Goal: Information Seeking & Learning: Check status

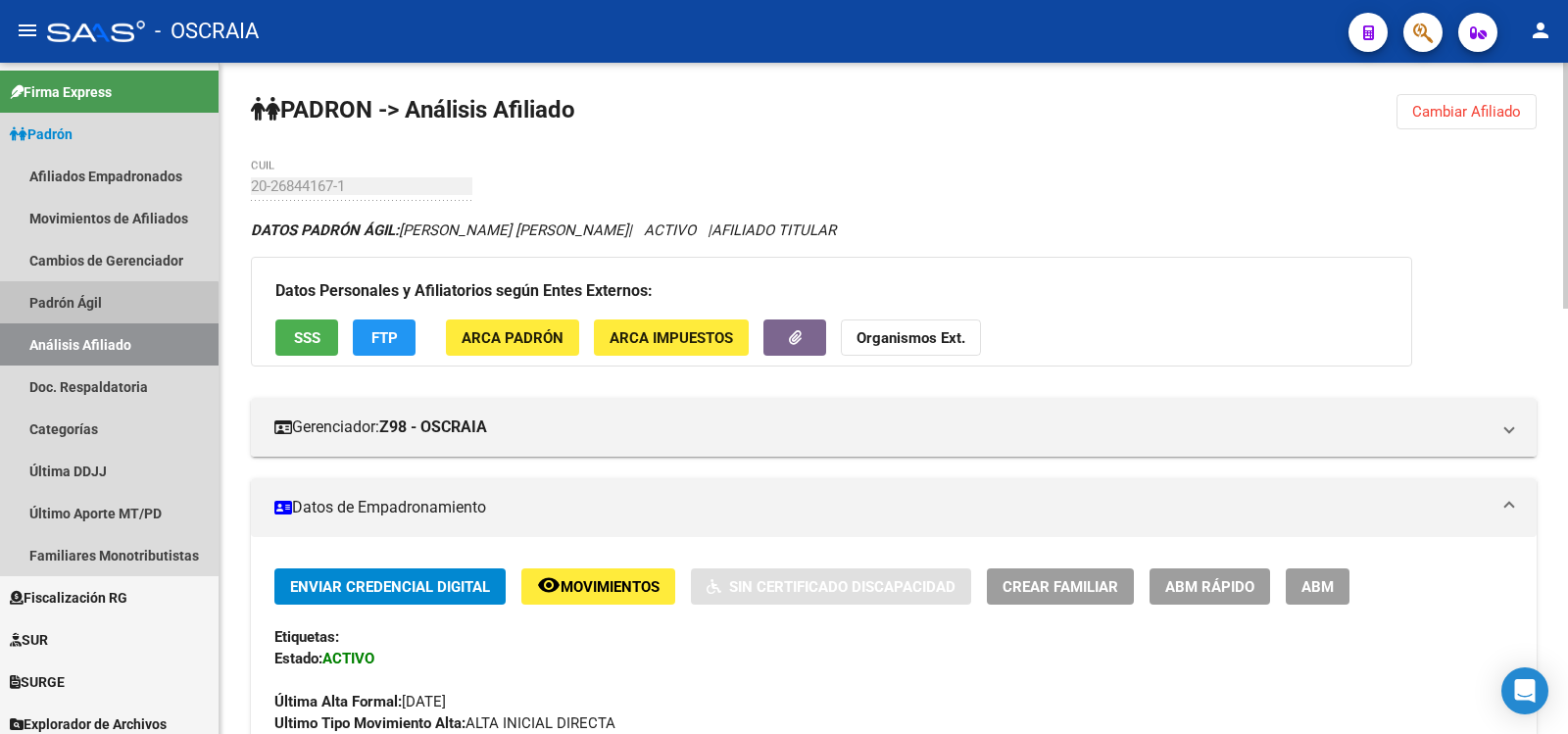
click at [93, 310] on link "Padrón Ágil" at bounding box center [109, 302] width 218 height 43
click at [95, 350] on link "Análisis Afiliado" at bounding box center [109, 344] width 218 height 43
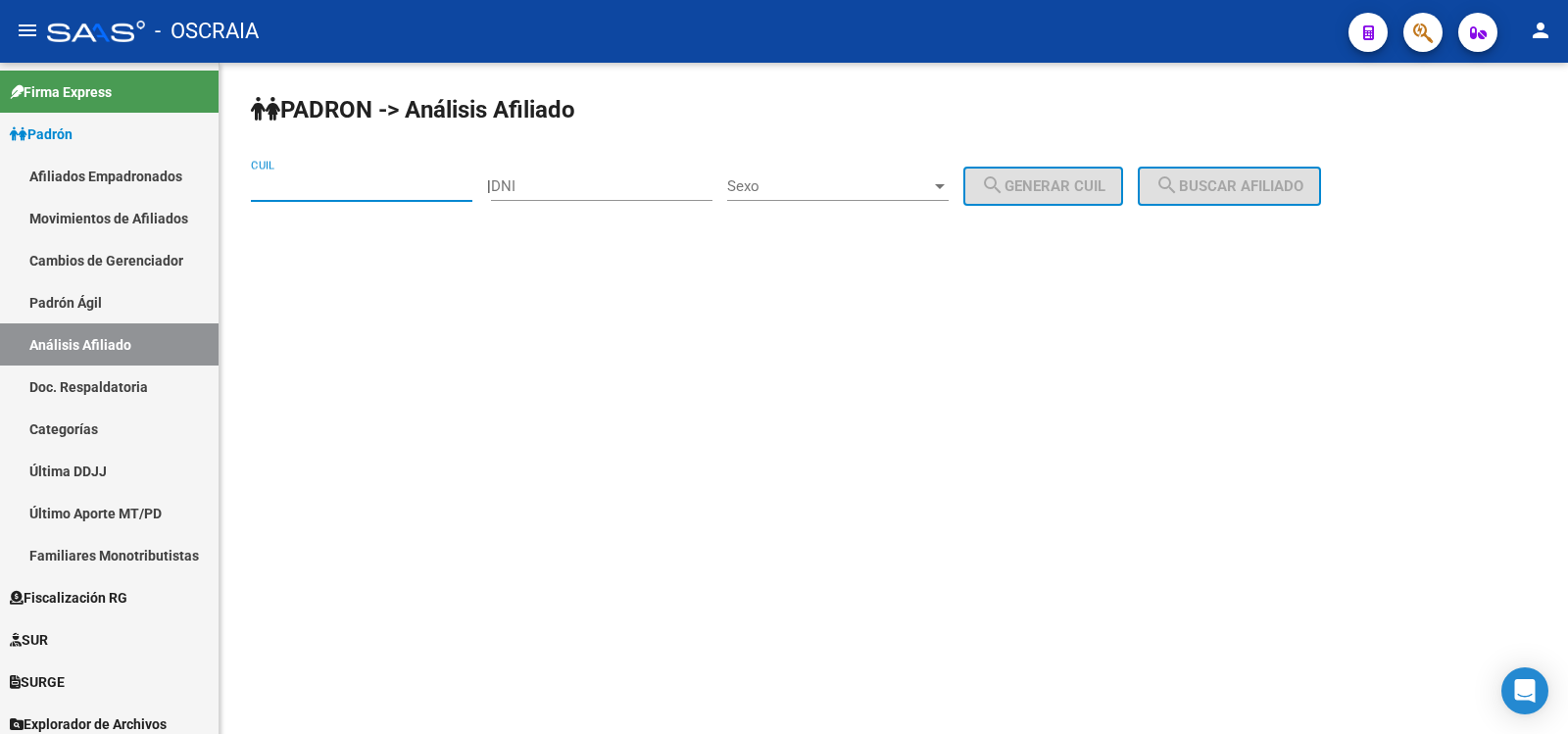
click at [336, 182] on input "CUIL" at bounding box center [362, 186] width 221 height 18
click at [597, 185] on input "DNI" at bounding box center [602, 186] width 221 height 18
type input "44698688"
click at [794, 173] on div "Sexo Sexo" at bounding box center [837, 180] width 221 height 43
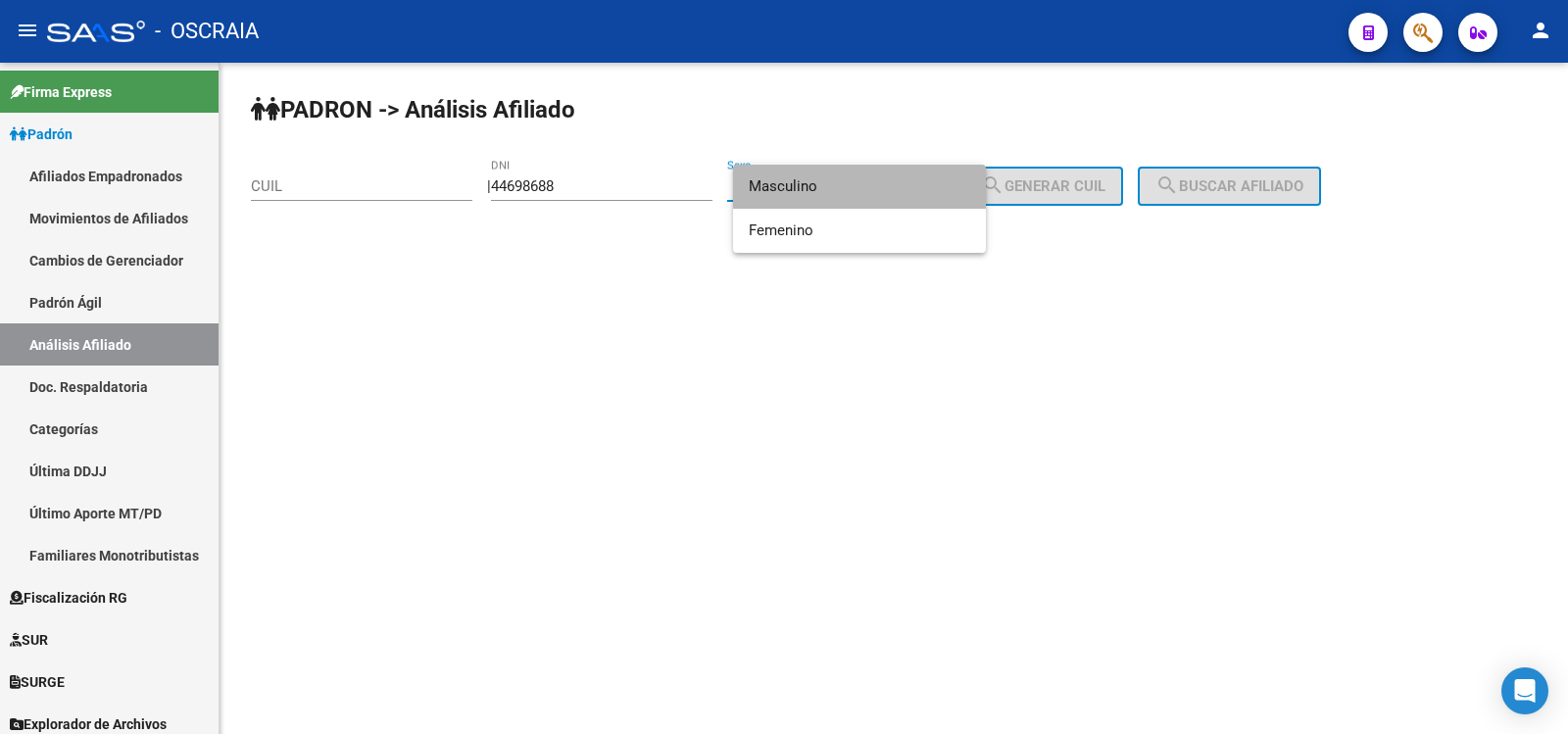
click at [815, 190] on span "Masculino" at bounding box center [859, 187] width 221 height 45
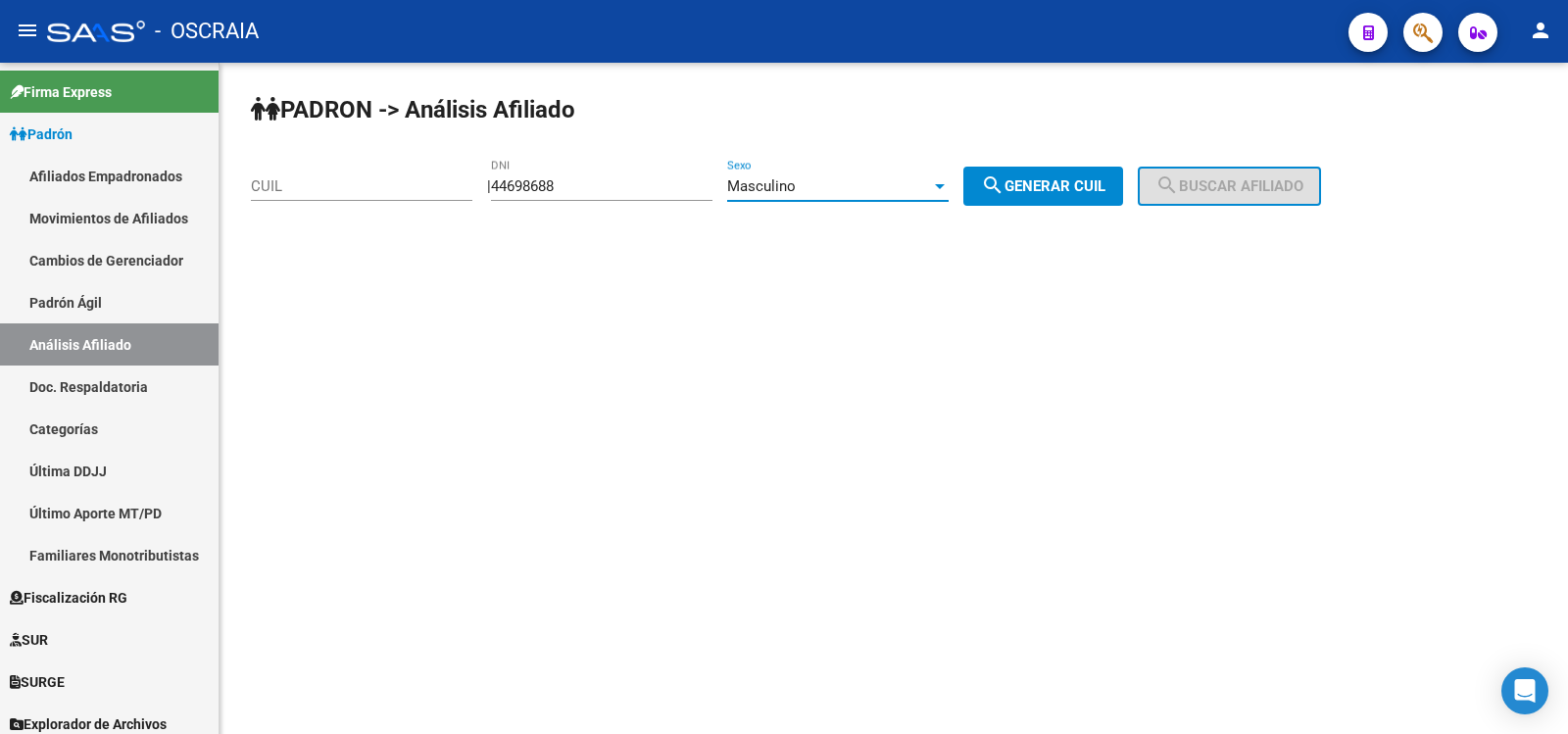
click at [1045, 207] on div "[PERSON_NAME] -> Análisis Afiliado CUIL | 44698688 DNI Masculino Sexo search Ge…" at bounding box center [894, 165] width 1349 height 206
click at [1051, 200] on button "search Generar CUIL" at bounding box center [1043, 187] width 160 height 40
type input "20-44698688-1"
click at [1242, 167] on button "search Buscar afiliado" at bounding box center [1229, 187] width 183 height 40
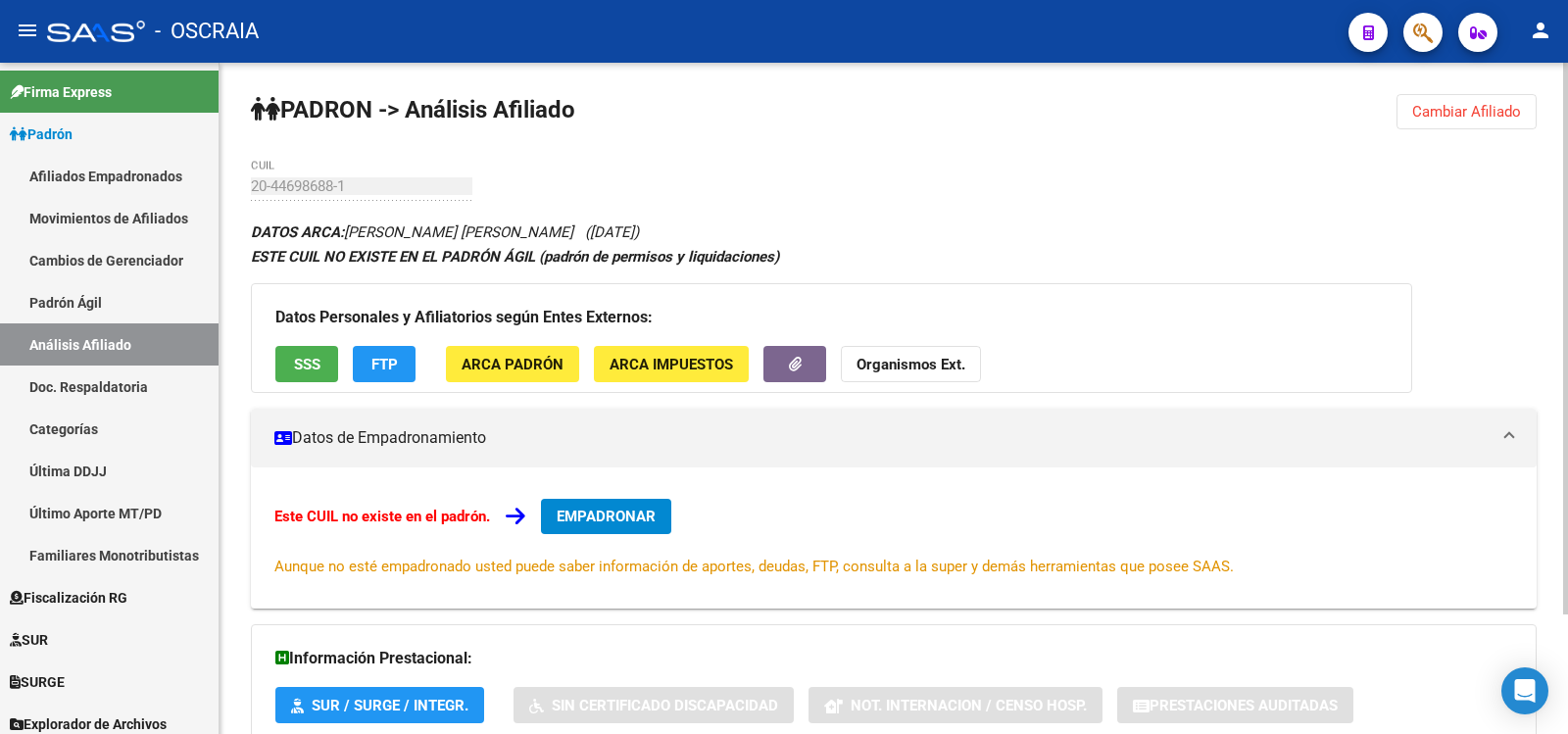
click at [251, 195] on div "20-44698688-1 CUIL" at bounding box center [362, 180] width 221 height 43
click at [85, 298] on link "Padrón Ágil" at bounding box center [109, 302] width 218 height 43
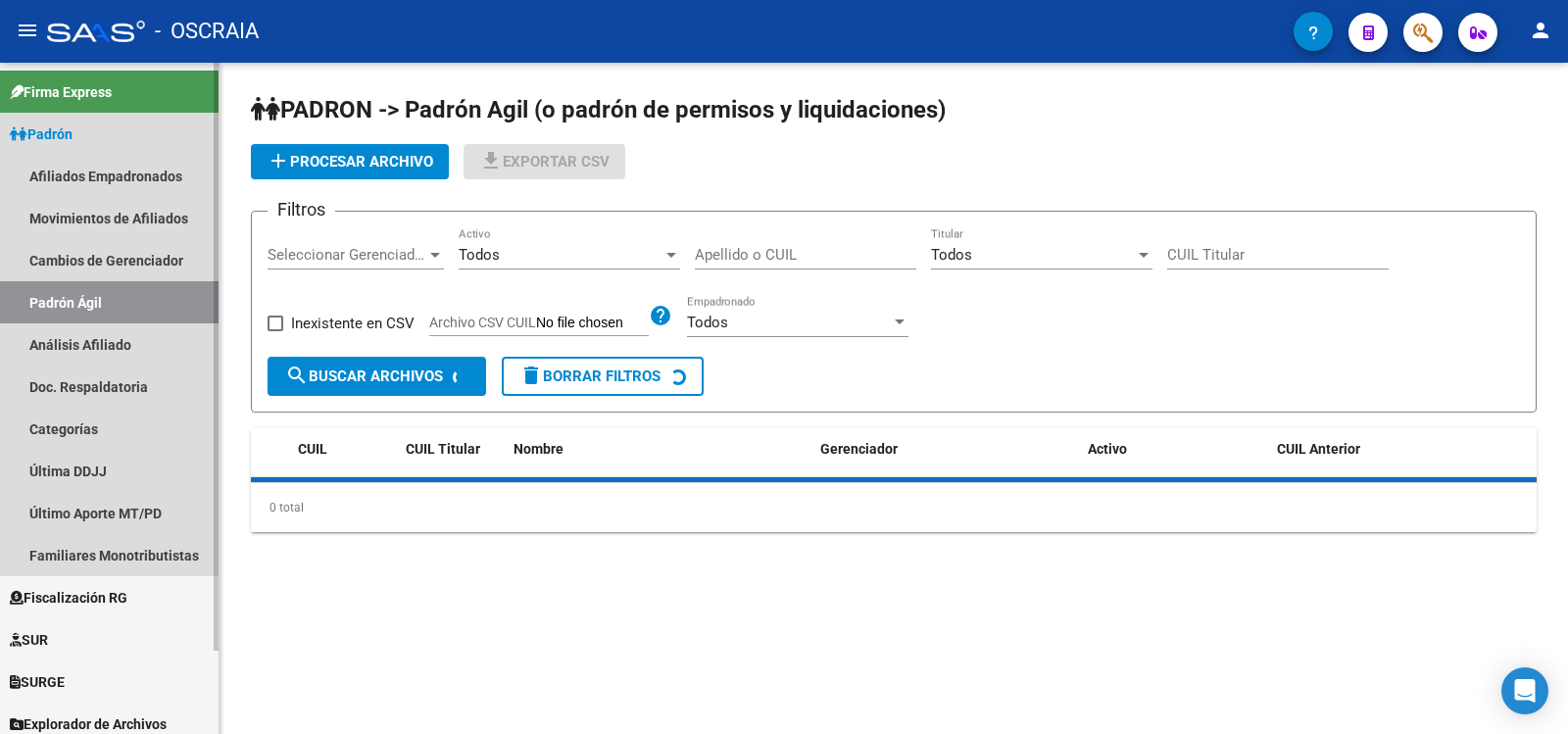
click at [140, 348] on link "Análisis Afiliado" at bounding box center [109, 344] width 218 height 43
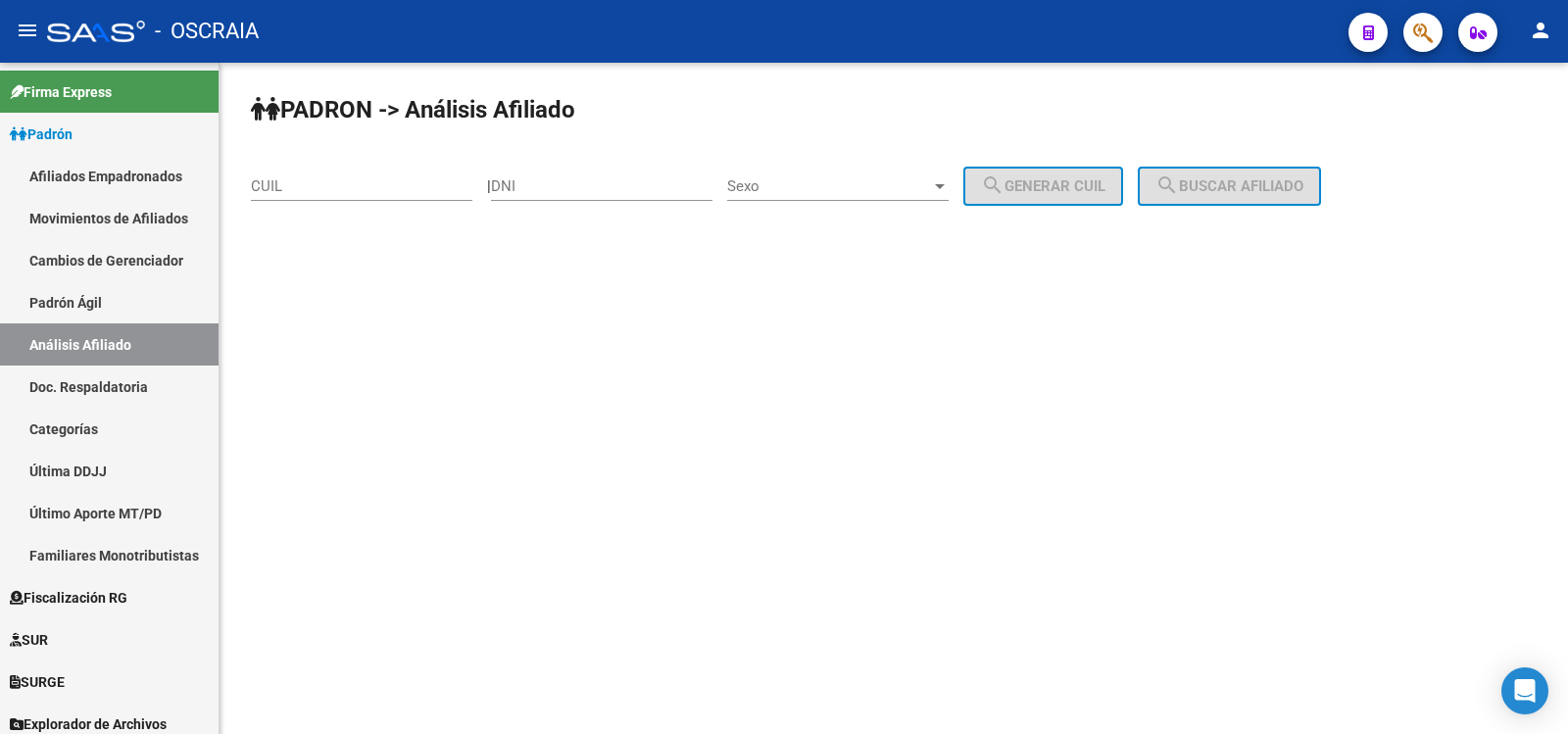
click at [347, 189] on input "CUIL" at bounding box center [362, 186] width 221 height 18
paste input "27-23373694-0"
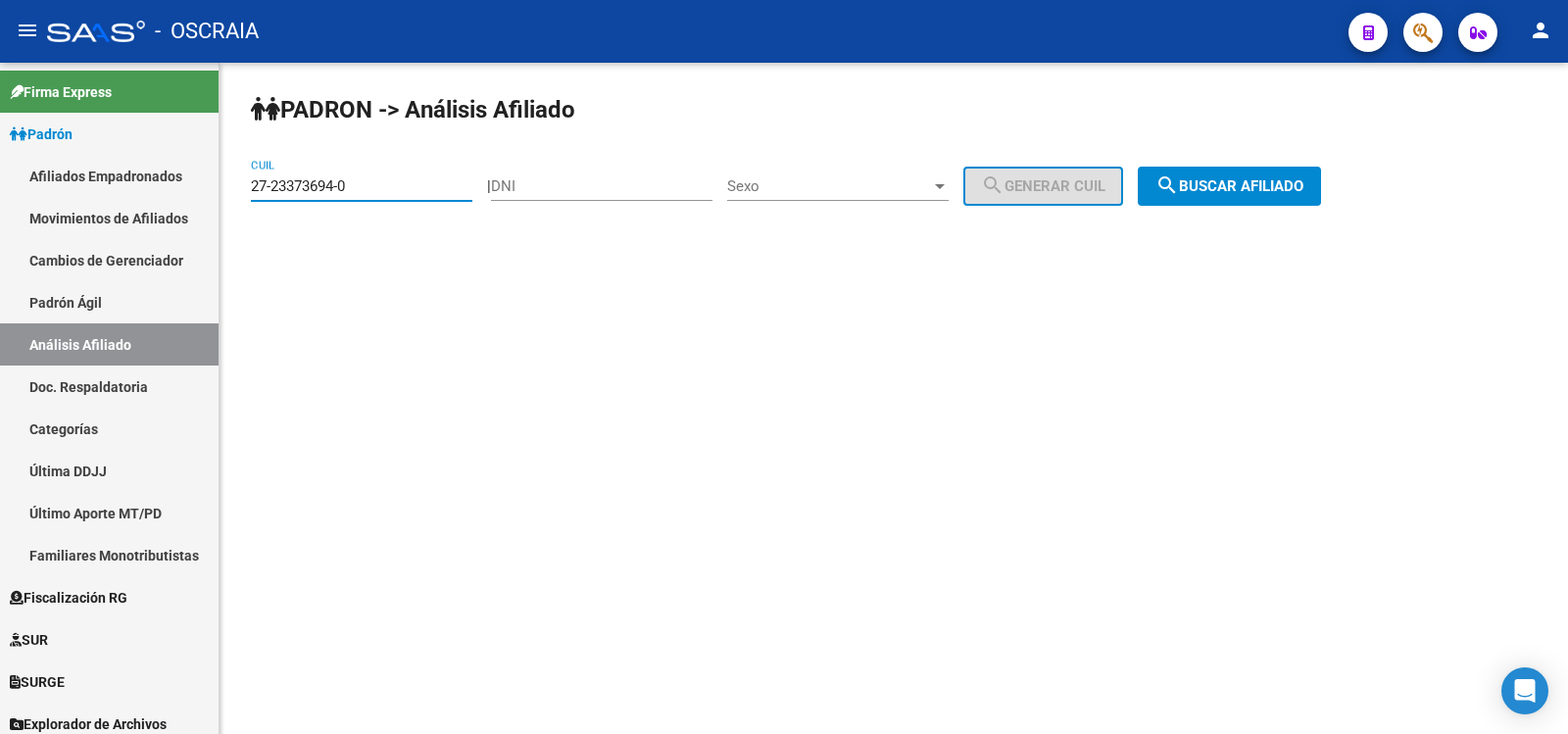
type input "27-23373694-0"
click at [1297, 204] on button "search Buscar afiliado" at bounding box center [1229, 187] width 183 height 40
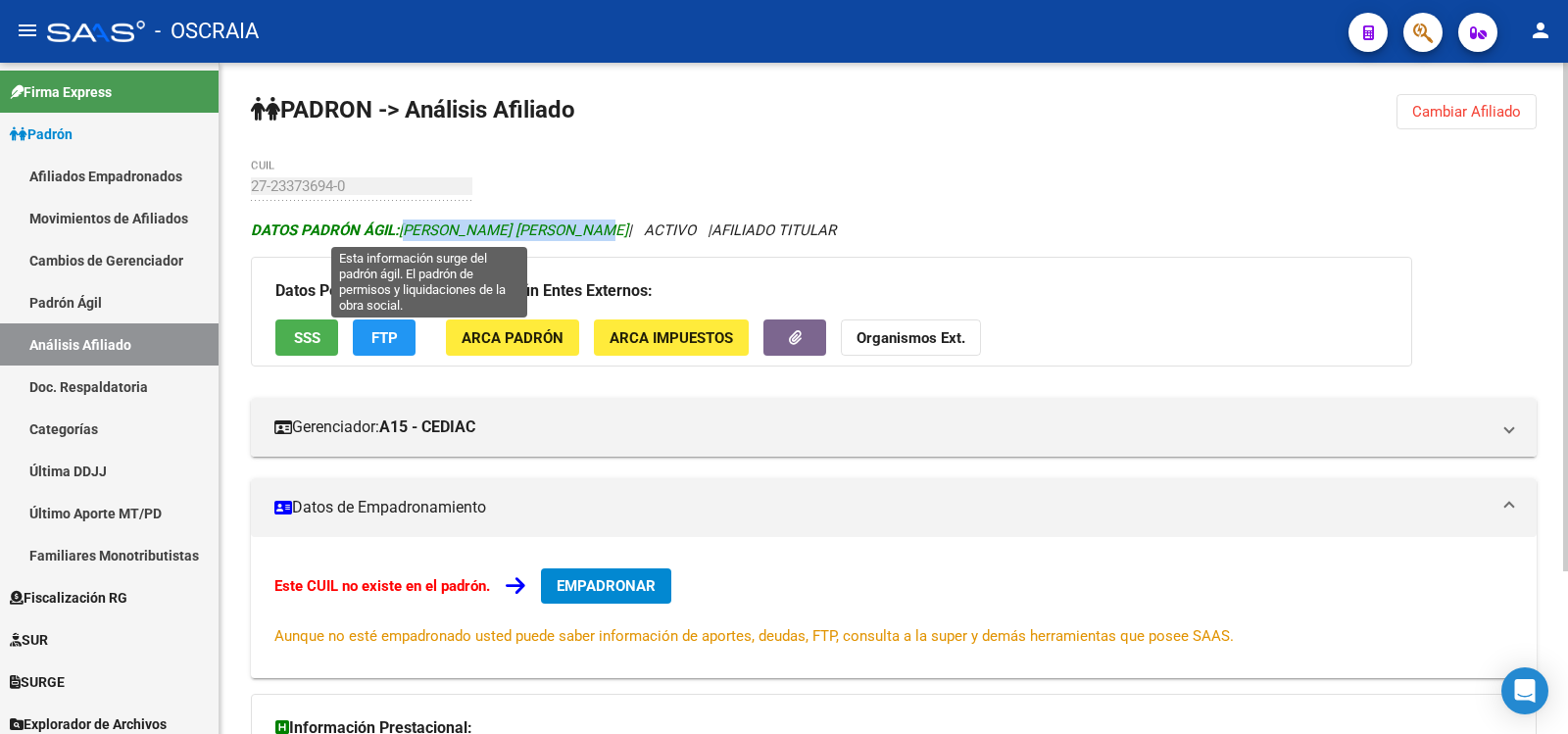
copy span "[PERSON_NAME] [PERSON_NAME]"
drag, startPoint x: 607, startPoint y: 226, endPoint x: 407, endPoint y: 237, distance: 200.3
click at [407, 237] on icon "DATOS [PERSON_NAME]: [PERSON_NAME] [PERSON_NAME] | ACTIVO | AFILIADO TITULAR" at bounding box center [544, 230] width 585 height 18
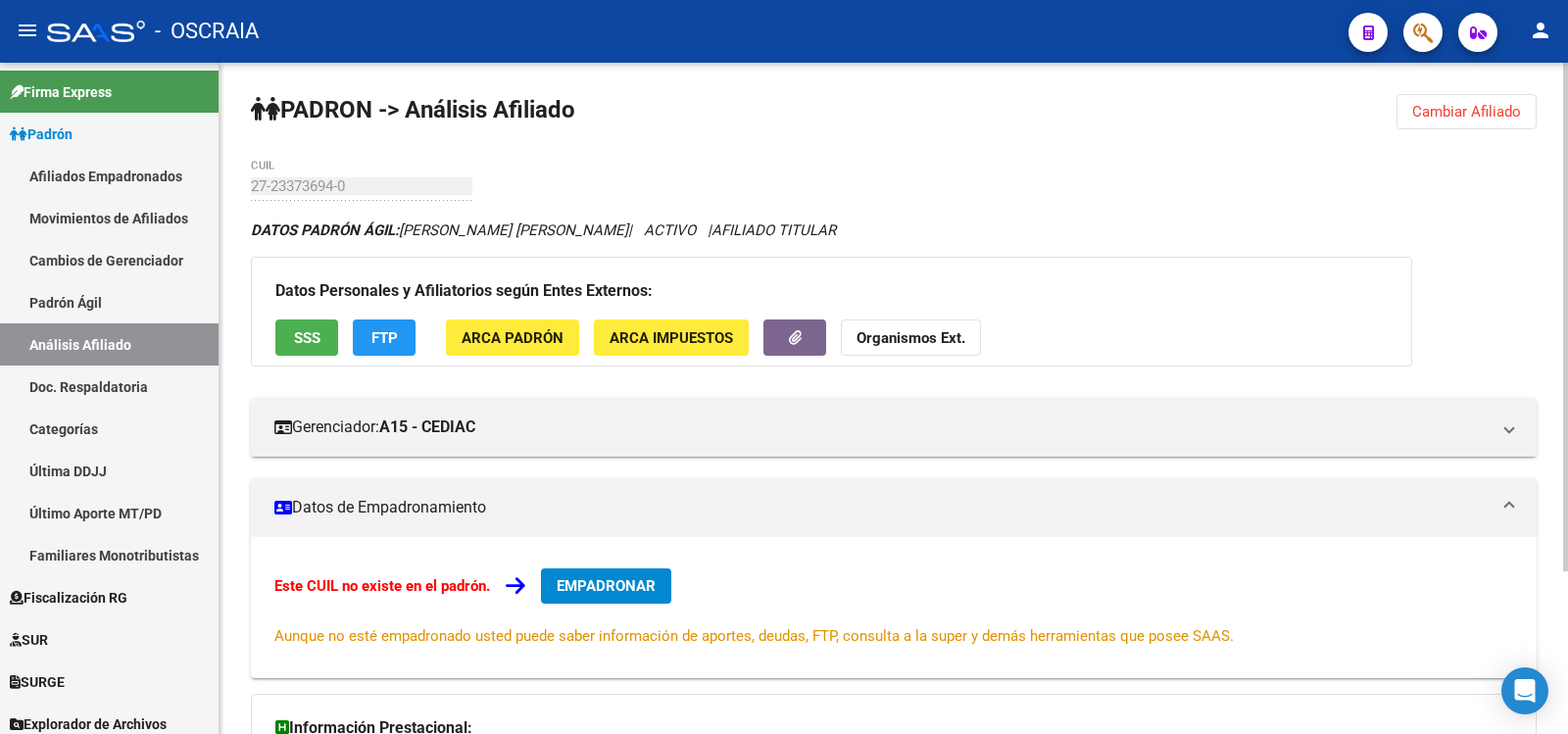
click at [255, 197] on div "27-23373694-0 CUIL" at bounding box center [362, 180] width 221 height 43
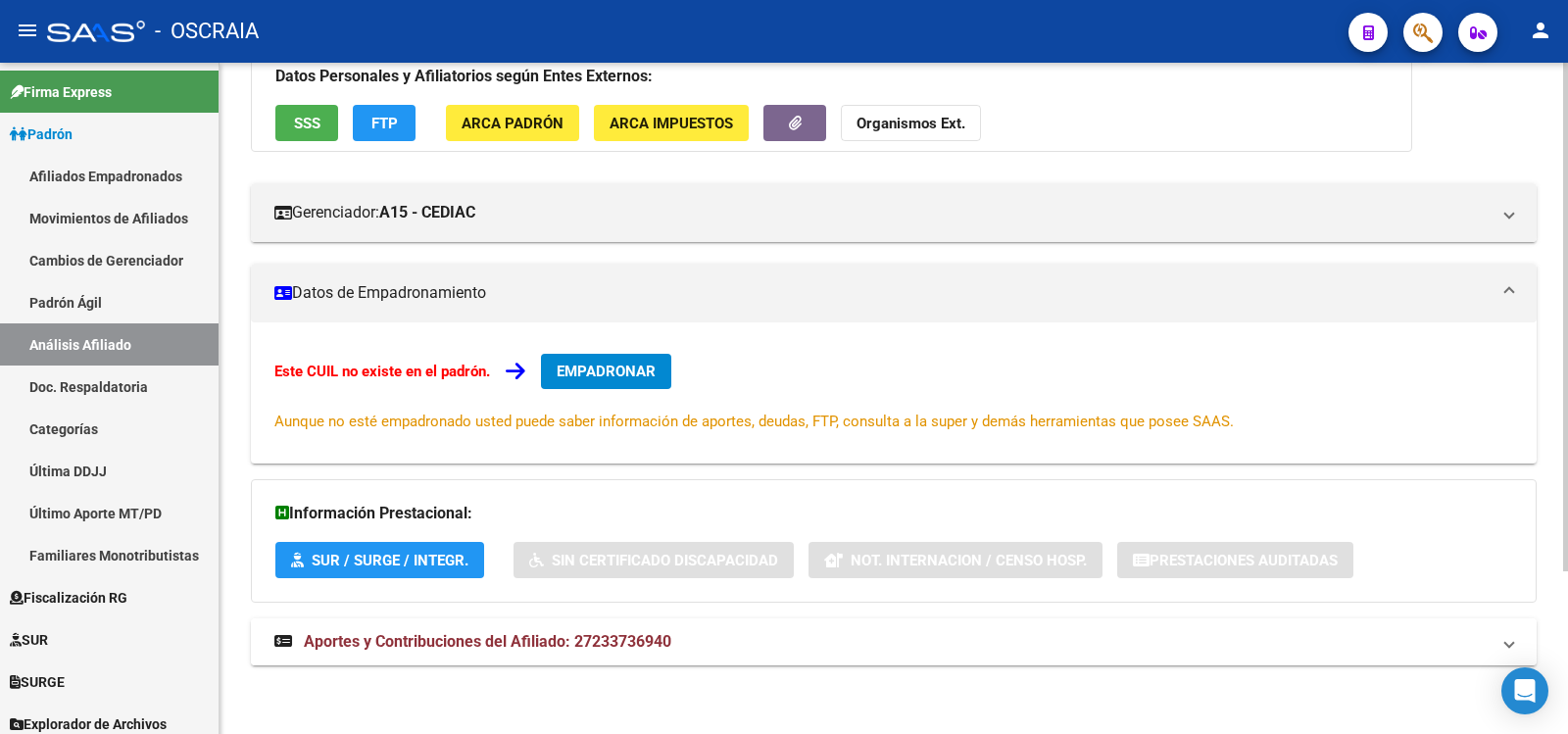
click at [564, 651] on strong "Aportes y Contribuciones del Afiliado: 27233736940" at bounding box center [473, 642] width 396 height 22
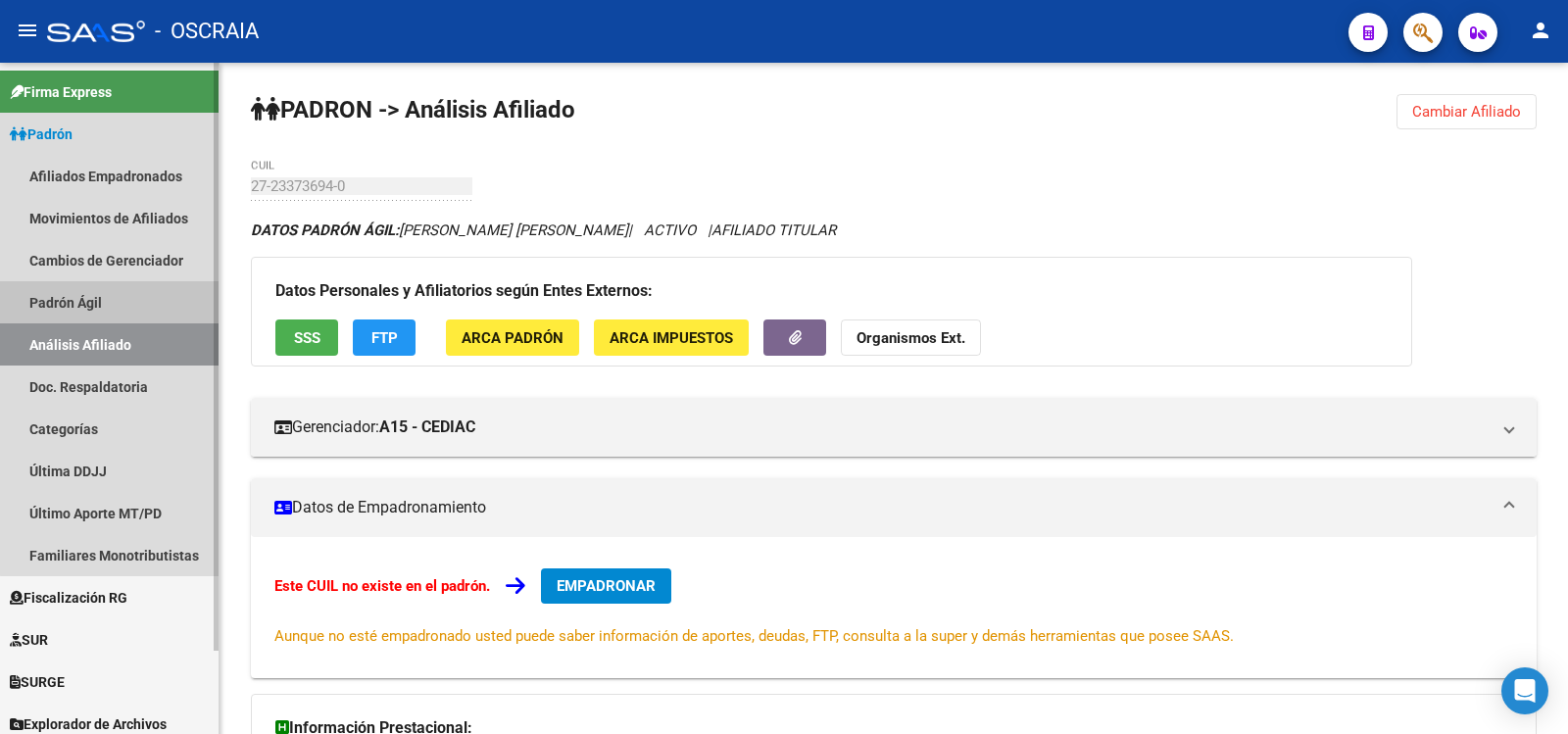
click at [125, 298] on link "Padrón Ágil" at bounding box center [109, 302] width 218 height 43
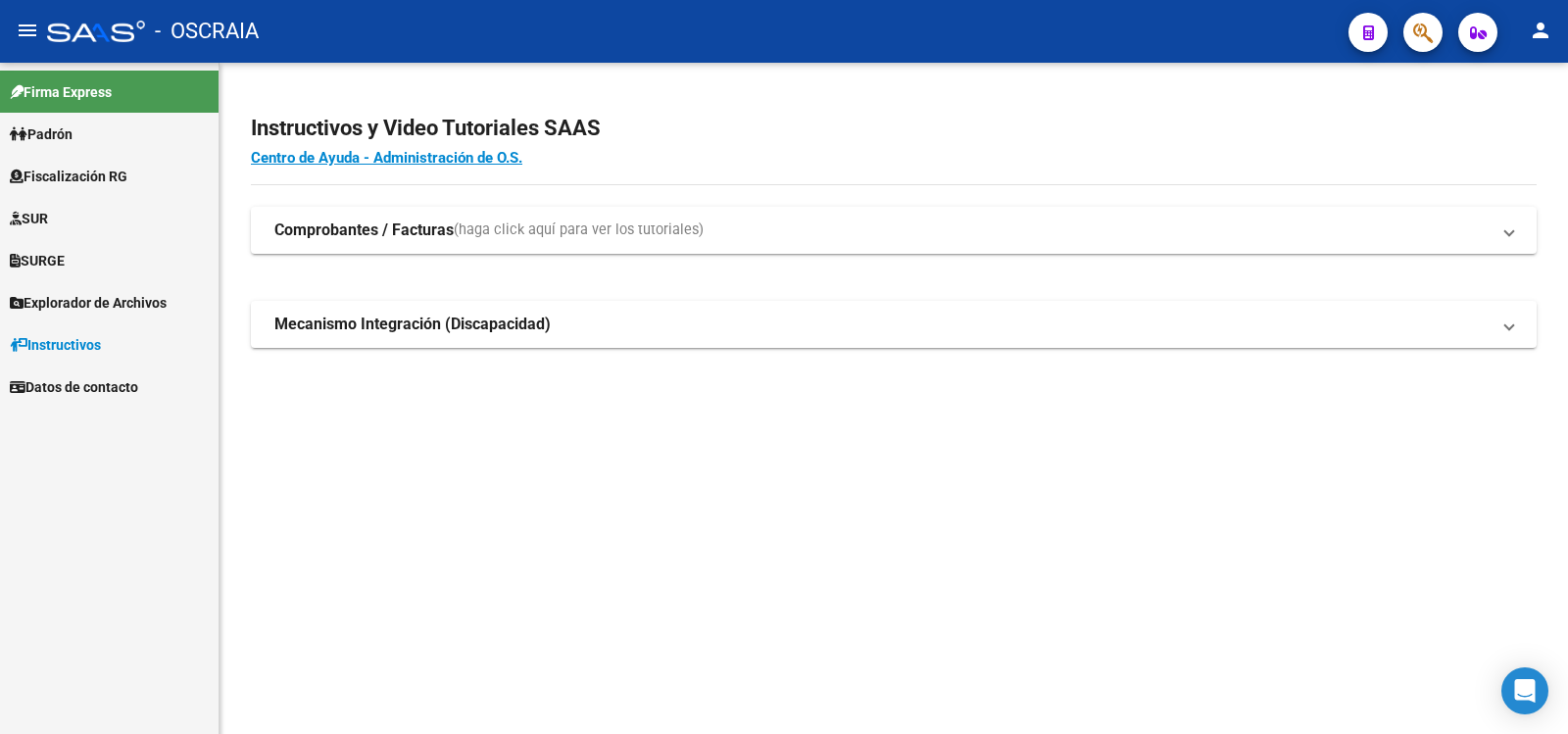
click at [148, 147] on link "Padrón" at bounding box center [109, 134] width 218 height 43
click at [108, 133] on link "Padrón" at bounding box center [109, 134] width 218 height 43
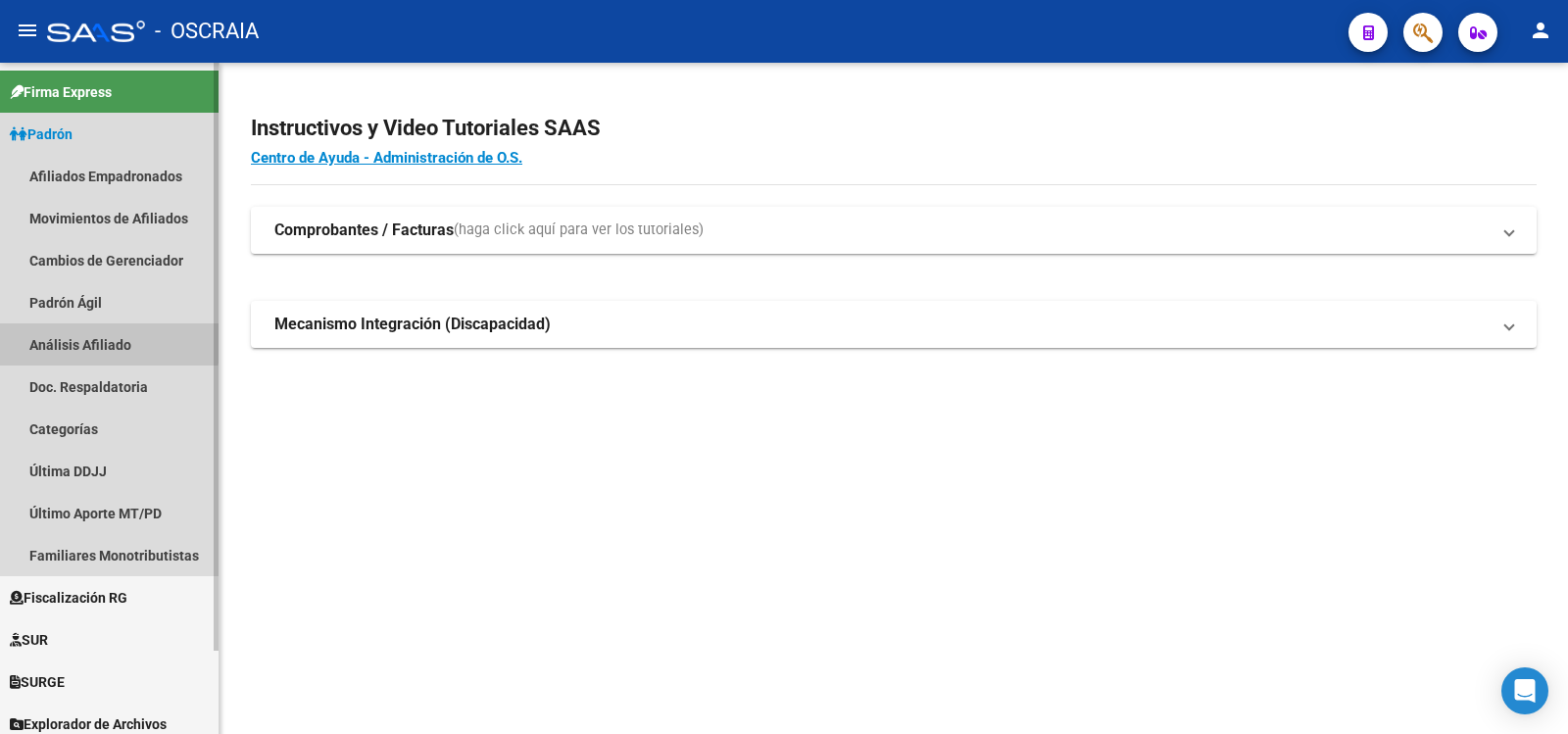
click at [94, 332] on link "Análisis Afiliado" at bounding box center [109, 344] width 218 height 43
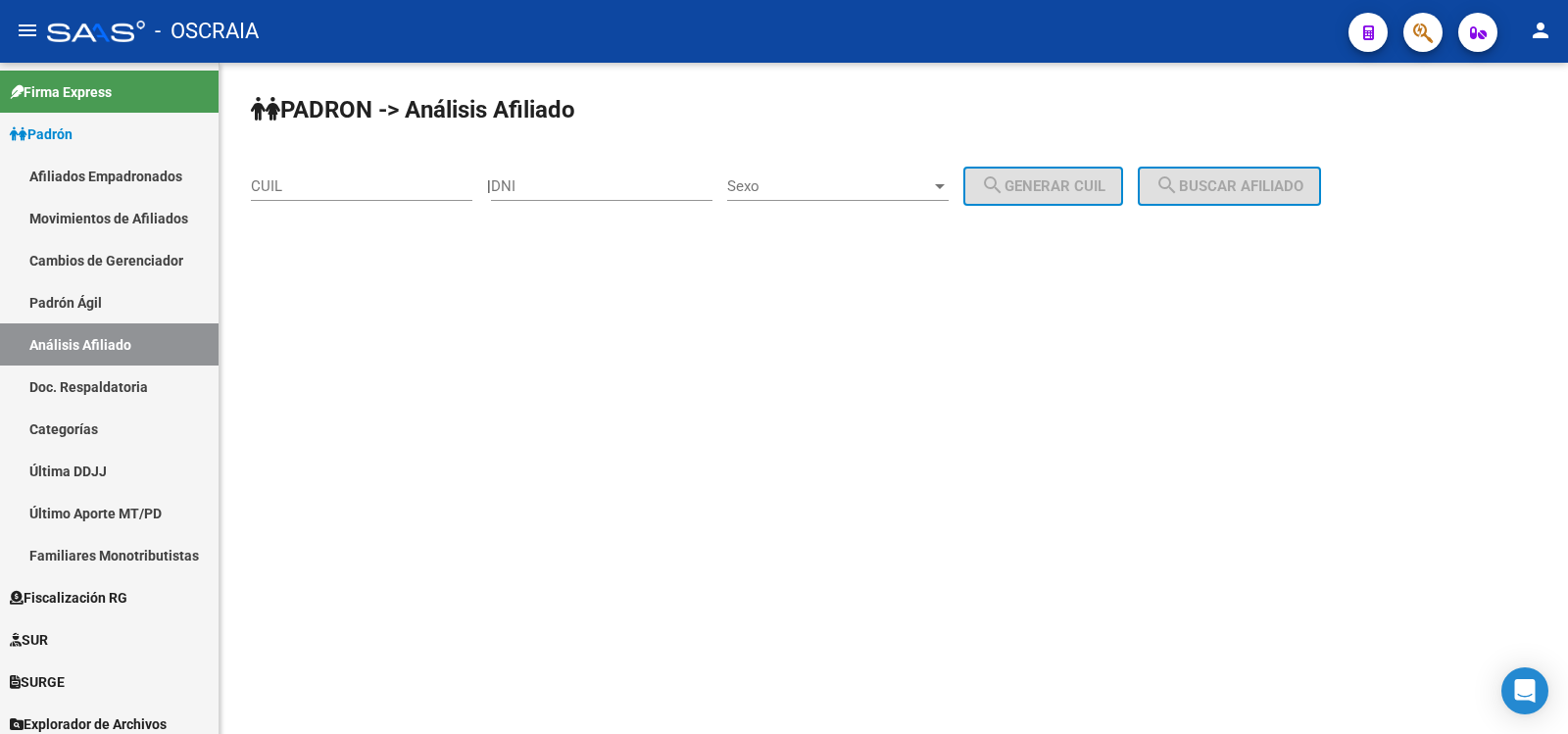
click at [354, 174] on div "CUIL" at bounding box center [362, 180] width 221 height 43
drag, startPoint x: 354, startPoint y: 174, endPoint x: 364, endPoint y: 200, distance: 27.9
click at [354, 174] on div "CUIL" at bounding box center [362, 180] width 221 height 43
paste input "27-31839774-6"
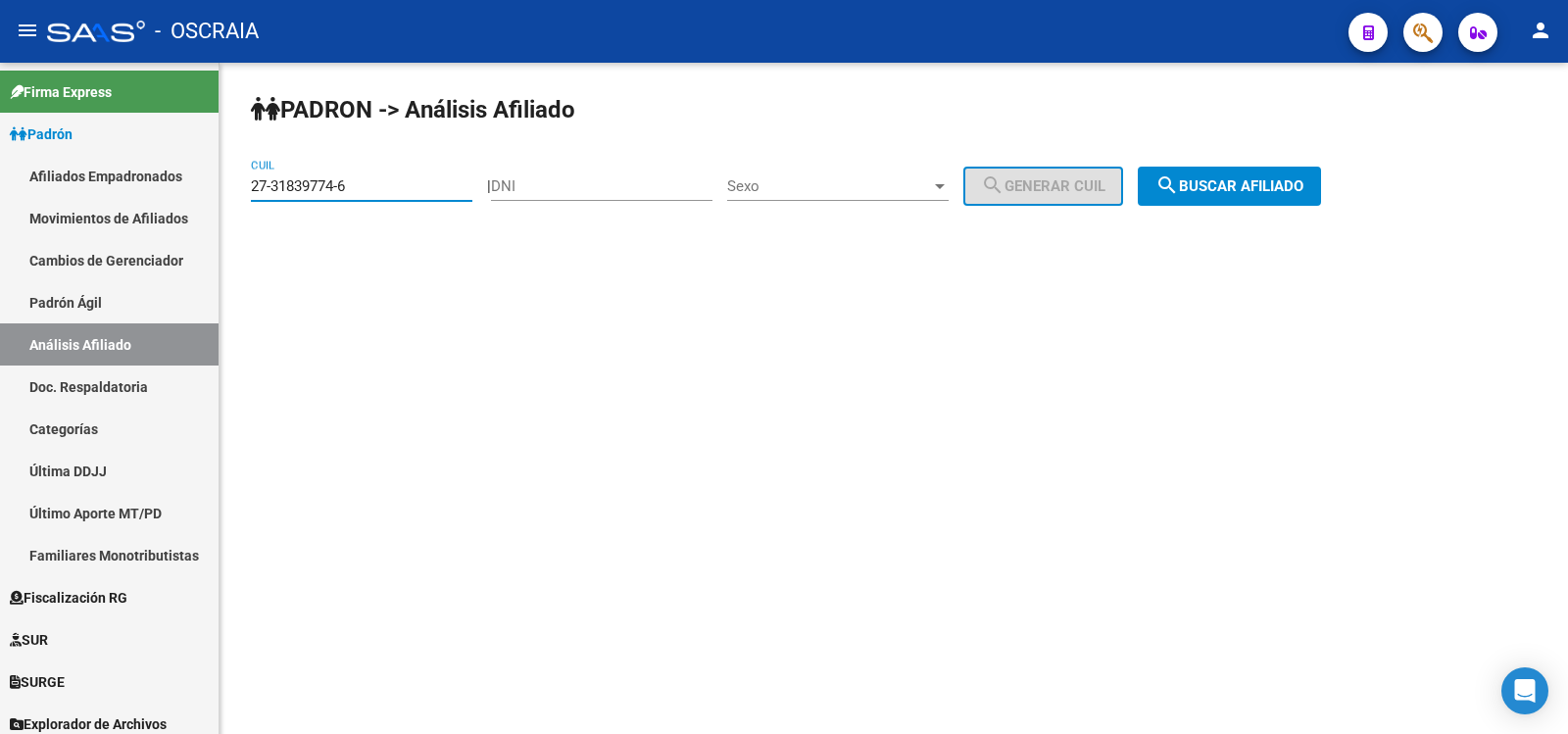
type input "27-31839774-6"
click at [1216, 186] on span "search Buscar afiliado" at bounding box center [1230, 186] width 148 height 18
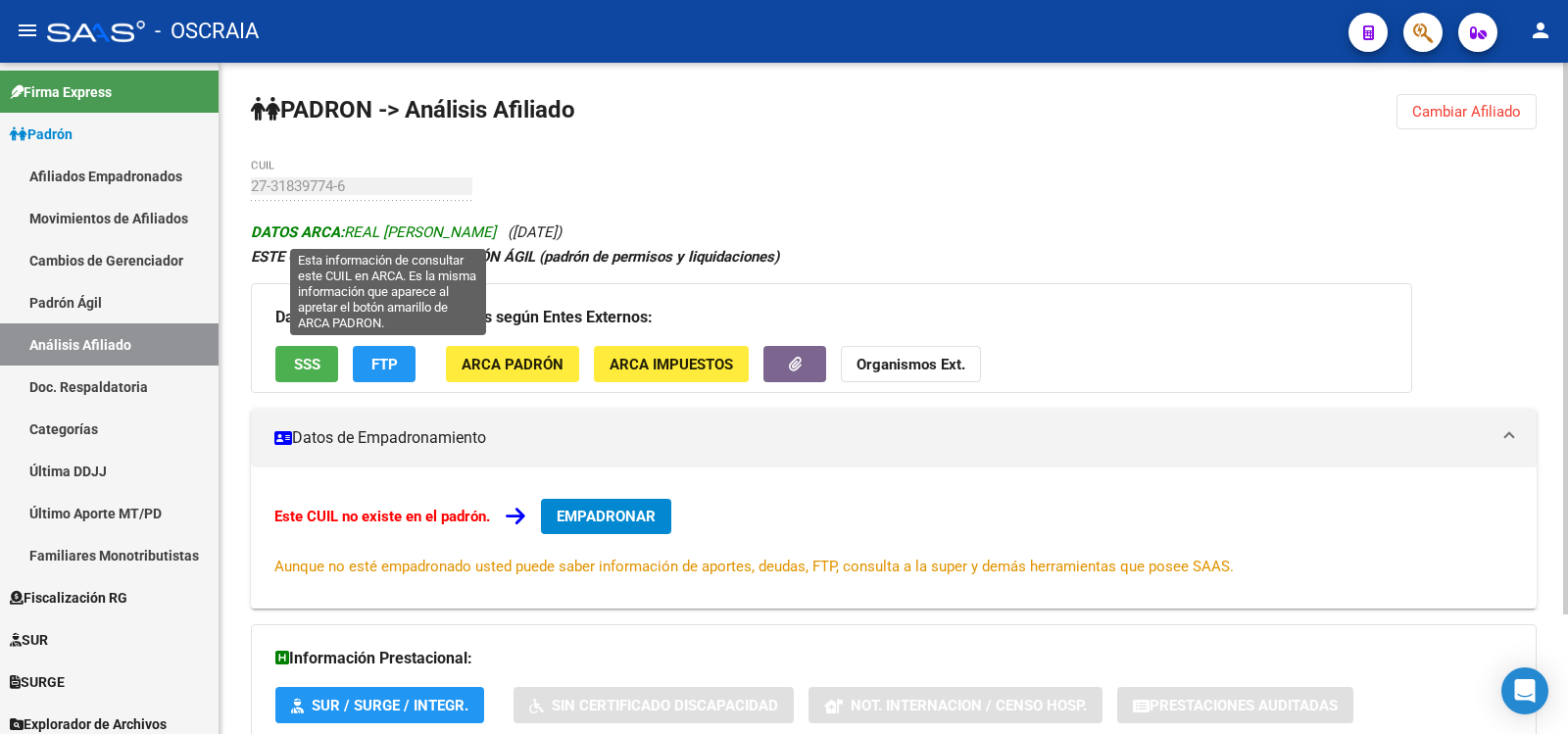
copy span "REAL VANESA FERNANDA"
drag, startPoint x: 519, startPoint y: 231, endPoint x: 350, endPoint y: 231, distance: 169.0
click at [350, 231] on span "DATOS ARCA: REAL VANESA FERNANDA" at bounding box center [374, 232] width 245 height 18
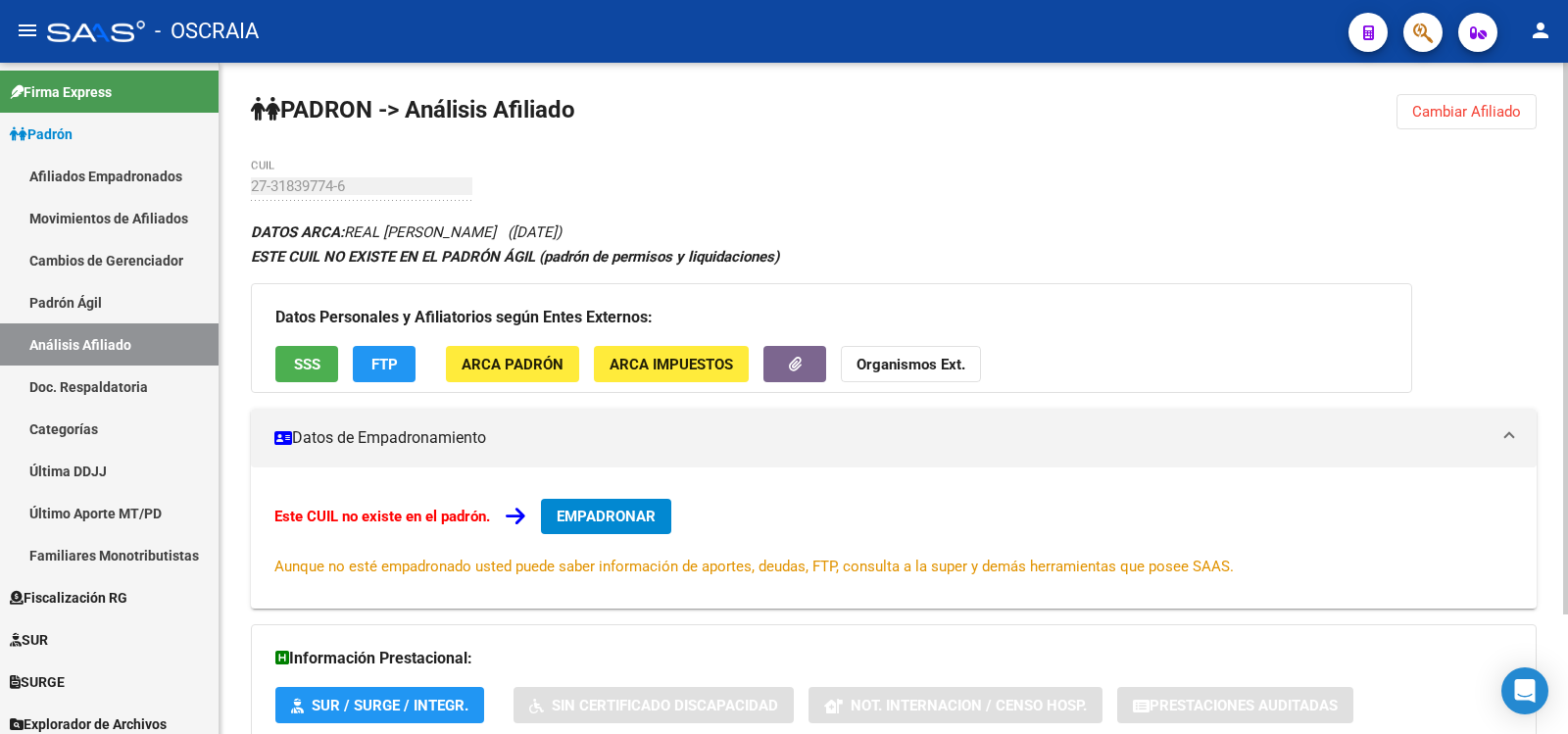
scroll to position [145, 0]
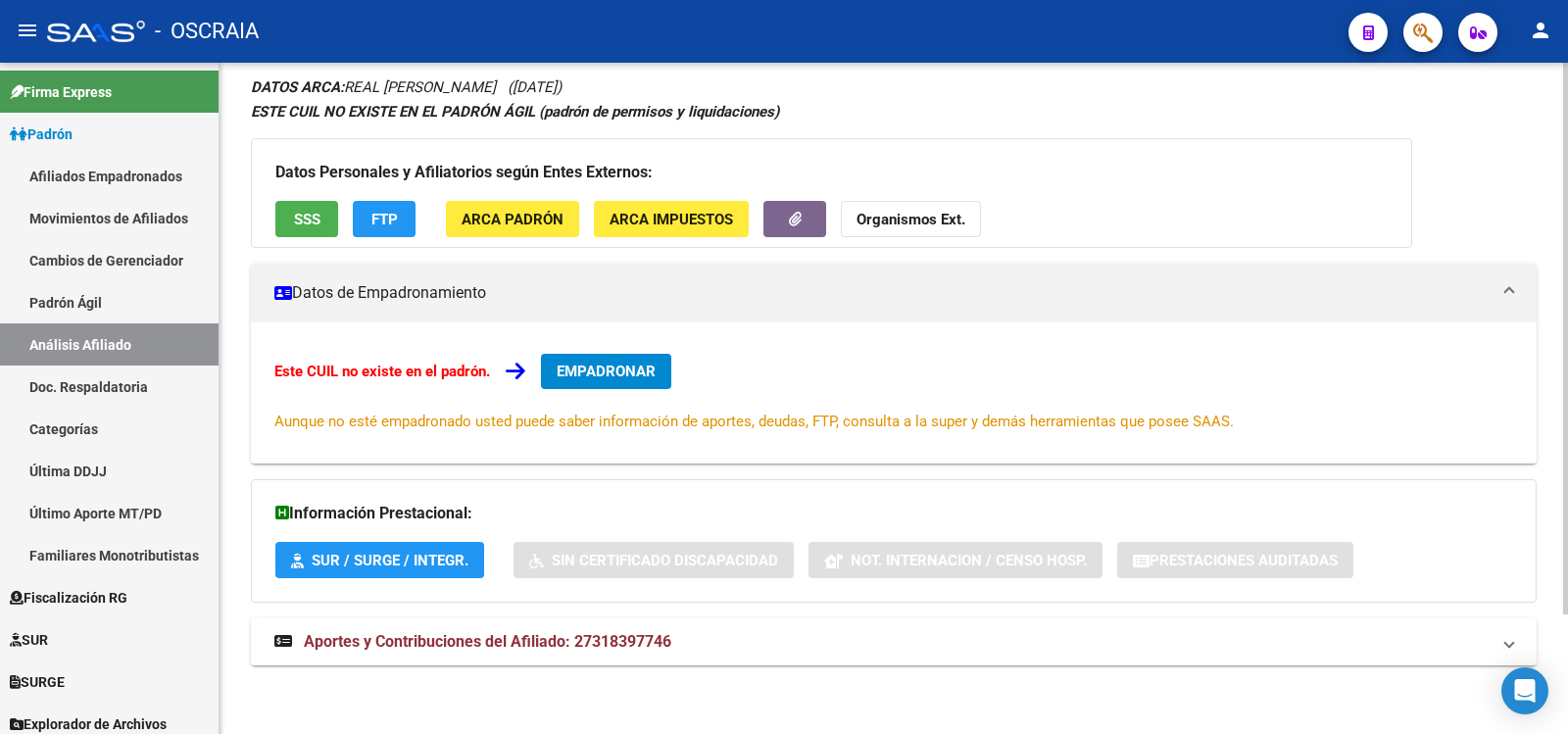
click at [676, 647] on mat-panel-title "Aportes y Contribuciones del Afiliado: 27318397746" at bounding box center [882, 642] width 1215 height 22
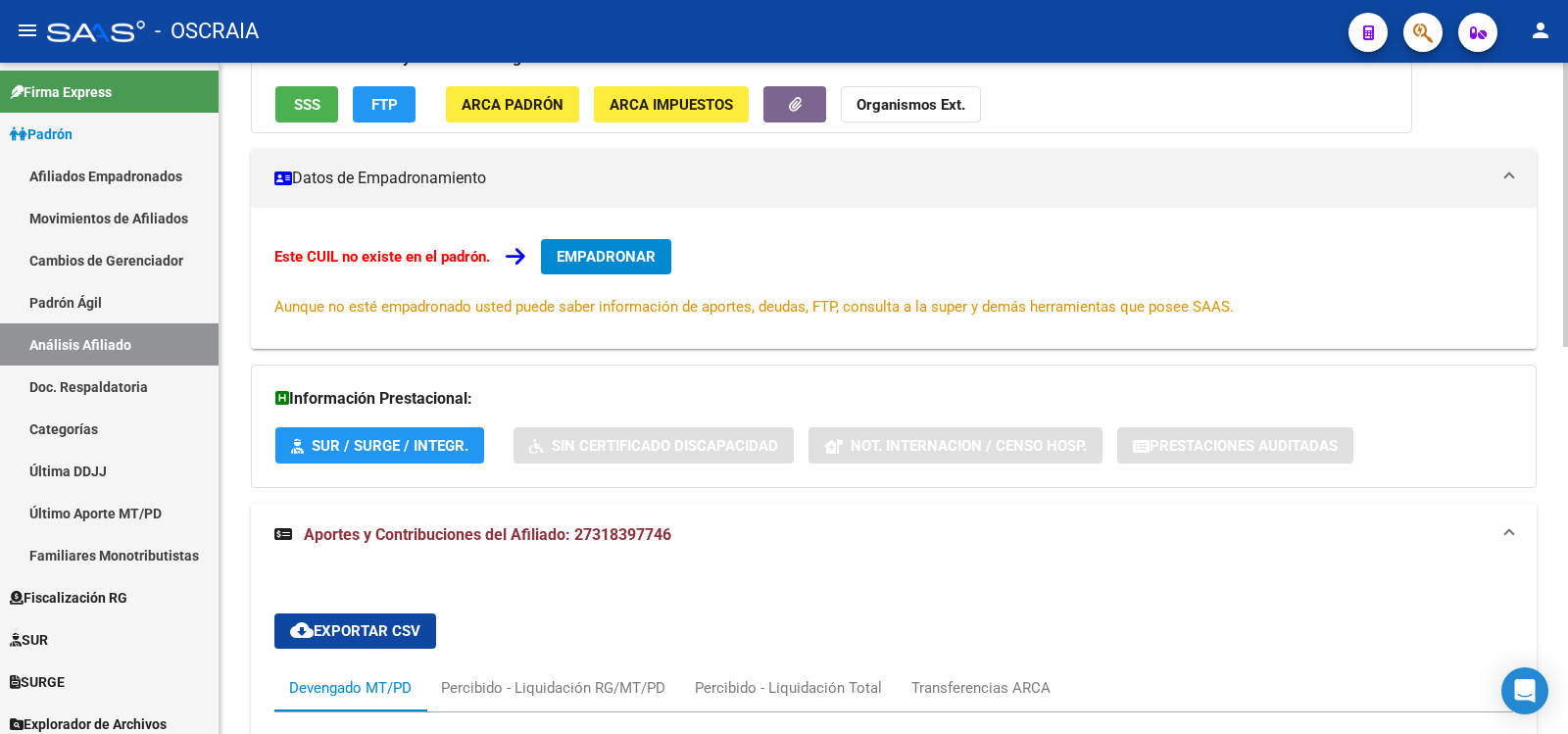
scroll to position [914, 0]
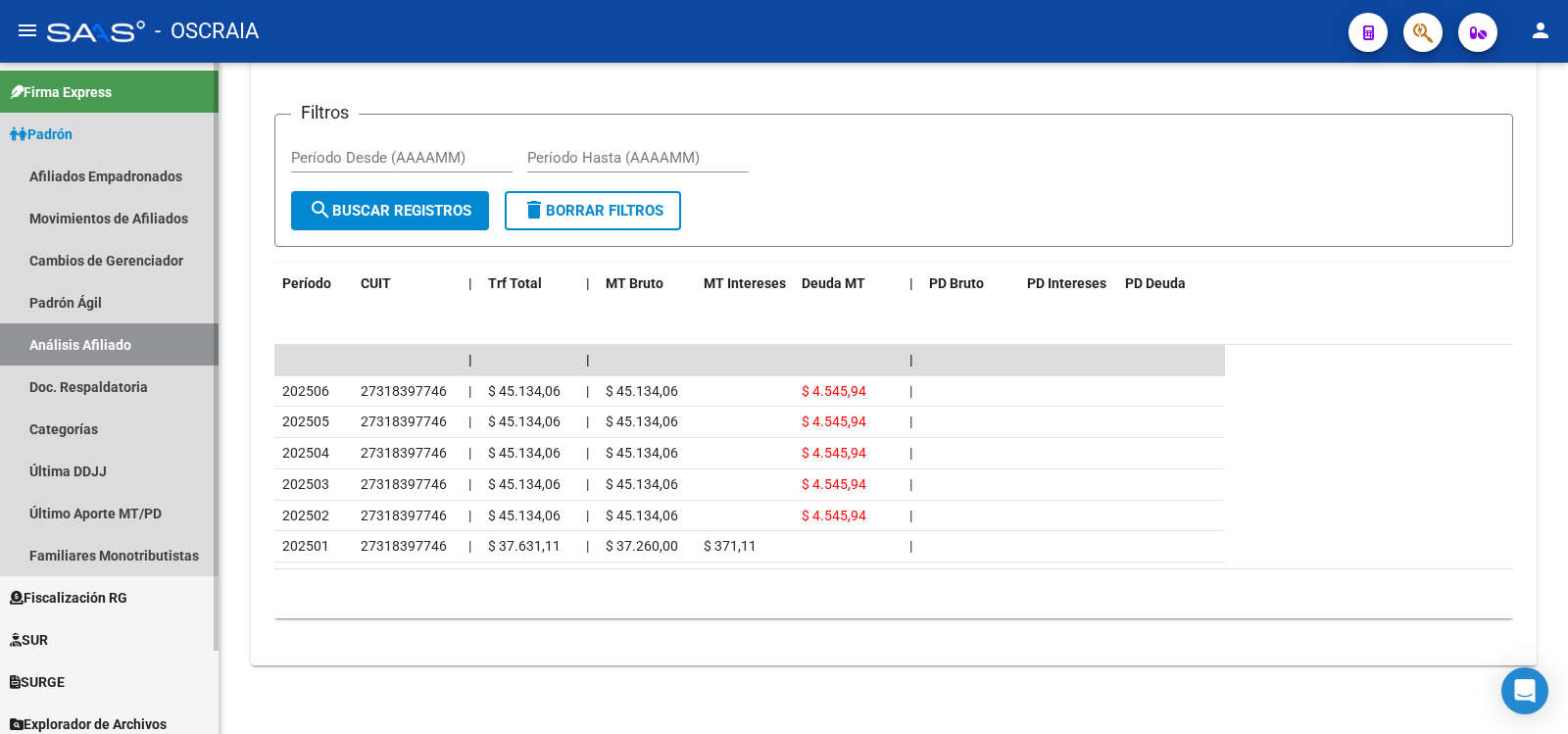
click at [139, 341] on link "Análisis Afiliado" at bounding box center [109, 344] width 218 height 43
click at [125, 289] on link "Padrón Ágil" at bounding box center [109, 302] width 218 height 43
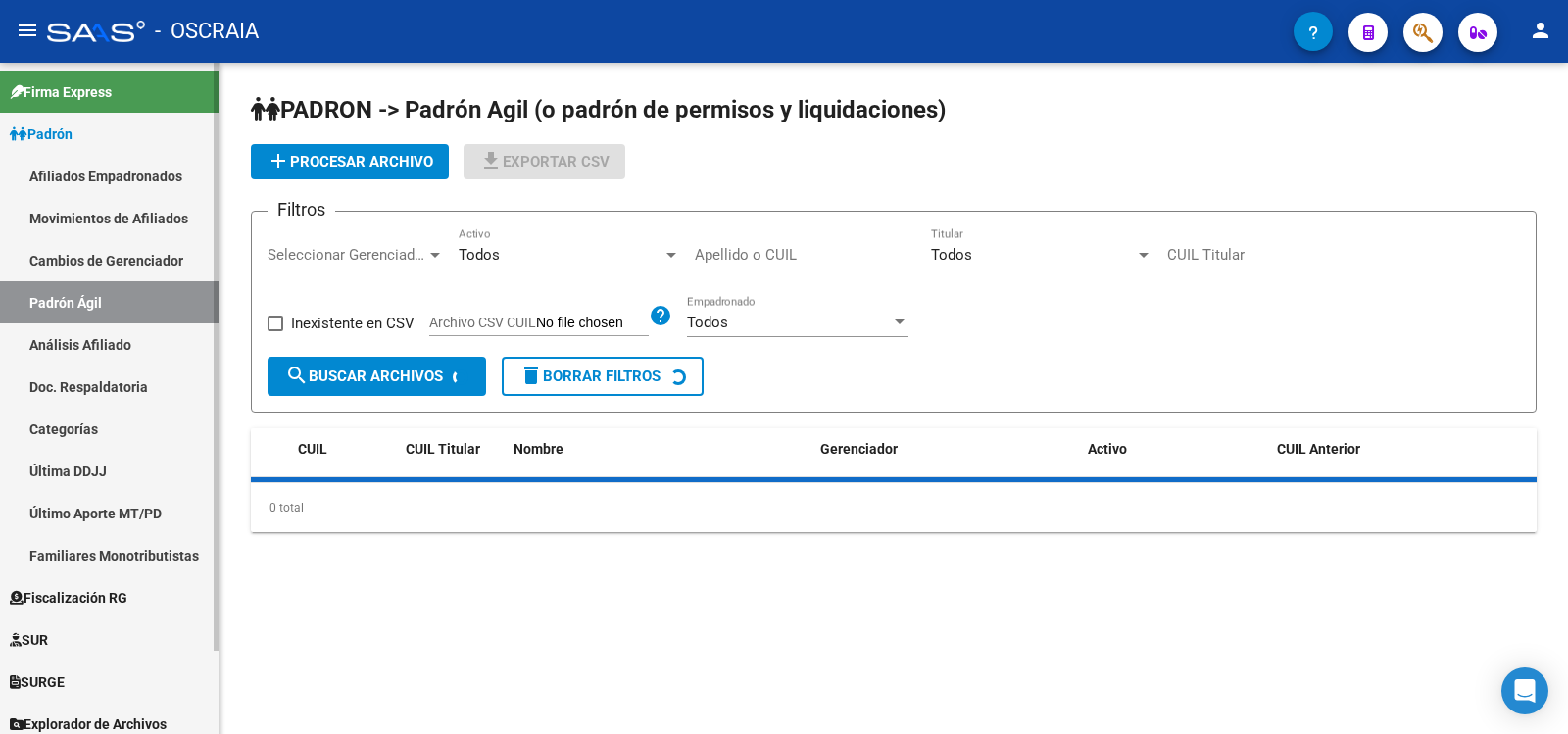
click at [114, 352] on link "Análisis Afiliado" at bounding box center [109, 344] width 218 height 43
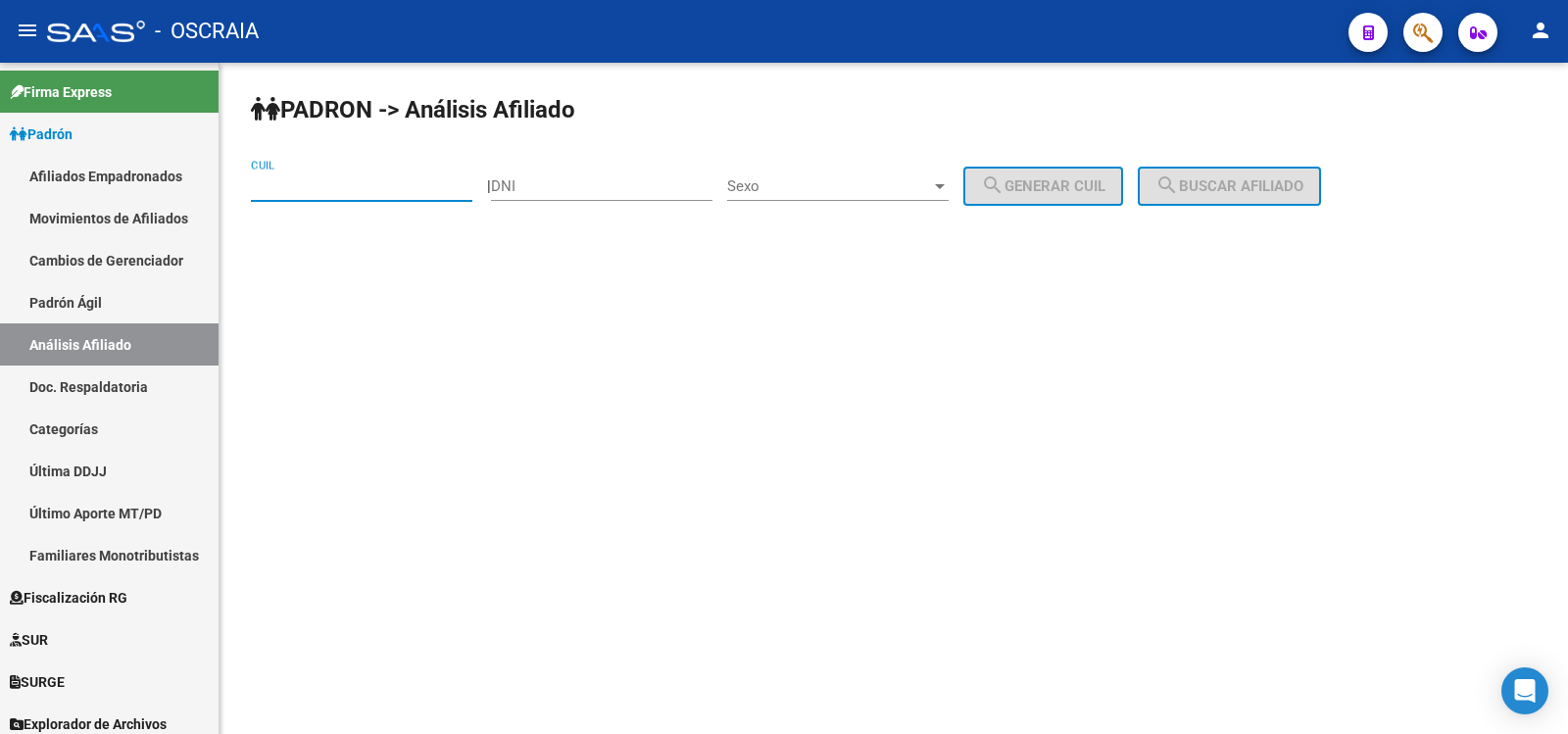
click at [309, 190] on input "CUIL" at bounding box center [362, 186] width 221 height 18
paste input "20-23772353-9"
type input "20-23772353-9"
click at [1232, 167] on button "search Buscar afiliado" at bounding box center [1229, 187] width 183 height 40
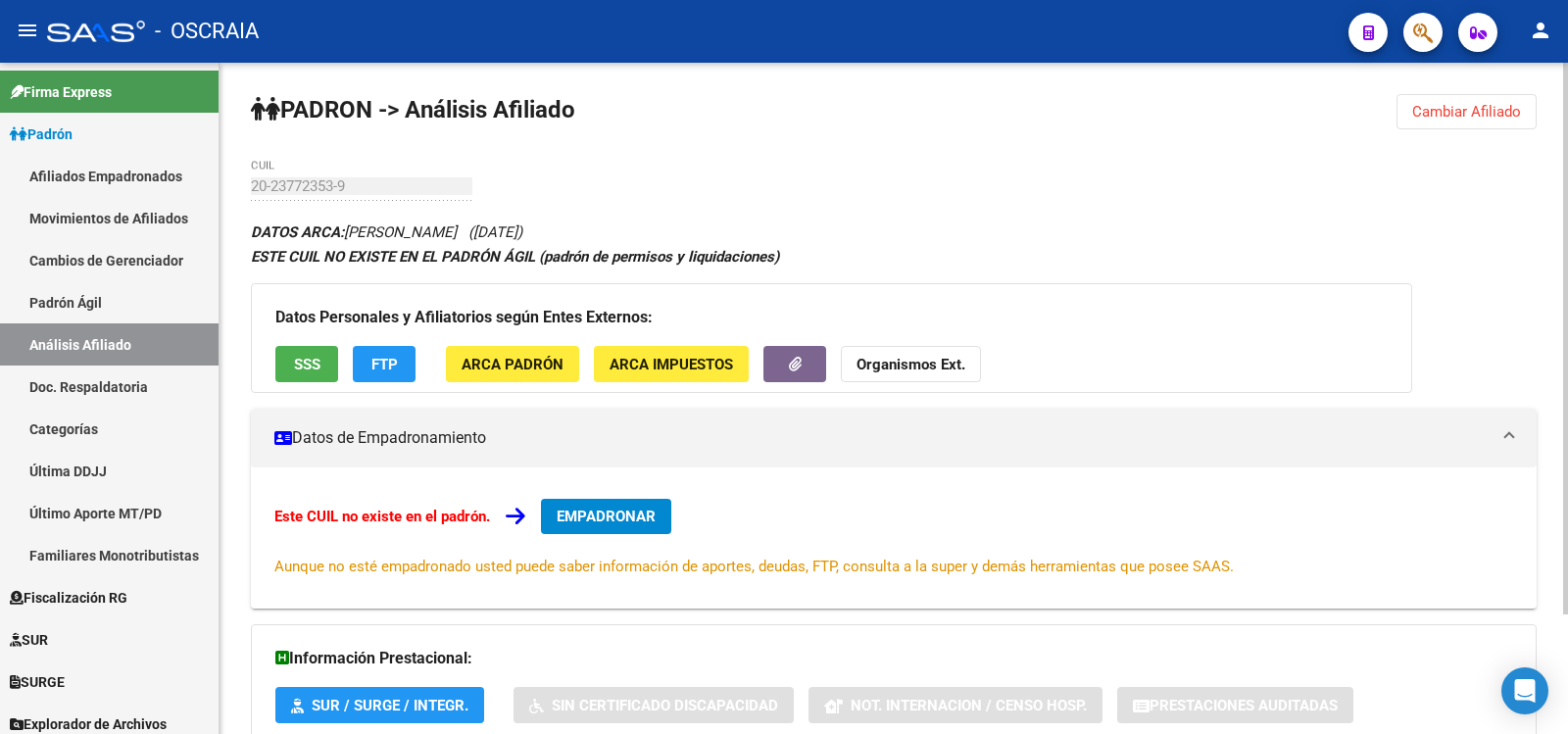
scroll to position [145, 0]
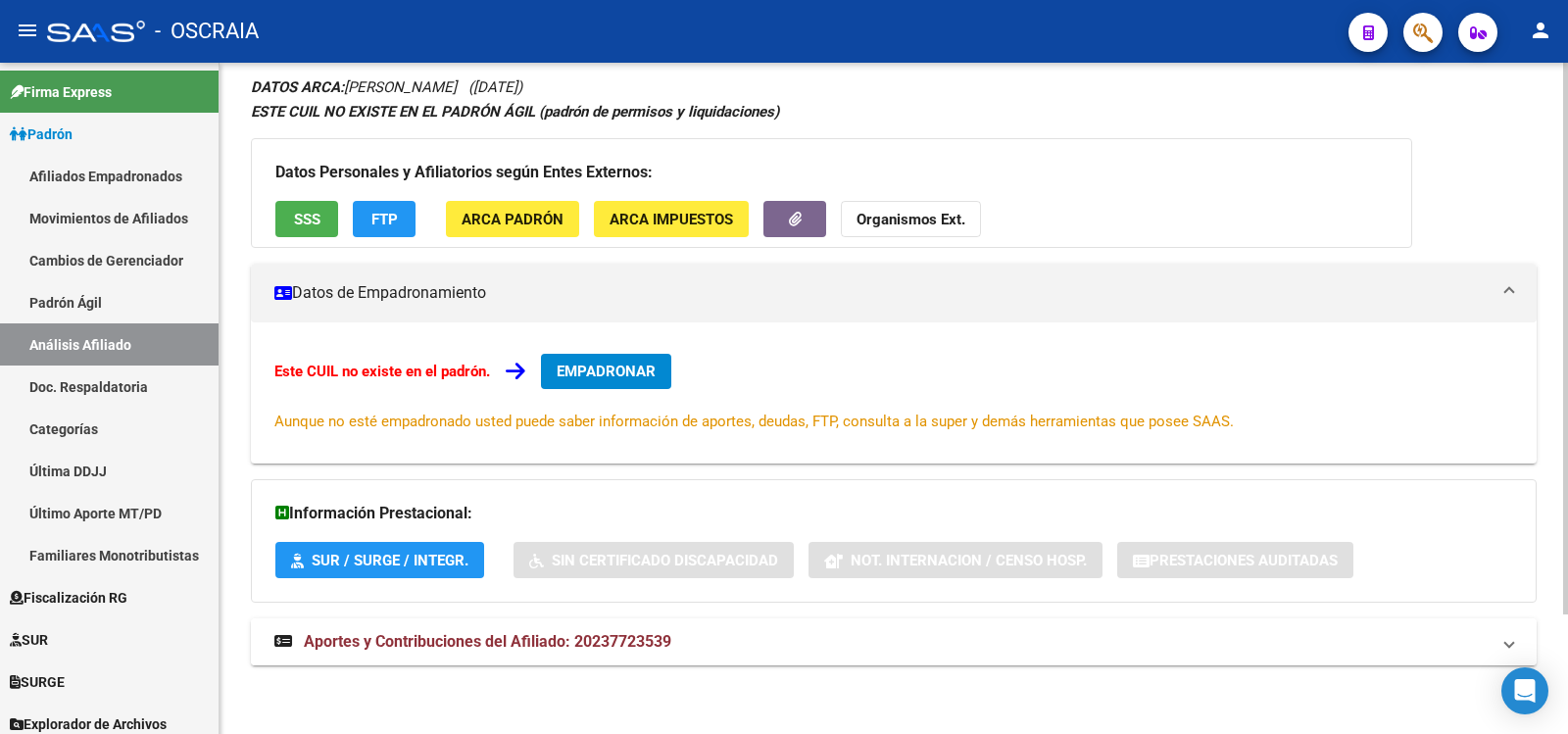
click at [663, 629] on mat-expansion-panel-header "Aportes y Contribuciones del Afiliado: 20237723539" at bounding box center [894, 642] width 1285 height 47
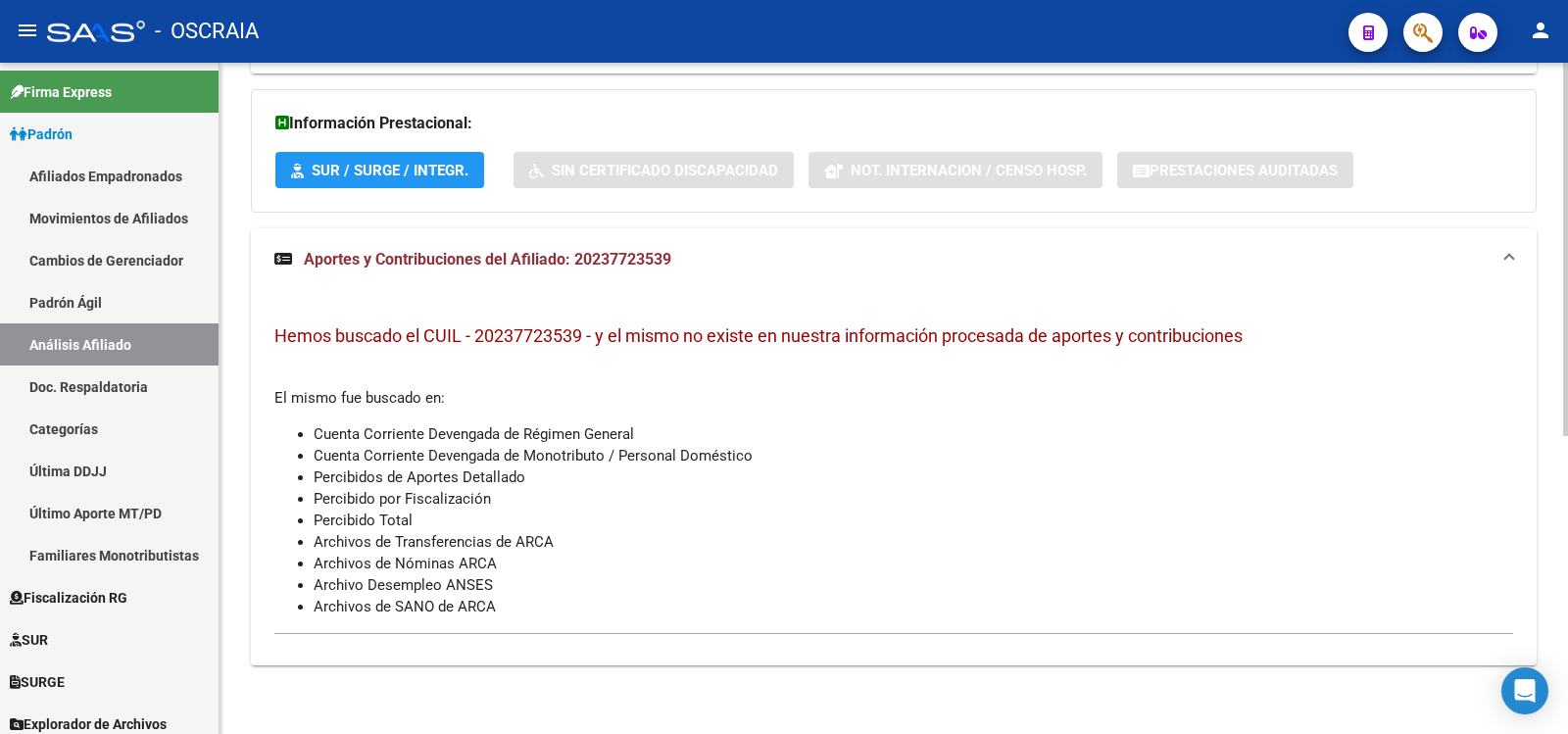
scroll to position [0, 0]
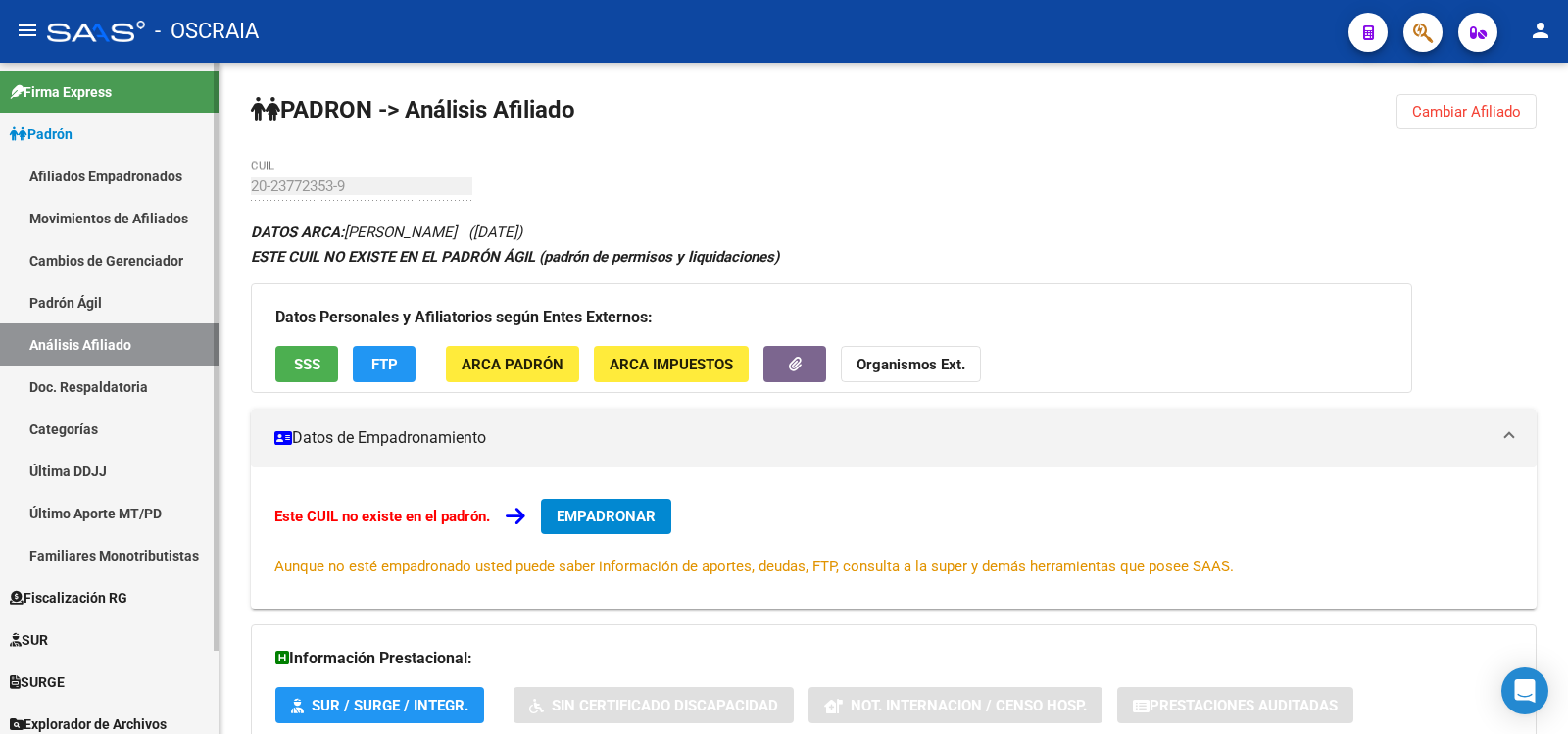
drag, startPoint x: 162, startPoint y: 295, endPoint x: 177, endPoint y: 326, distance: 34.4
click at [164, 296] on link "Padrón Ágil" at bounding box center [109, 302] width 218 height 43
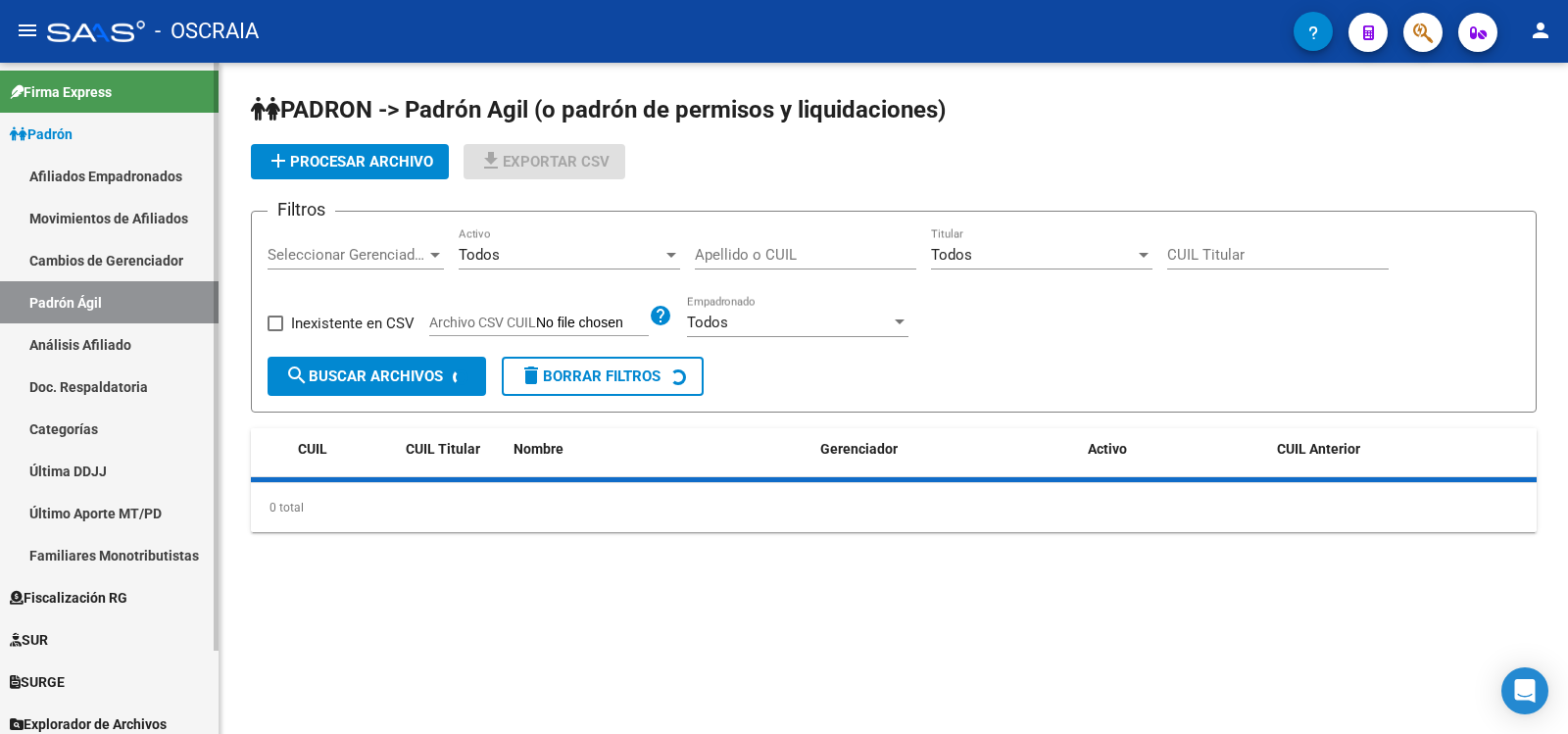
click at [179, 343] on link "Análisis Afiliado" at bounding box center [109, 344] width 218 height 43
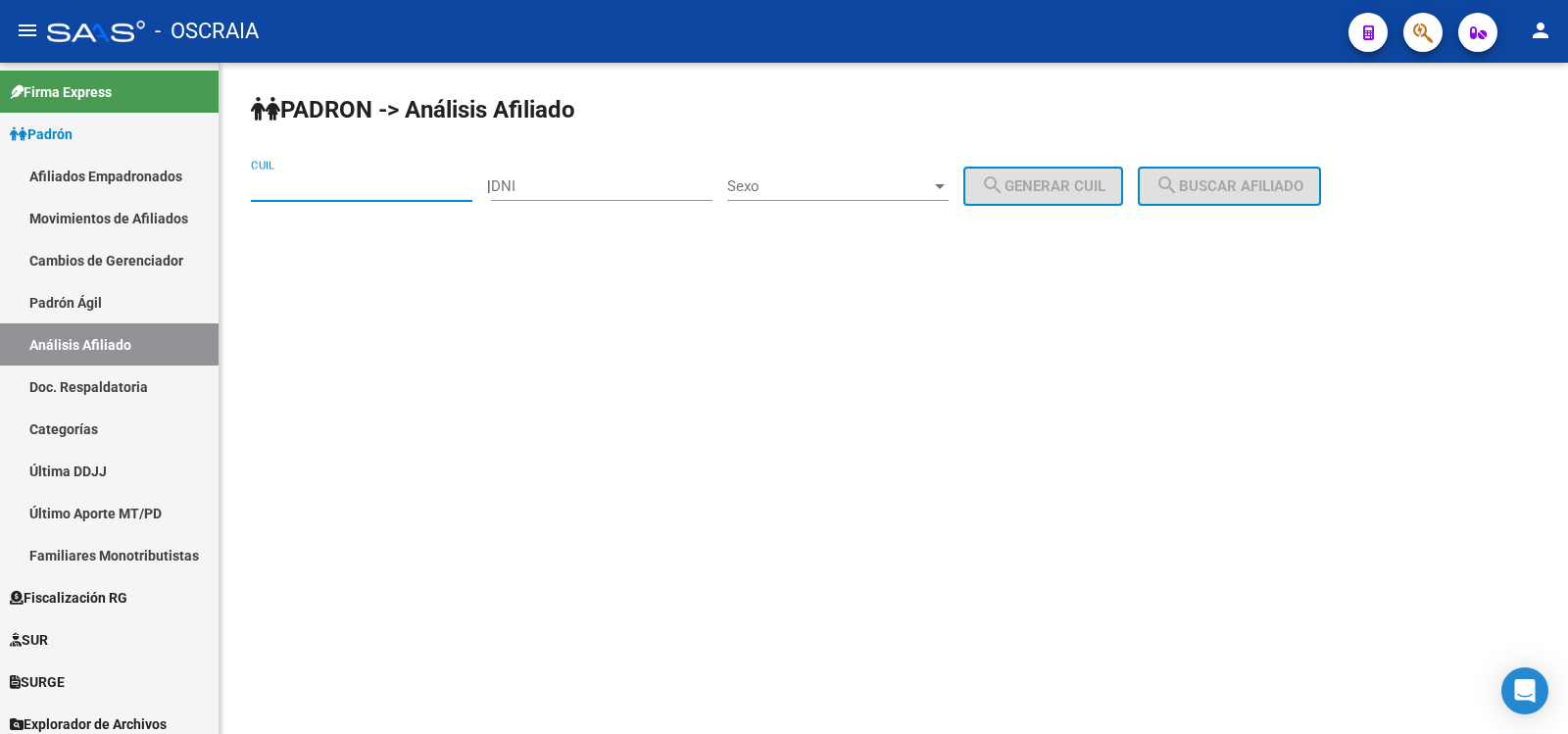
click at [313, 190] on input "CUIL" at bounding box center [362, 186] width 221 height 18
paste input "27-31839774-6"
type input "27-31839774-6"
click at [1178, 188] on mat-icon "search" at bounding box center [1168, 185] width 24 height 24
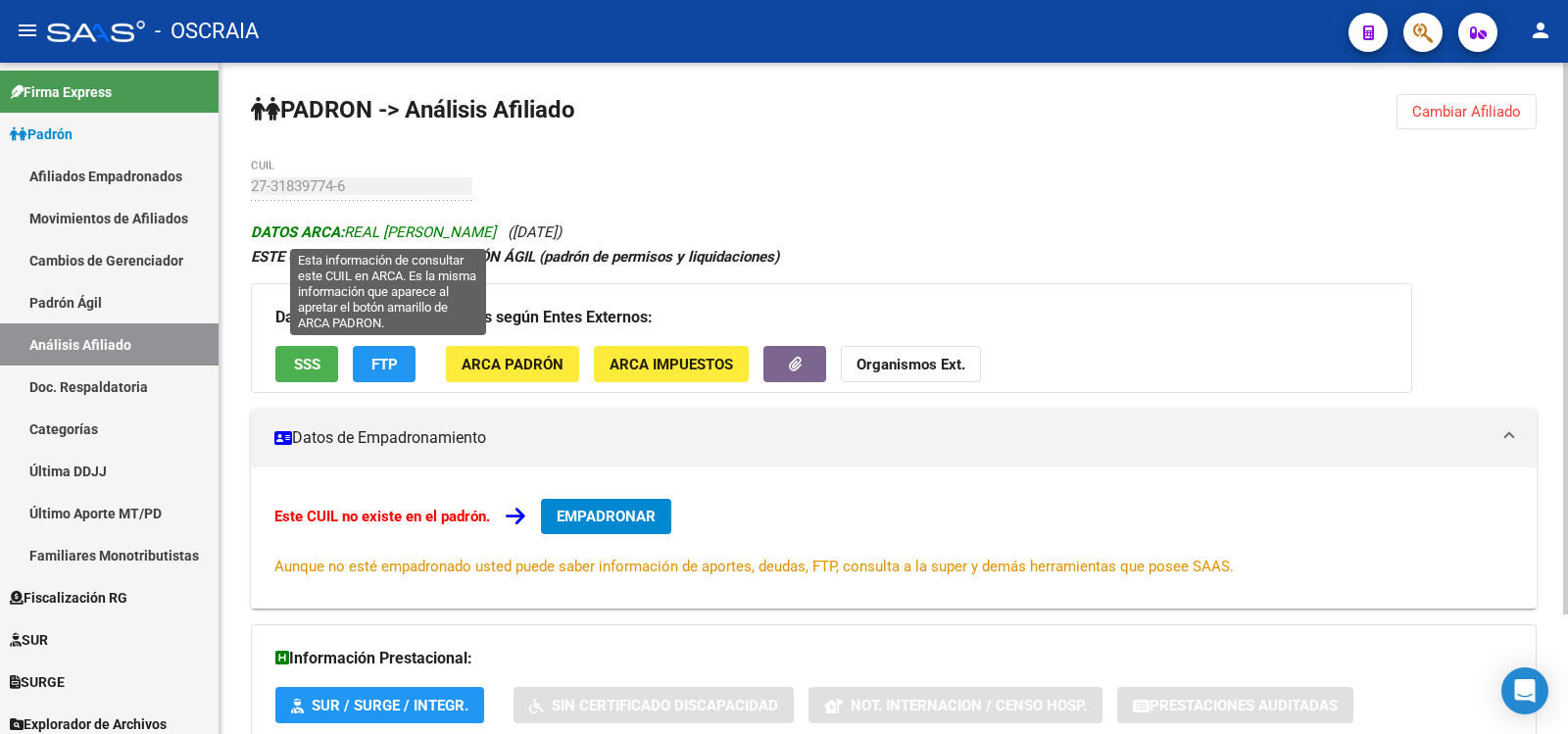
drag, startPoint x: 519, startPoint y: 233, endPoint x: 351, endPoint y: 233, distance: 168.0
click at [351, 233] on icon "DATOS ARCA: REAL VANESA FERNANDA (20/05/1983)" at bounding box center [406, 232] width 310 height 18
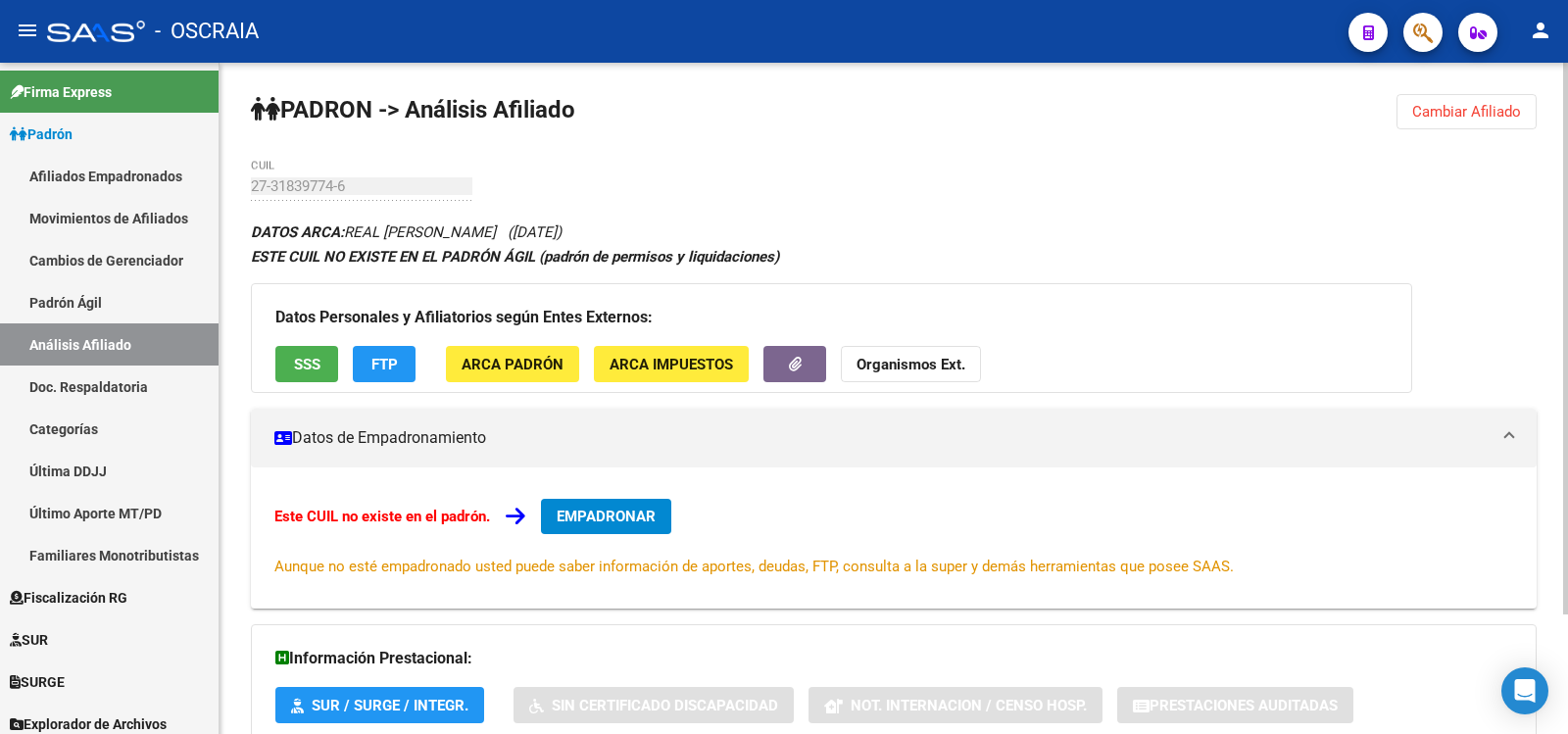
click at [249, 186] on div "PADRON -> Análisis Afiliado Cambiar Afiliado 27-31839774-6 CUIL DATOS ARCA: REA…" at bounding box center [894, 471] width 1349 height 817
click at [116, 314] on link "Padrón Ágil" at bounding box center [109, 302] width 218 height 43
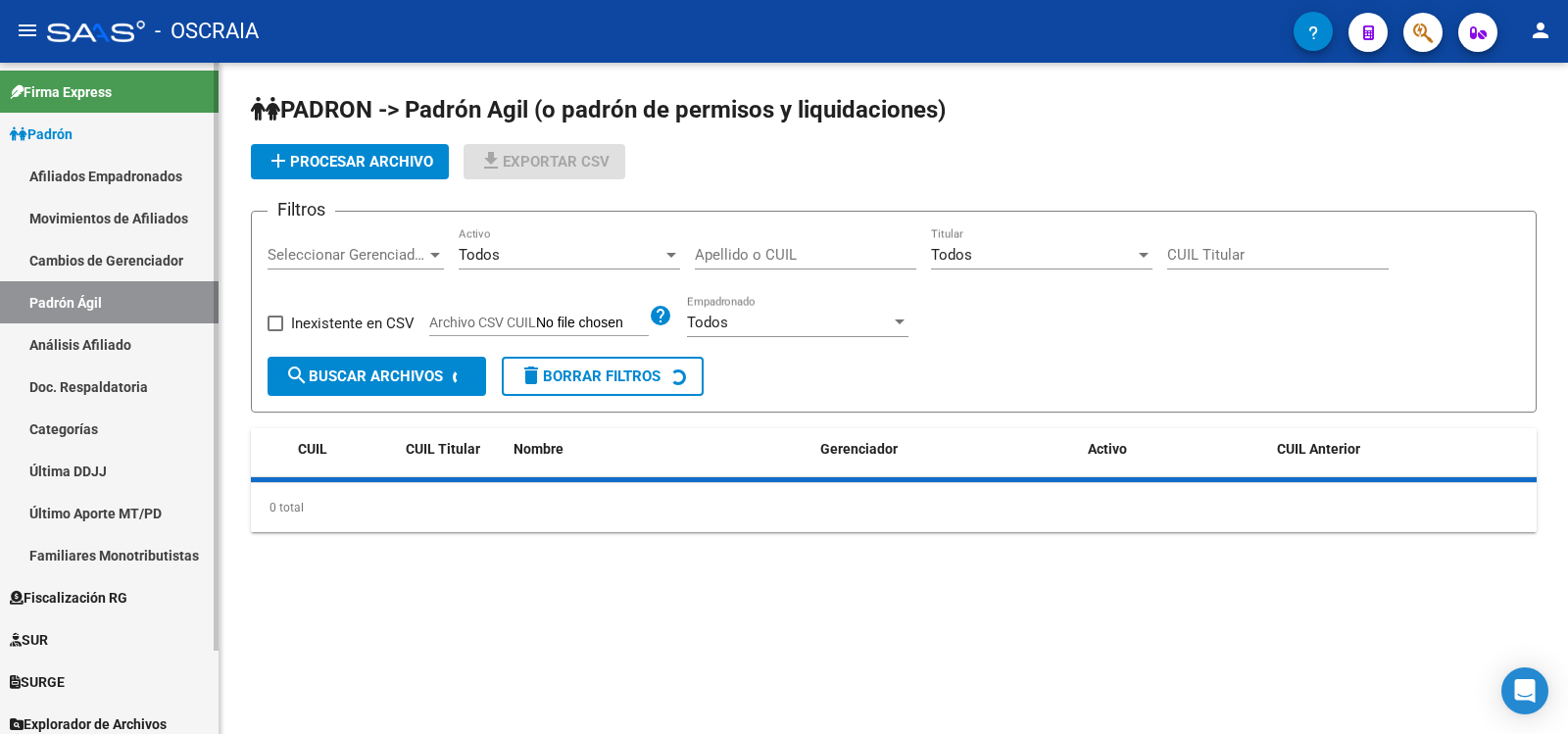
click at [141, 347] on link "Análisis Afiliado" at bounding box center [109, 344] width 218 height 43
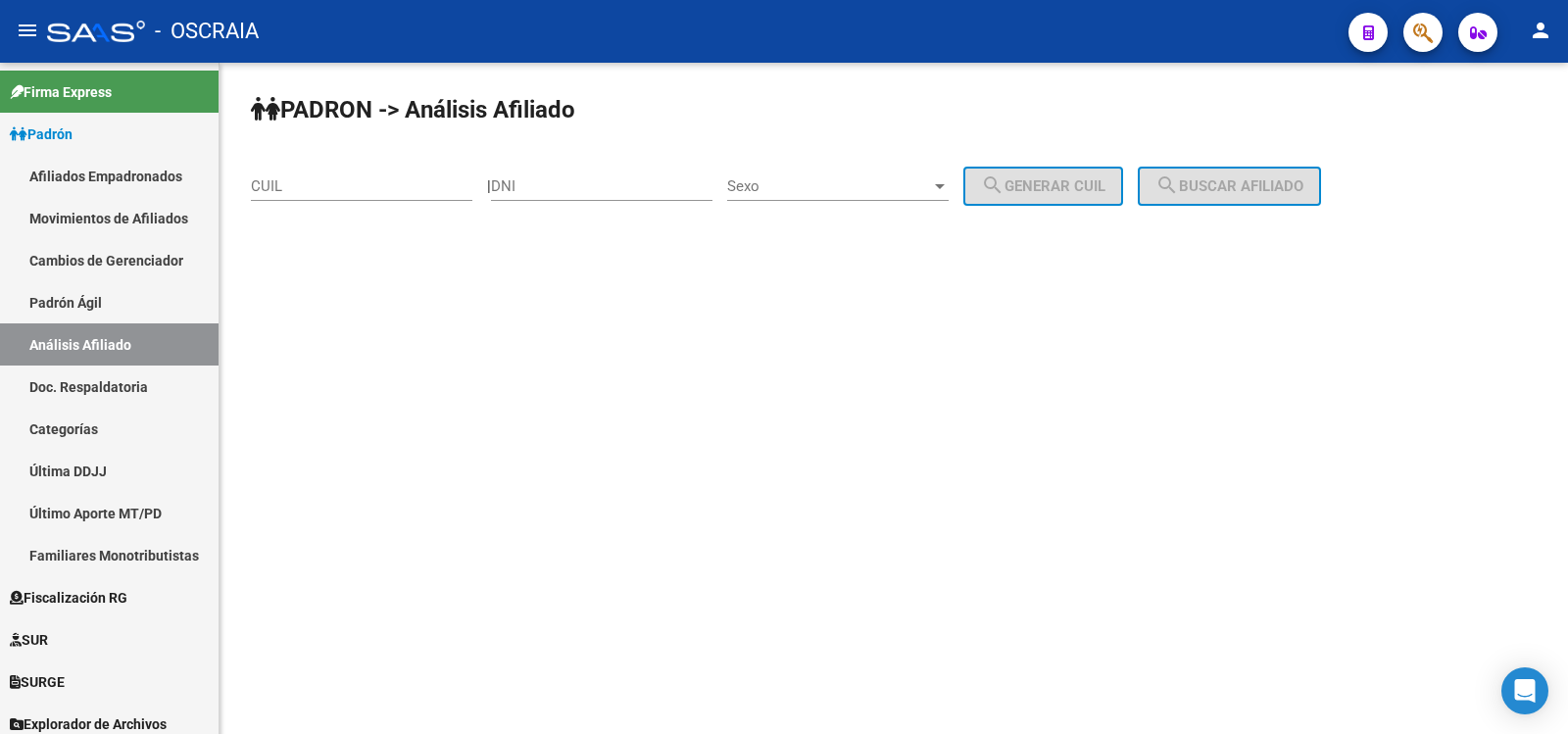
click at [341, 178] on div "CUIL" at bounding box center [362, 180] width 221 height 43
click at [341, 185] on input "CUIL" at bounding box center [362, 186] width 221 height 18
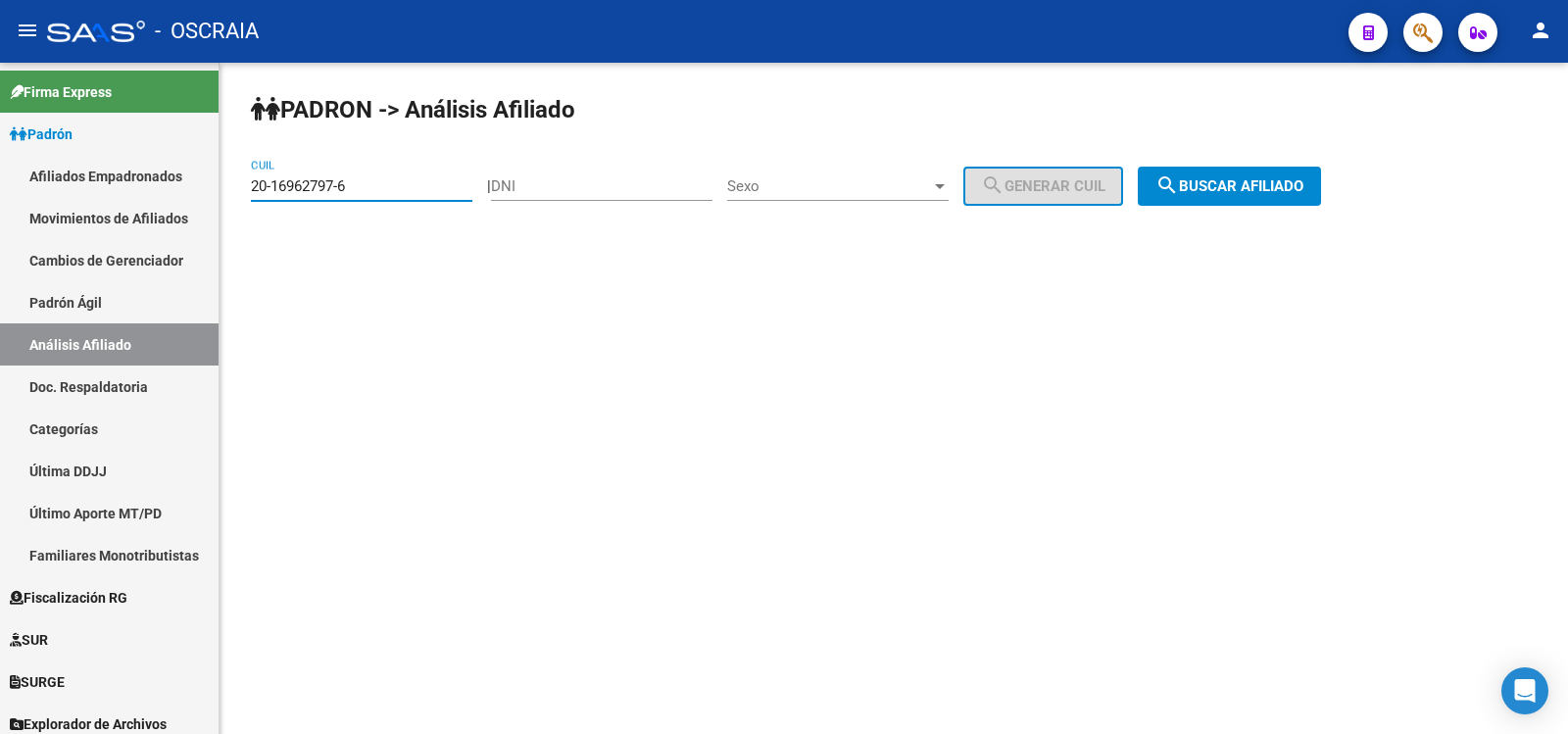
type input "20-16962797-6"
click at [1285, 177] on span "search Buscar afiliado" at bounding box center [1230, 186] width 148 height 18
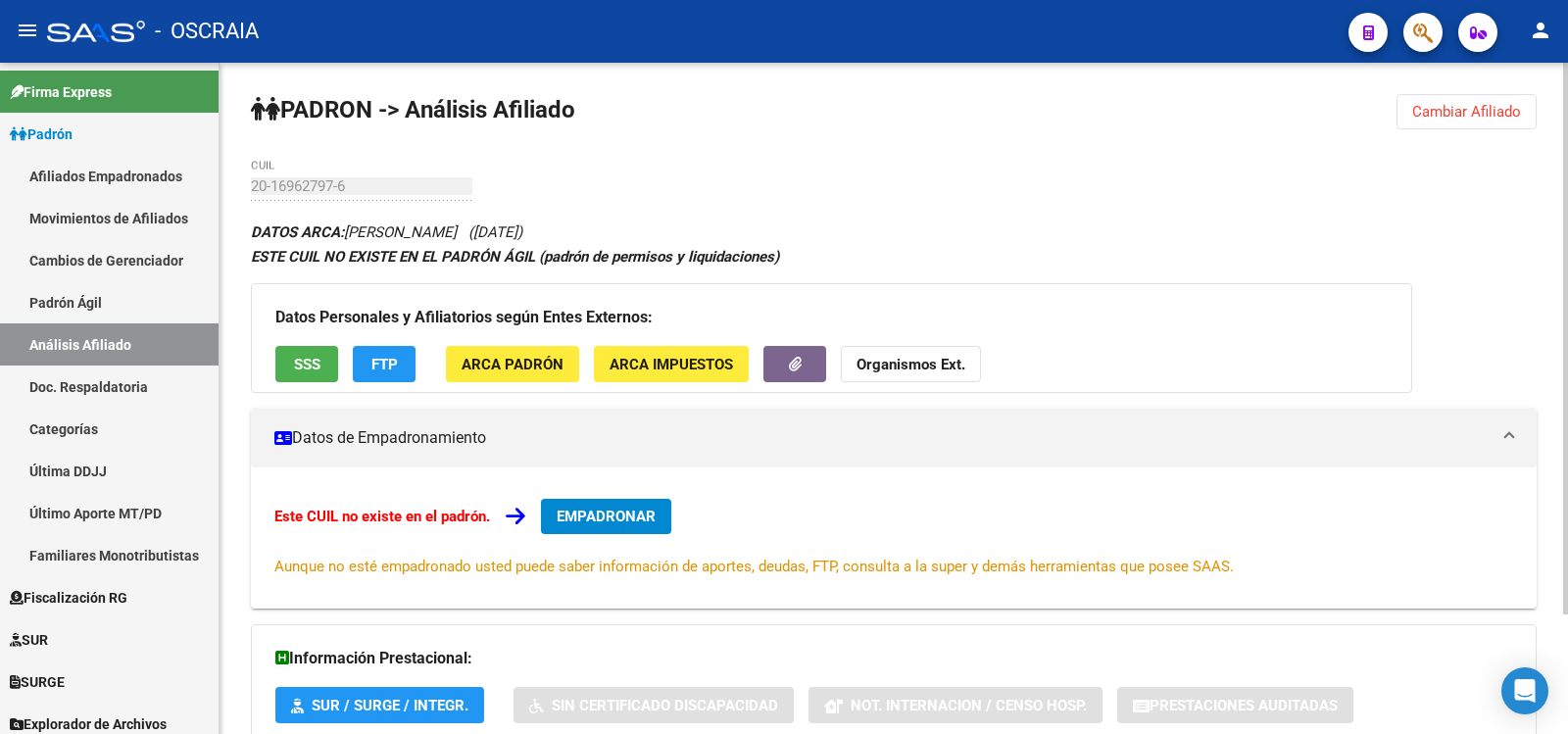
scroll to position [145, 0]
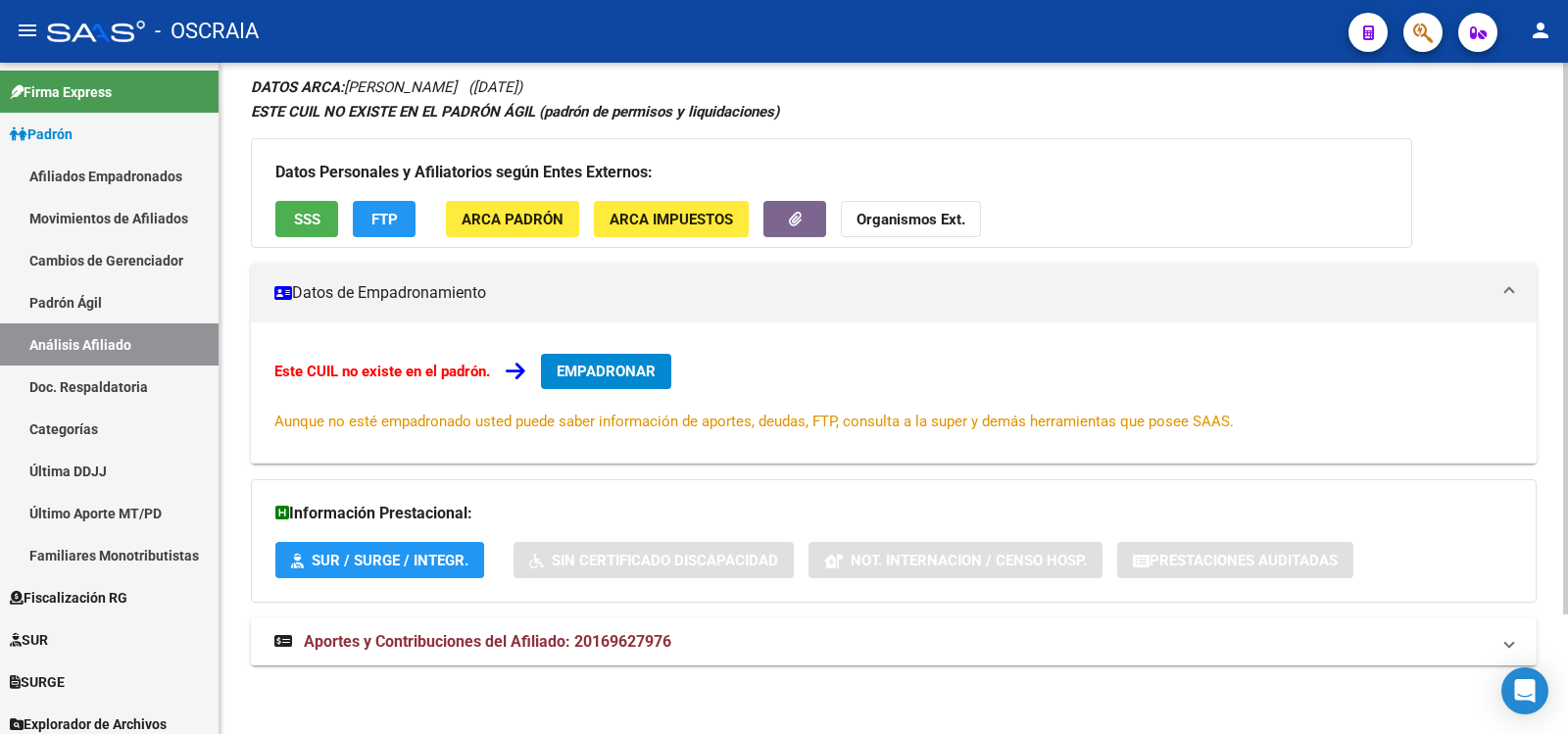
click at [721, 631] on mat-panel-title "Aportes y Contribuciones del Afiliado: 20169627976" at bounding box center [882, 642] width 1215 height 22
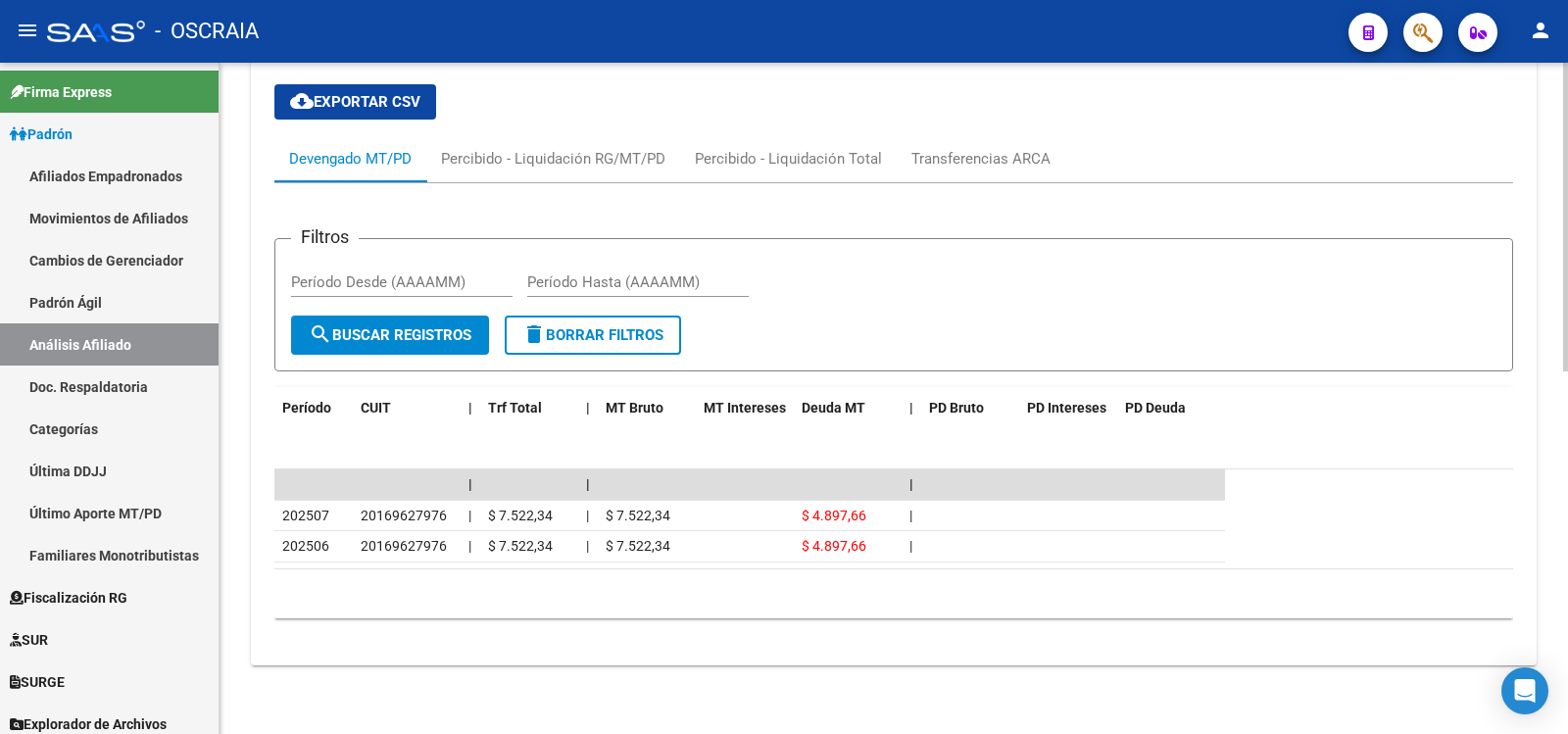
scroll to position [0, 0]
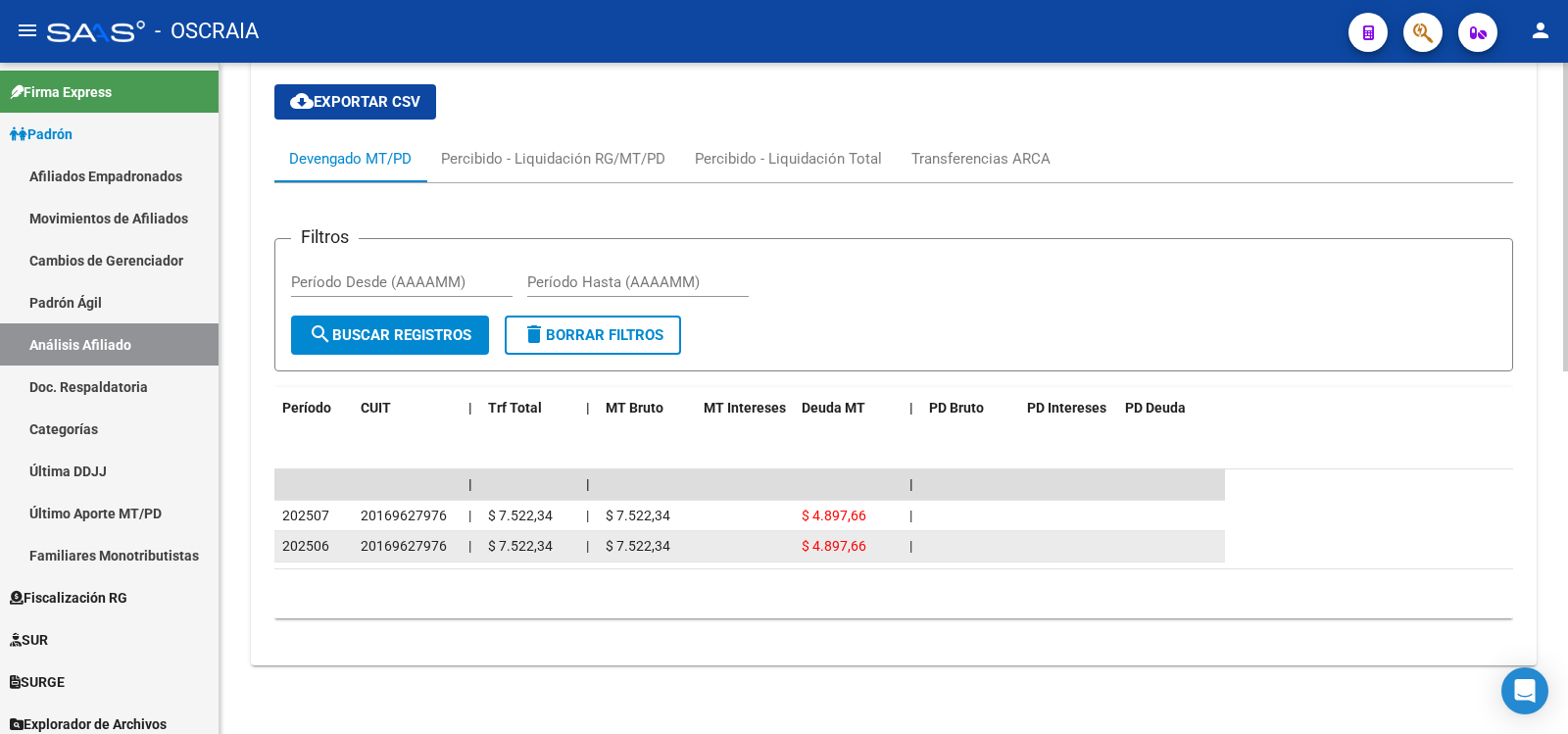
click at [331, 543] on div "202506" at bounding box center [312, 546] width 62 height 23
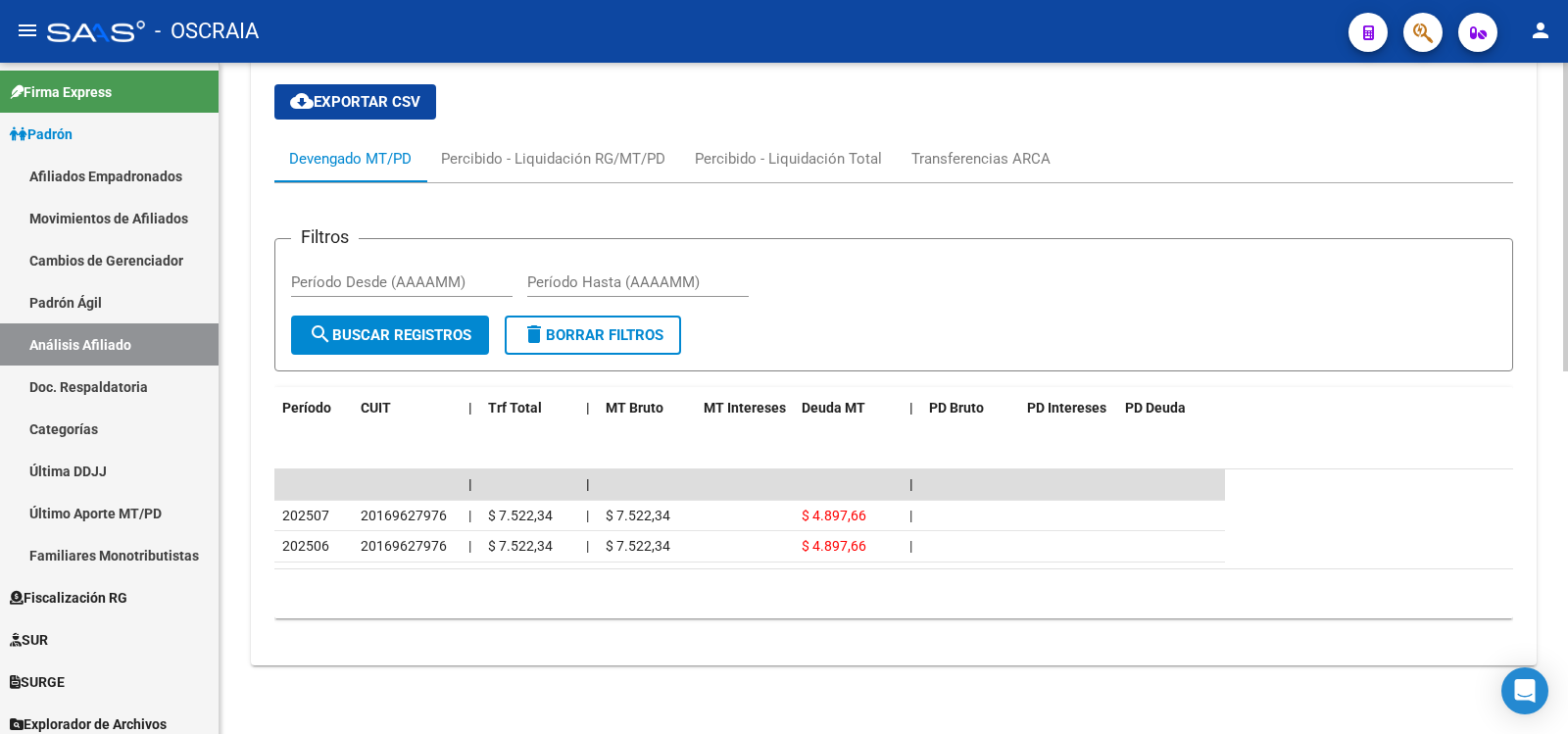
click at [1100, 279] on div "Filtros Período Desde (AAAAMM) Período Hasta (AAAAMM)" at bounding box center [893, 285] width 1205 height 60
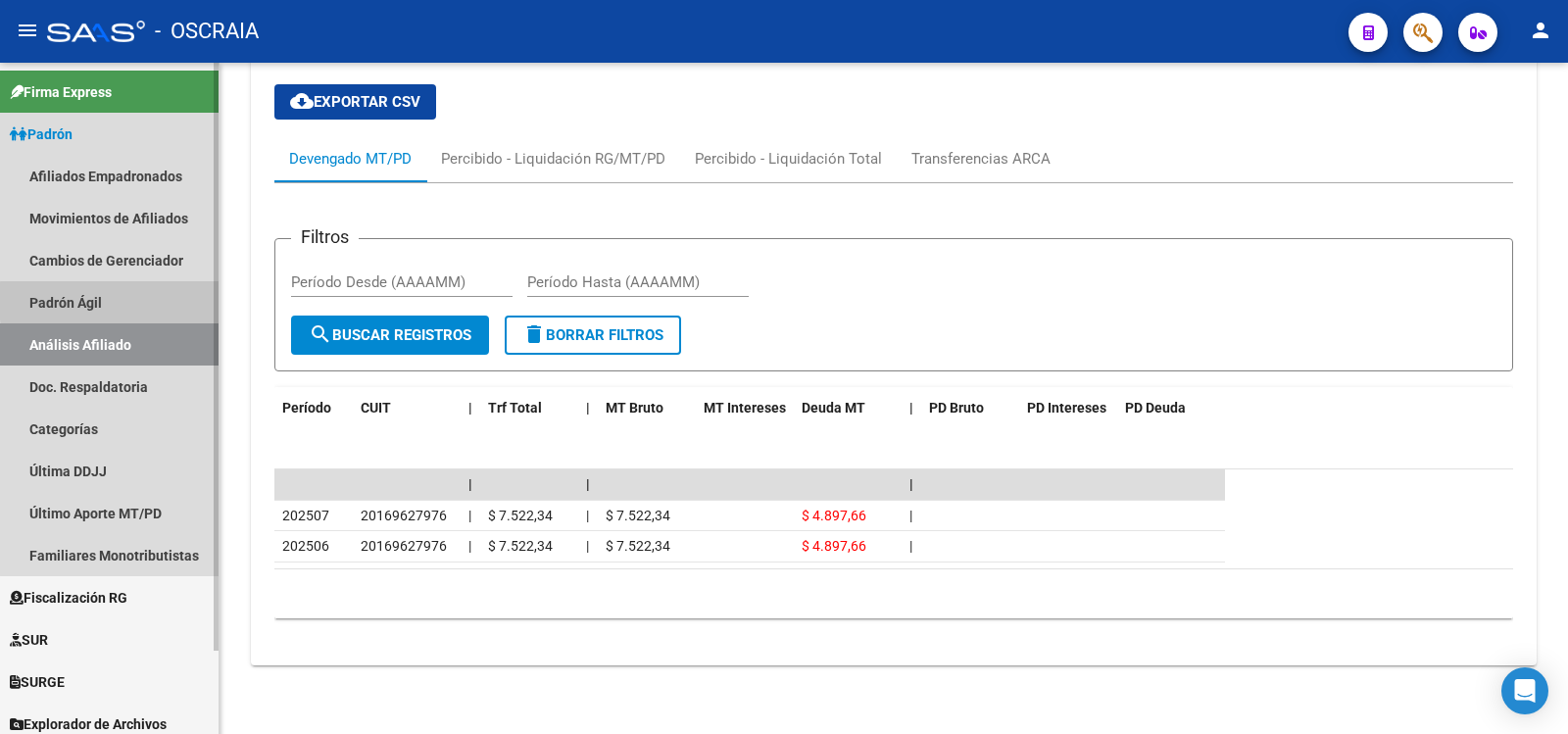
drag, startPoint x: 184, startPoint y: 301, endPoint x: 173, endPoint y: 335, distance: 35.7
click at [183, 301] on link "Padrón Ágil" at bounding box center [109, 302] width 218 height 43
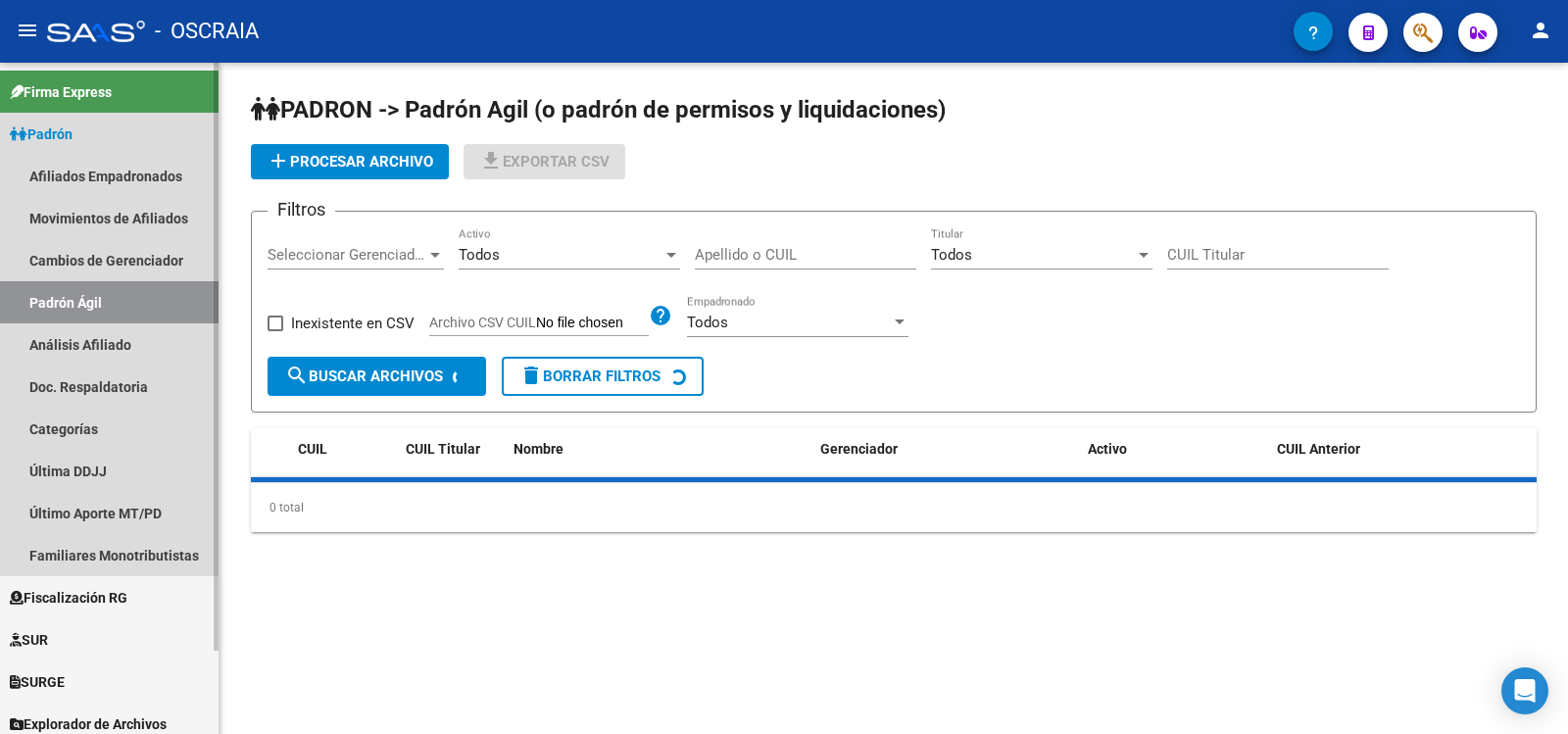
click at [172, 339] on link "Análisis Afiliado" at bounding box center [109, 344] width 218 height 43
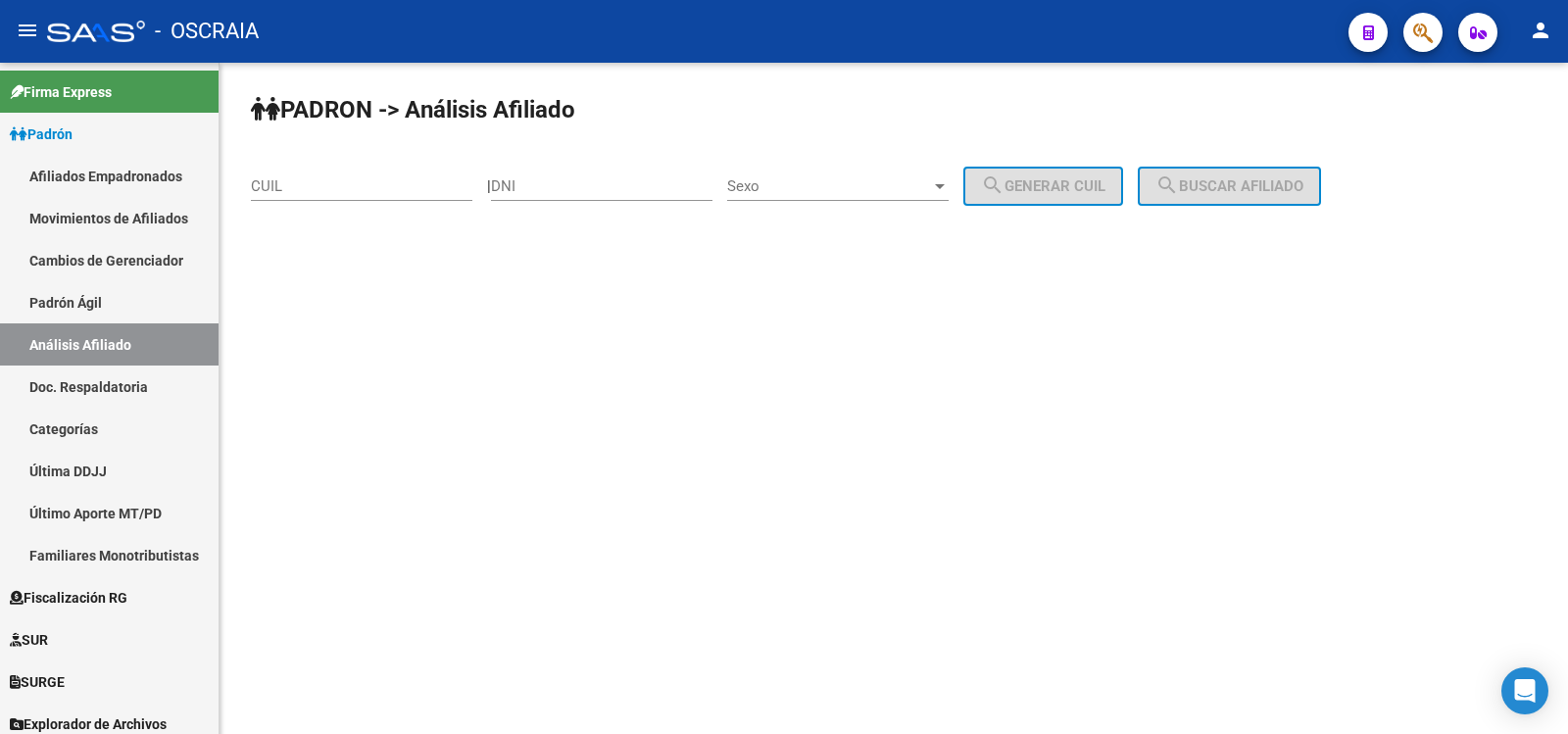
click at [560, 184] on input "DNI" at bounding box center [602, 186] width 221 height 18
paste input "42289130"
type input "42289130"
click at [838, 196] on div "Sexo Sexo" at bounding box center [837, 180] width 221 height 43
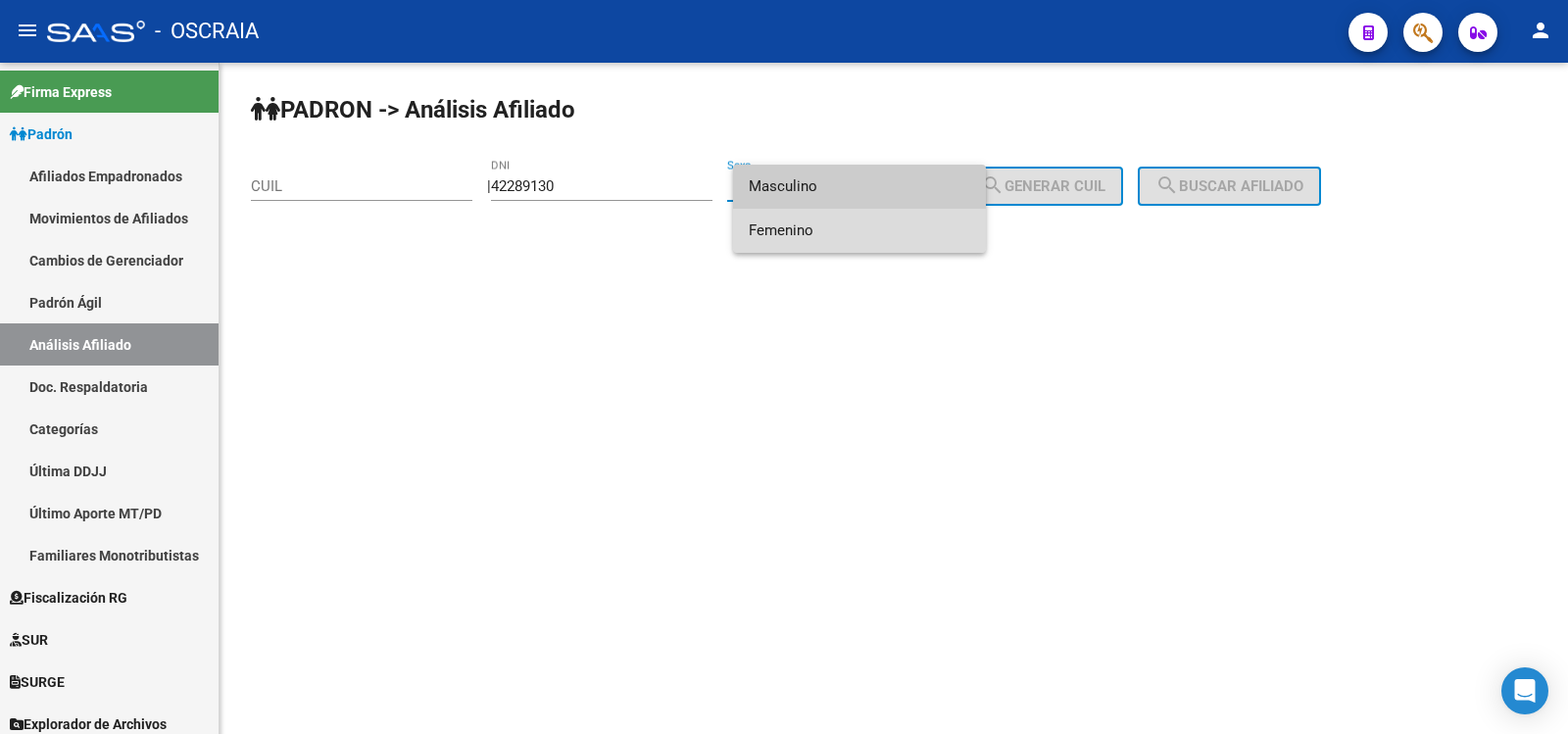
click at [863, 223] on span "Femenino" at bounding box center [859, 230] width 221 height 45
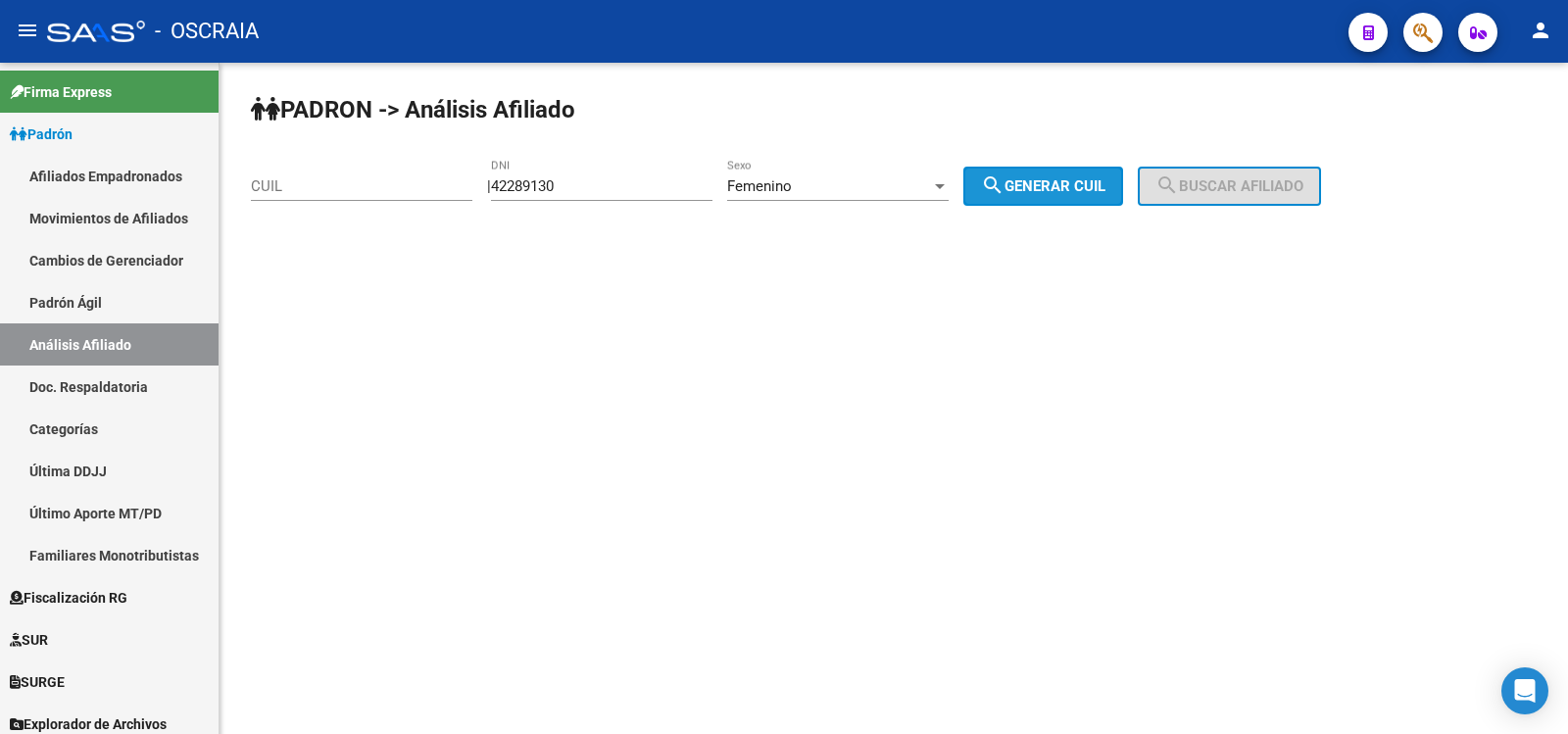
click at [1032, 189] on span "search Generar CUIL" at bounding box center [1043, 186] width 125 height 18
type input "27-42289130-2"
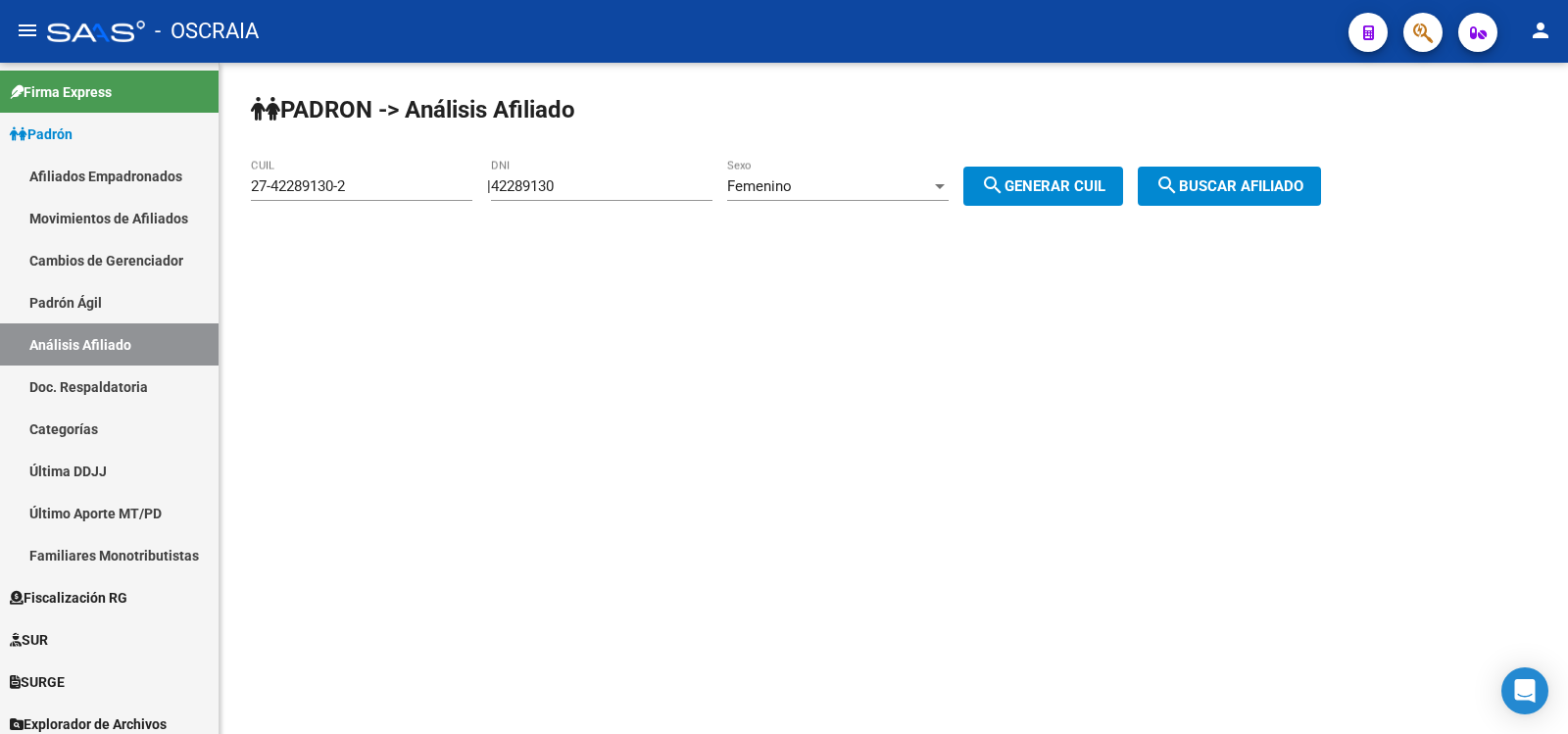
click at [1278, 173] on button "search Buscar afiliado" at bounding box center [1229, 187] width 183 height 40
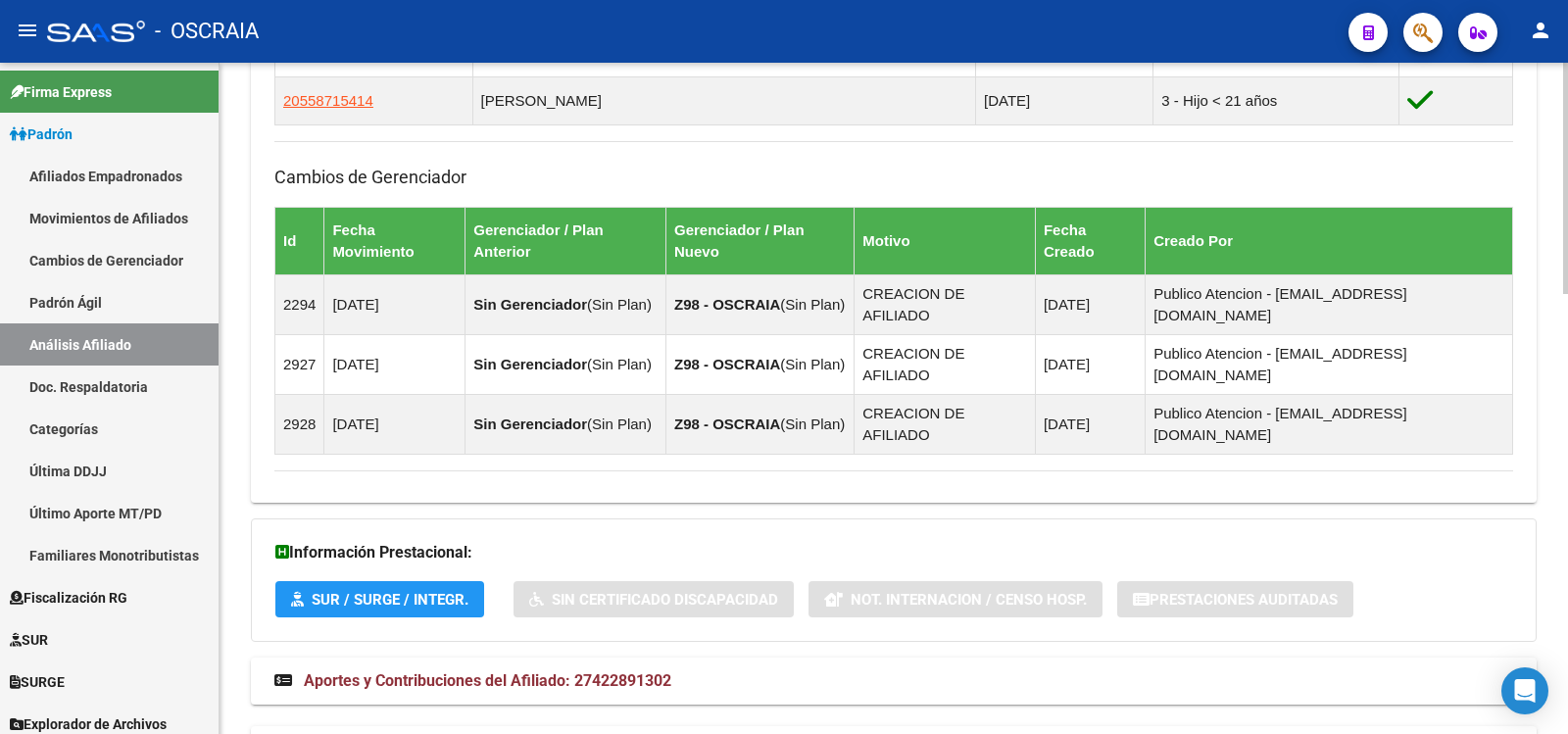
scroll to position [300, 0]
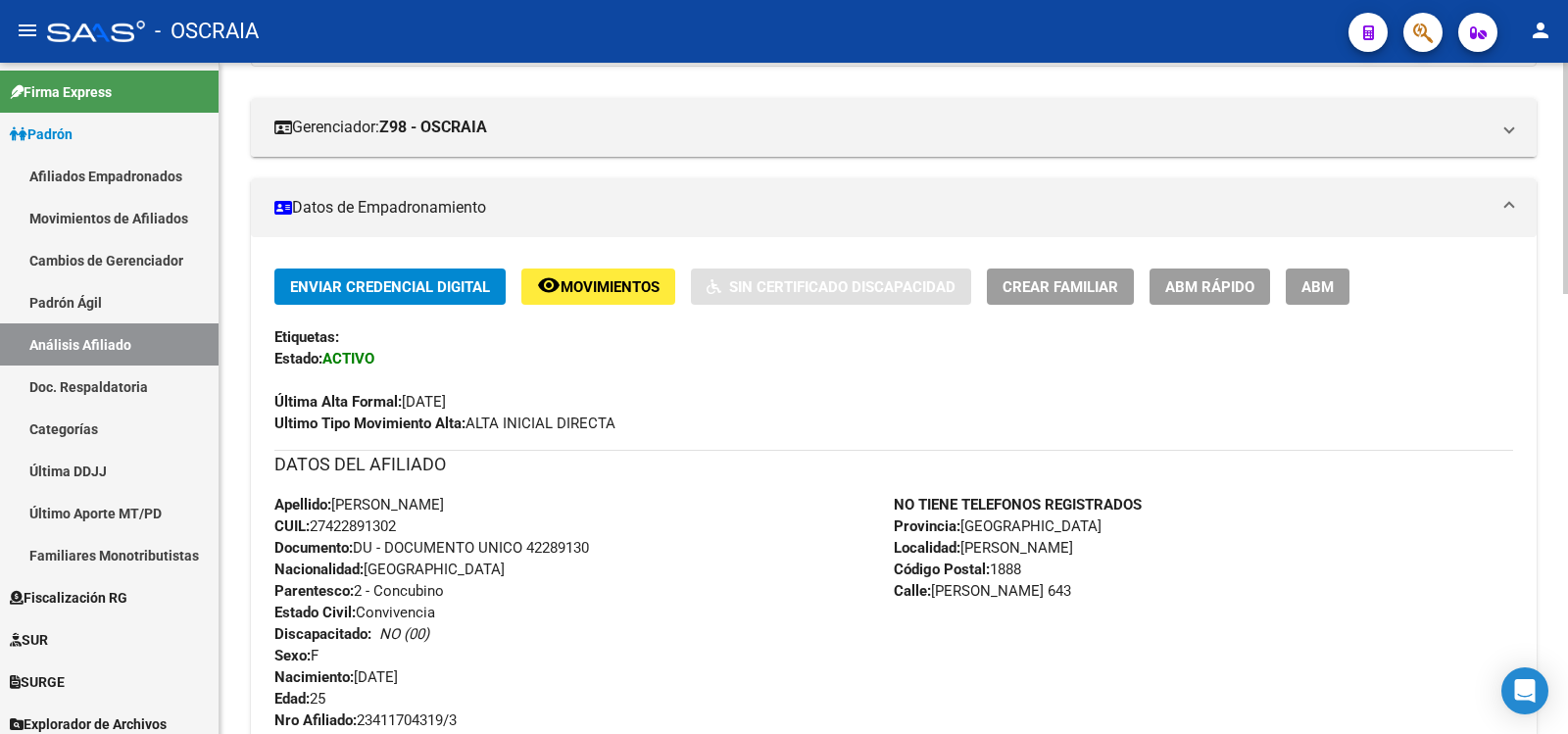
copy span "27422891302"
drag, startPoint x: 401, startPoint y: 518, endPoint x: 316, endPoint y: 532, distance: 86.1
click at [316, 532] on span "CUIL: 27422891302" at bounding box center [335, 526] width 122 height 18
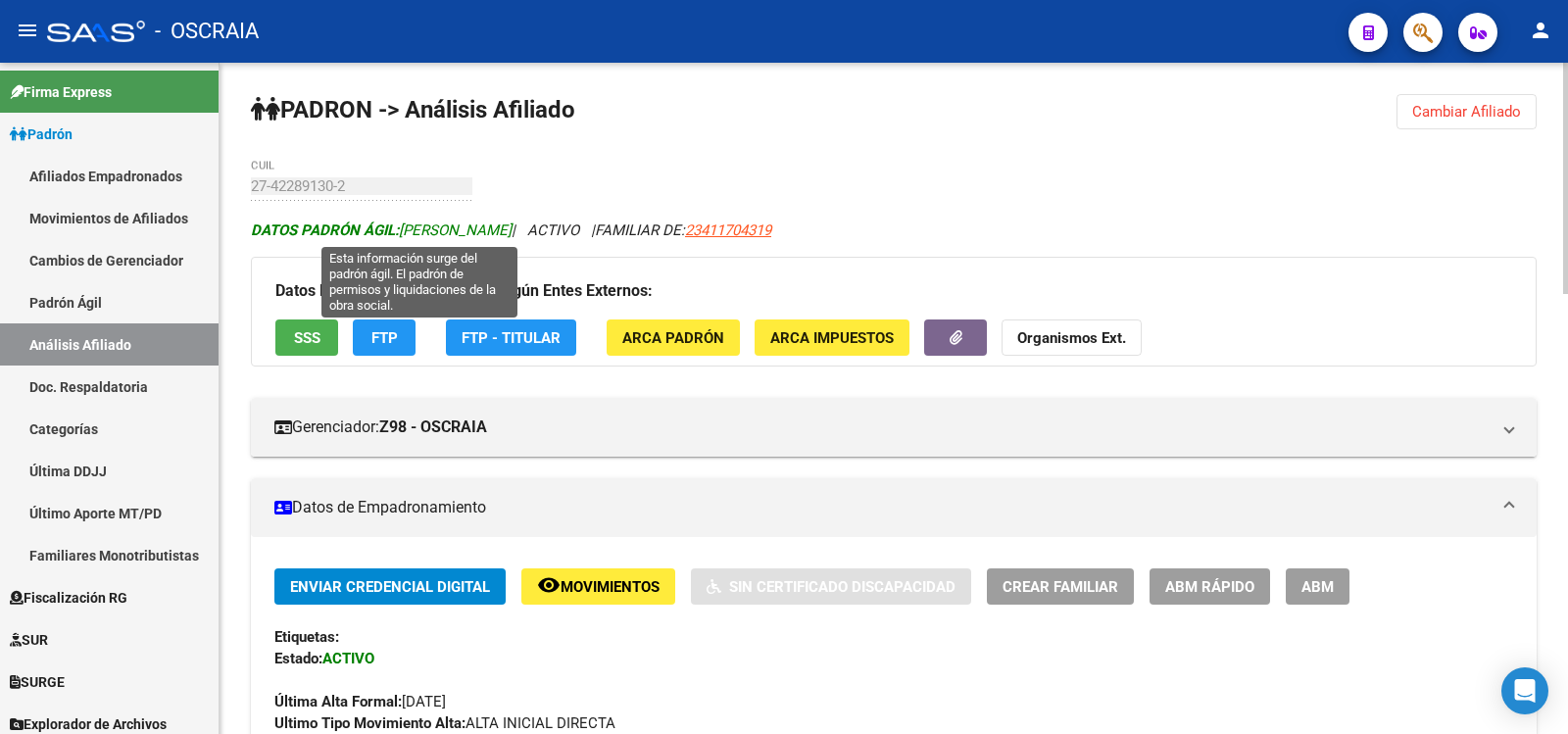
copy span "CASCIANO TAMARA AYLEN"
drag, startPoint x: 582, startPoint y: 228, endPoint x: 404, endPoint y: 237, distance: 178.2
click at [404, 237] on span "DATOS PADRÓN ÁGIL: CASCIANO TAMARA AYLEN" at bounding box center [382, 230] width 261 height 18
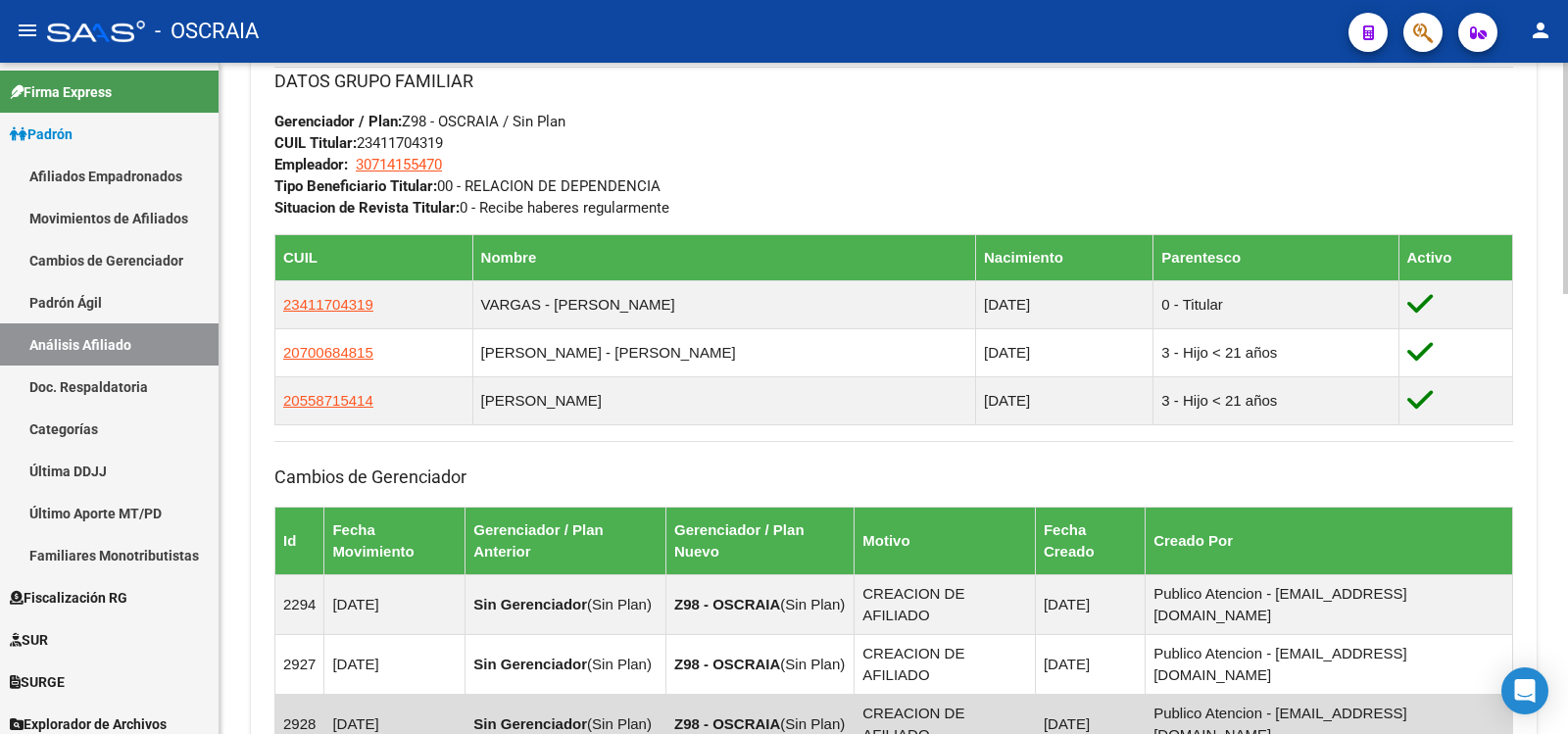
scroll to position [654, 0]
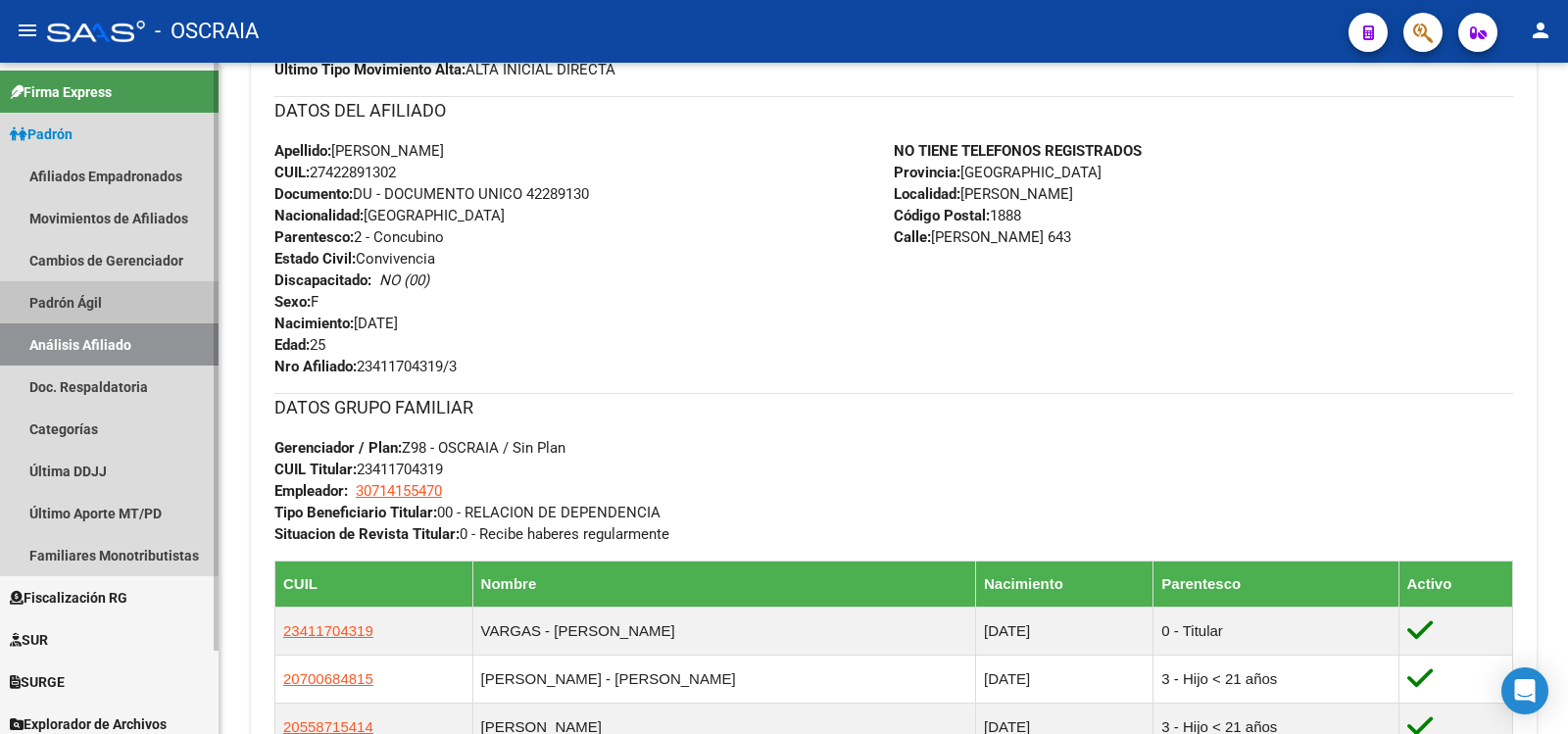
click at [135, 304] on link "Padrón Ágil" at bounding box center [109, 302] width 218 height 43
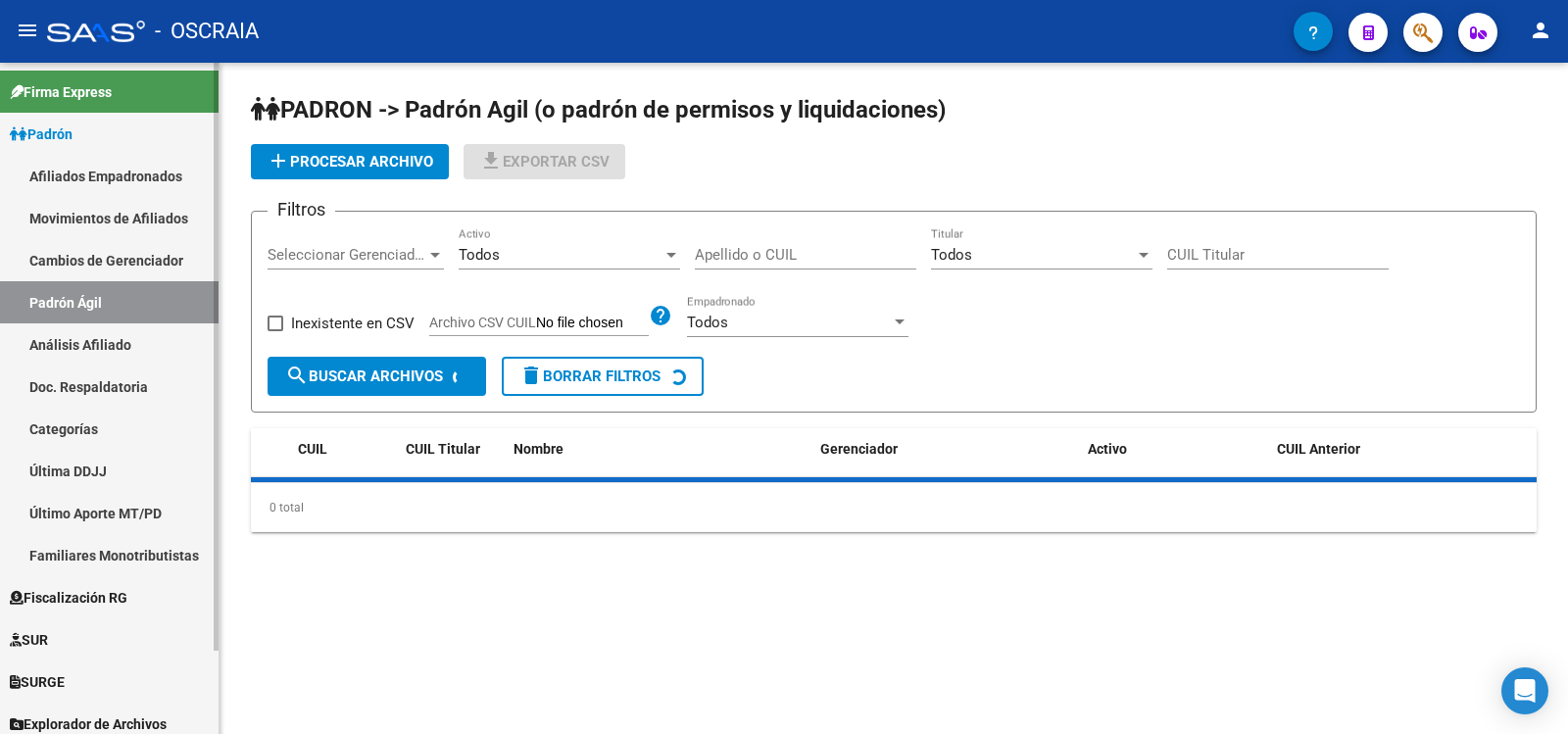
click at [144, 344] on link "Análisis Afiliado" at bounding box center [109, 344] width 218 height 43
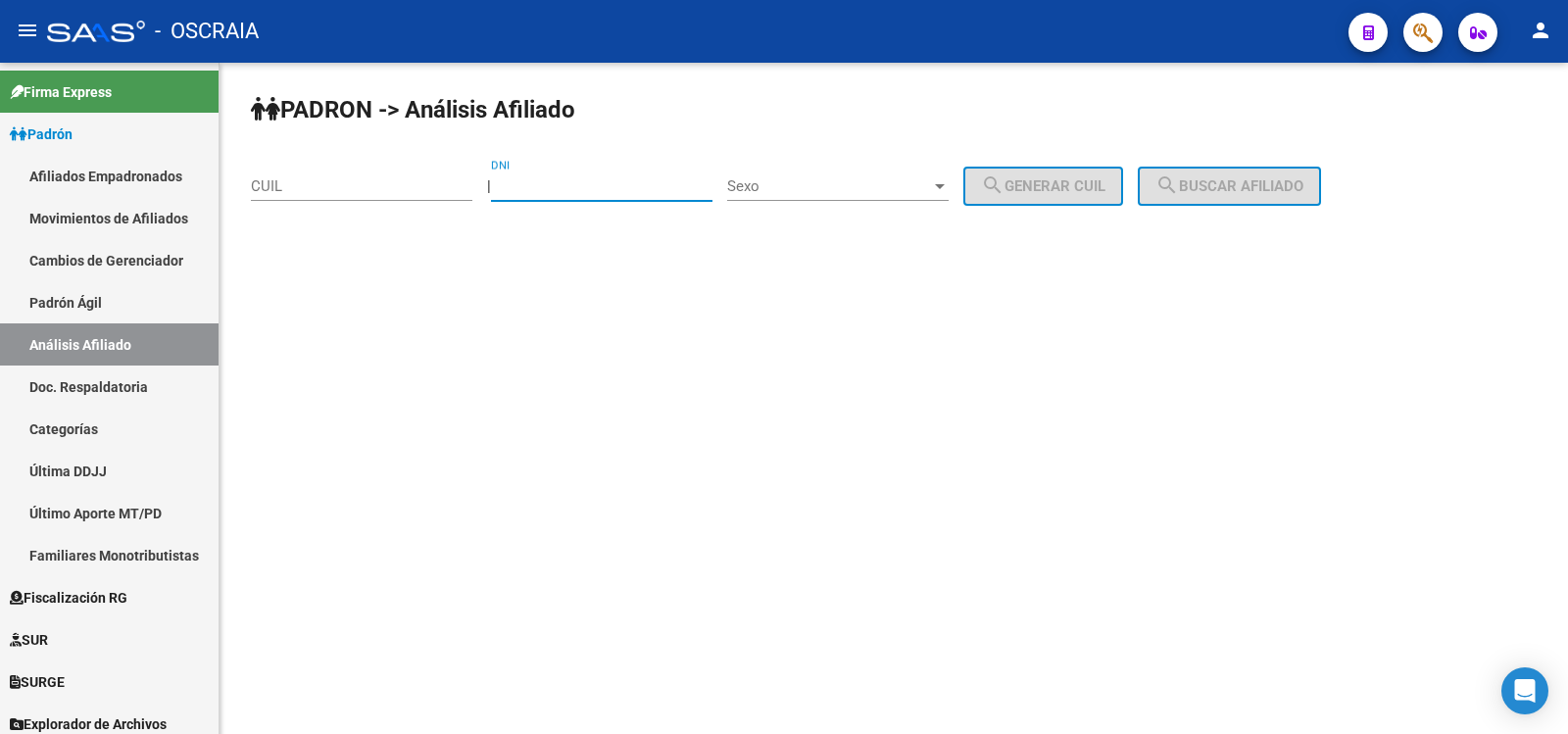
click at [570, 190] on input "DNI" at bounding box center [602, 186] width 221 height 18
paste input "36593342"
type input "36593342"
click at [799, 185] on span "Sexo" at bounding box center [828, 186] width 204 height 18
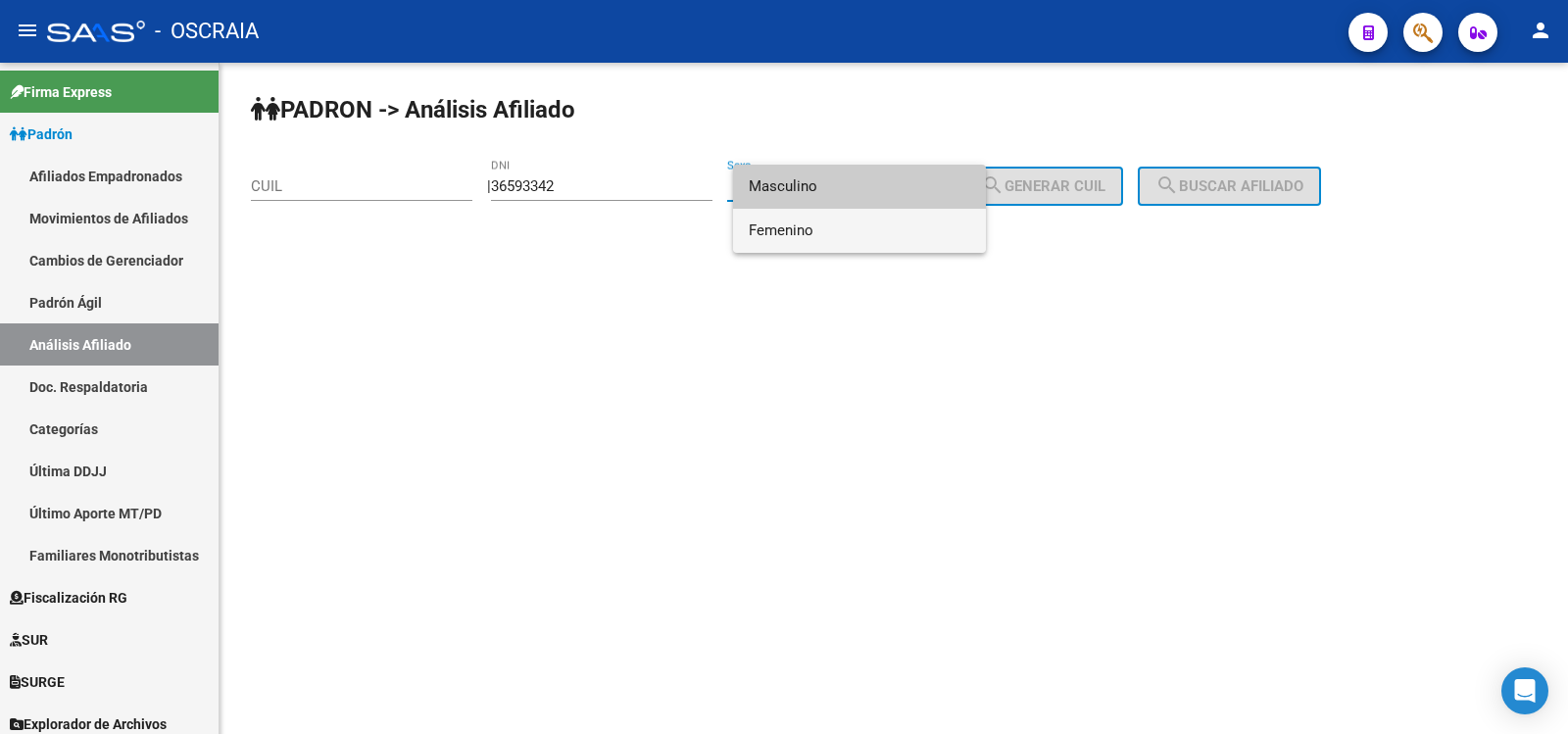
click at [821, 229] on span "Femenino" at bounding box center [859, 230] width 221 height 45
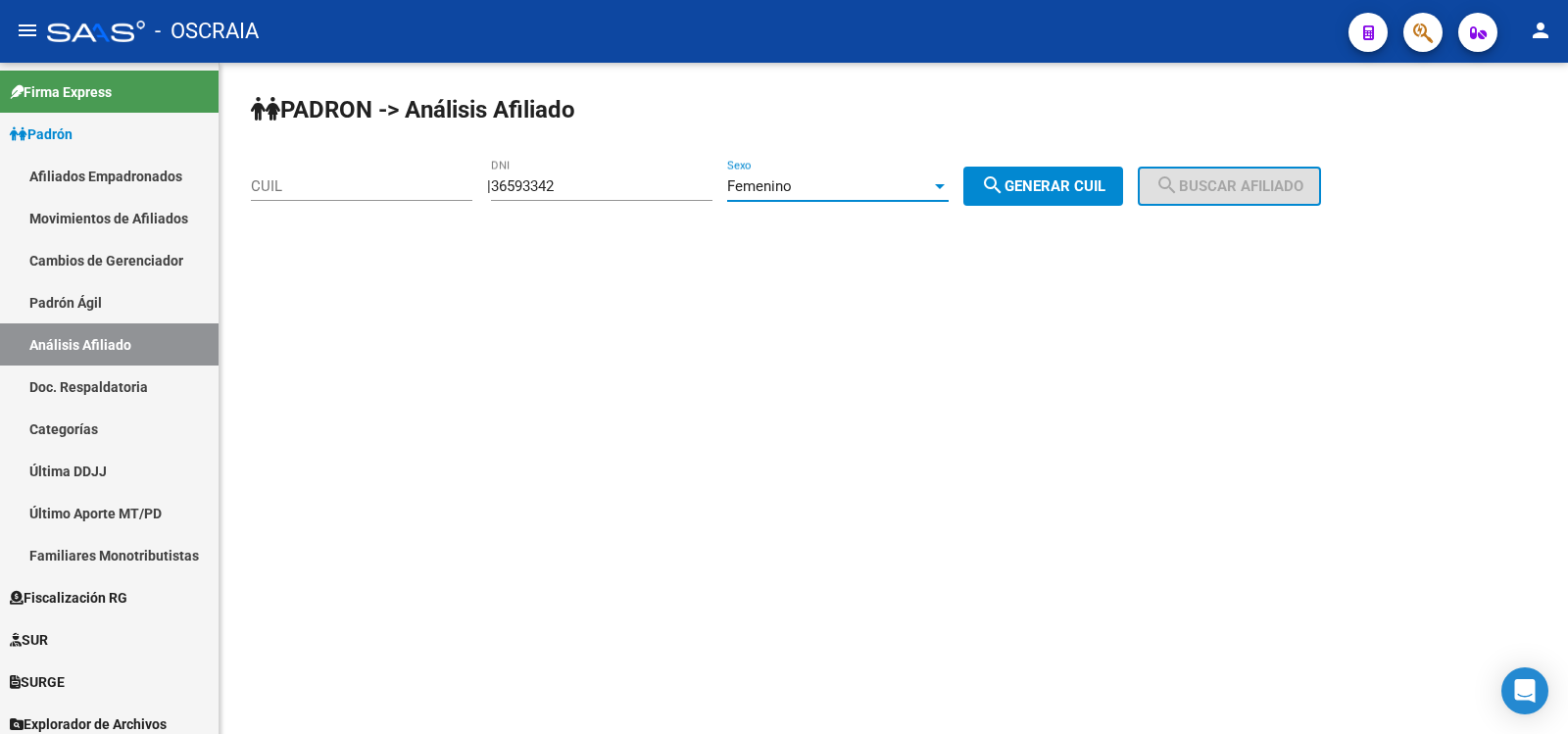
drag, startPoint x: 1105, startPoint y: 167, endPoint x: 1100, endPoint y: 177, distance: 11.2
click at [1105, 166] on div "PADRON -> Análisis Afiliado CUIL | 36593342 DNI Femenino Sexo search Generar CU…" at bounding box center [894, 165] width 1349 height 206
click at [1094, 190] on span "search Generar CUIL" at bounding box center [1043, 186] width 125 height 18
type input "27-36593342-7"
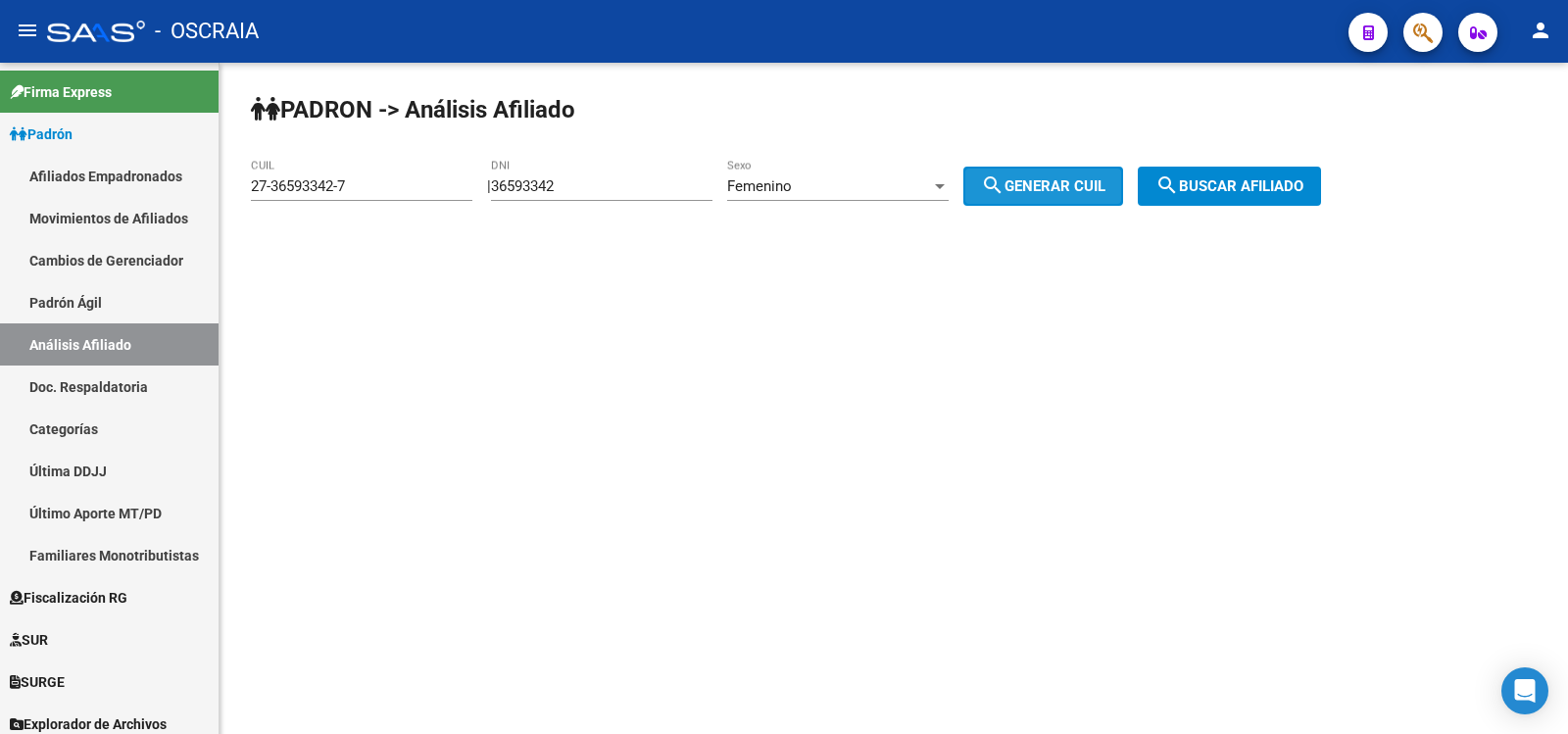
click at [1178, 190] on mat-icon "search" at bounding box center [1168, 185] width 24 height 24
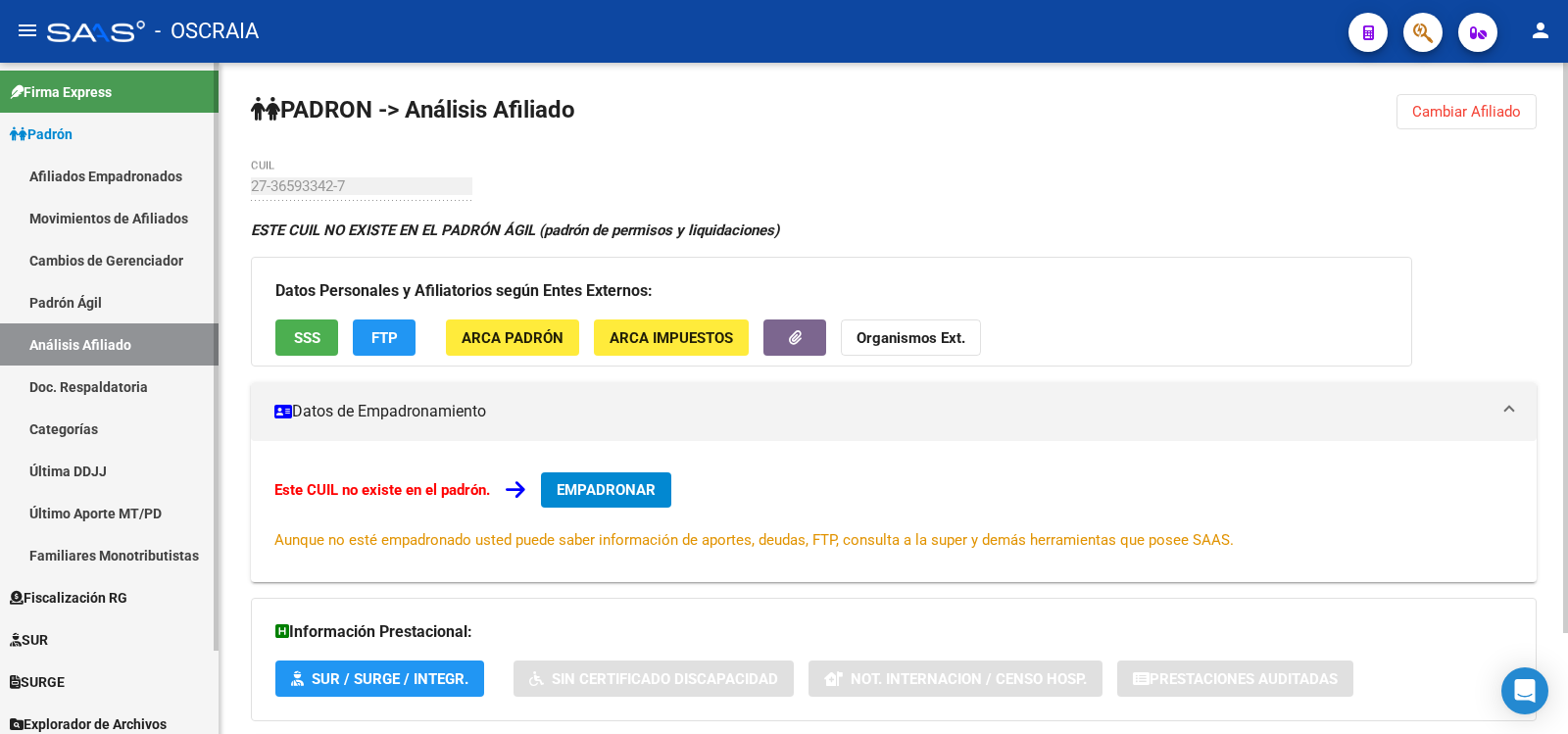
click at [120, 301] on link "Padrón Ágil" at bounding box center [109, 302] width 218 height 43
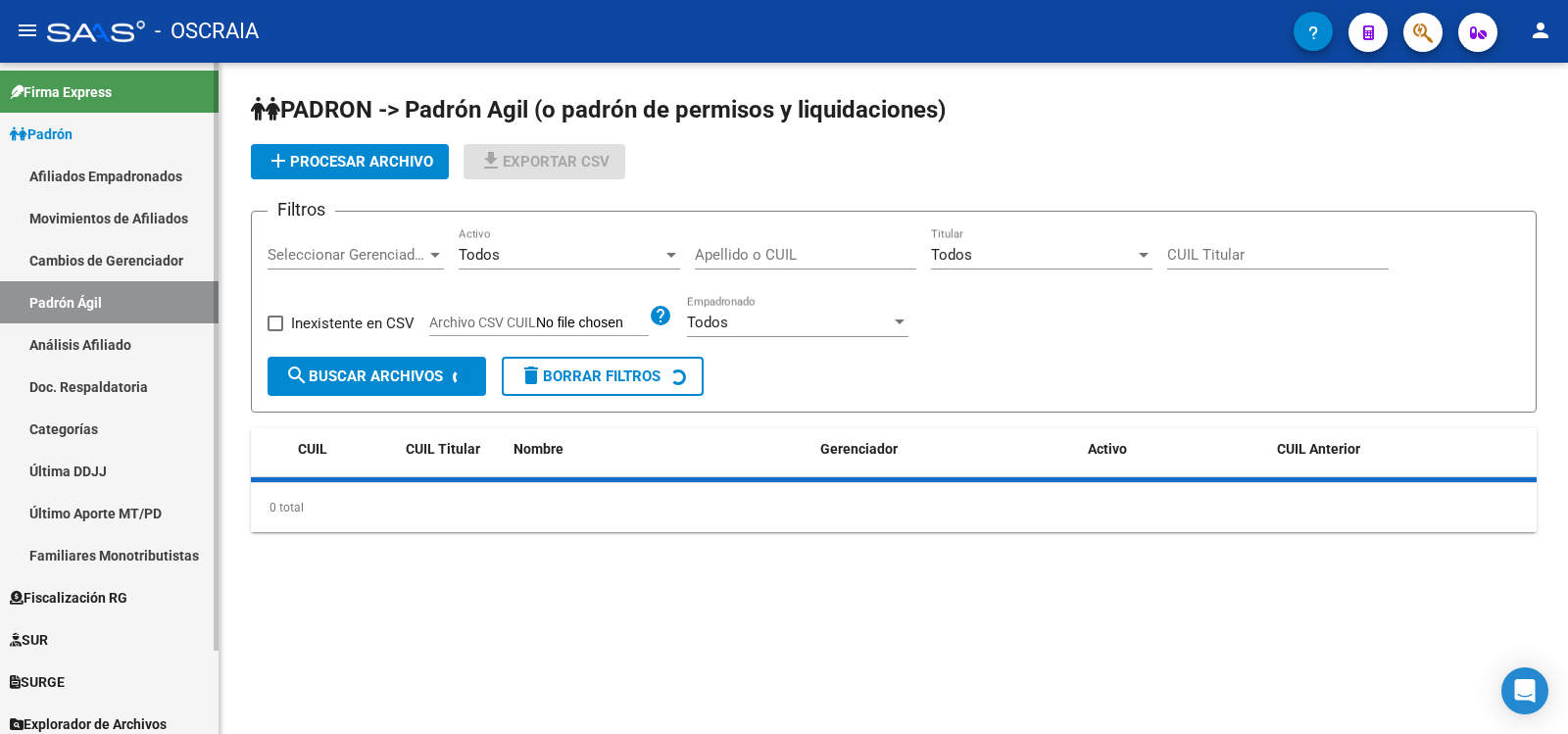
click at [132, 355] on link "Análisis Afiliado" at bounding box center [109, 344] width 218 height 43
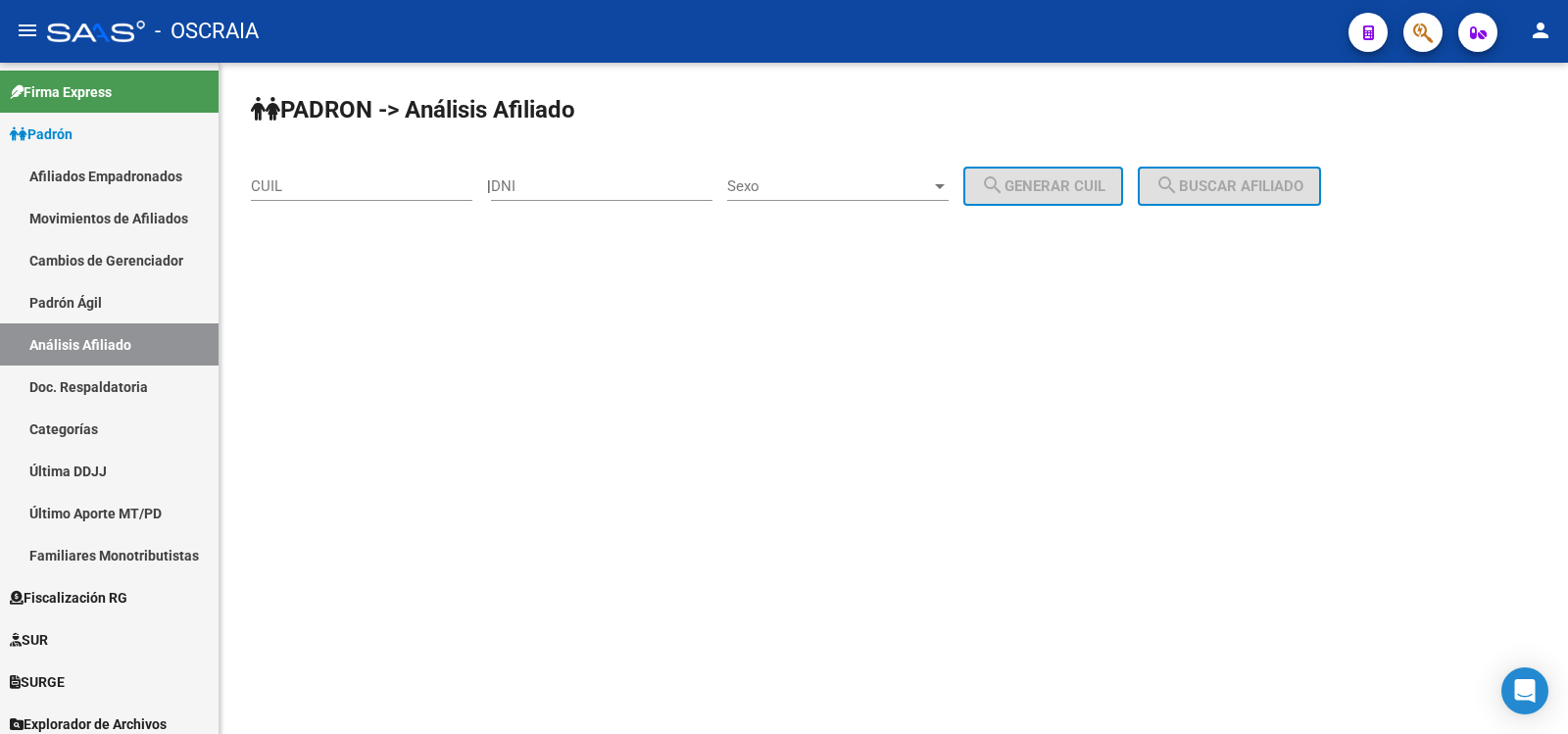
click at [605, 183] on input "DNI" at bounding box center [602, 186] width 221 height 18
paste input "36593342"
type input "36593342"
click at [798, 187] on span "Sexo" at bounding box center [828, 186] width 204 height 18
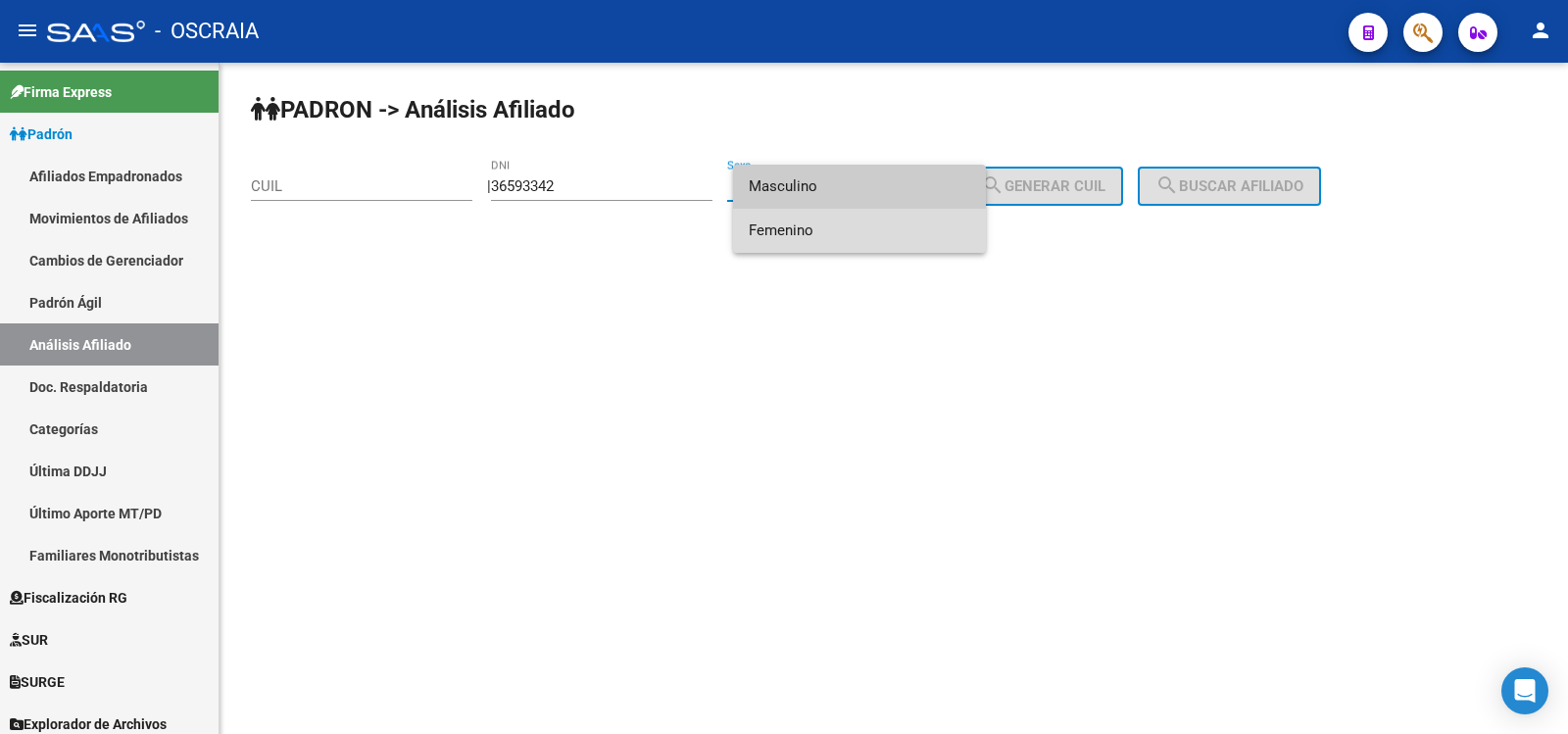
click at [805, 228] on span "Femenino" at bounding box center [859, 230] width 221 height 45
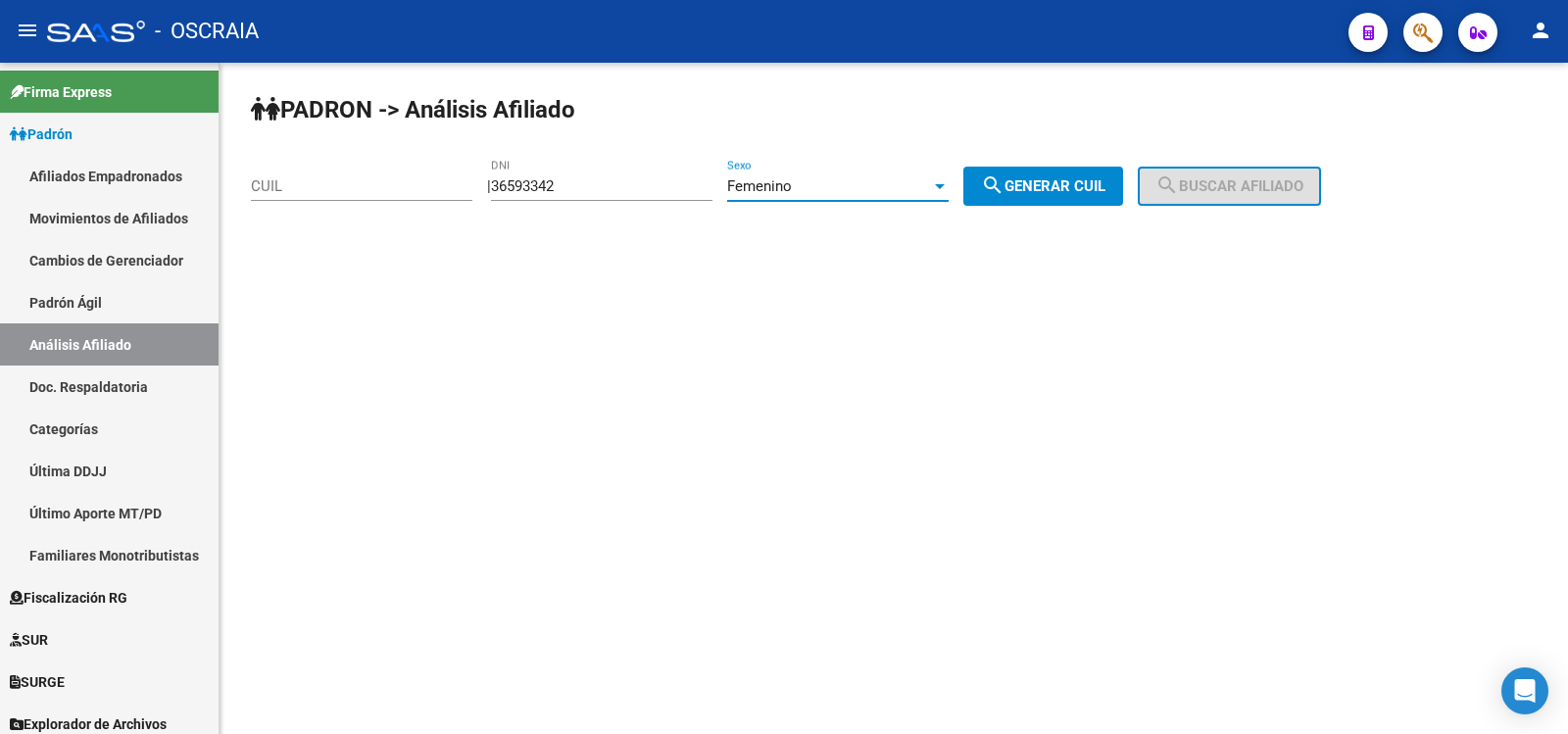
click at [1107, 176] on button "search Generar CUIL" at bounding box center [1043, 187] width 160 height 40
type input "27-36593342-7"
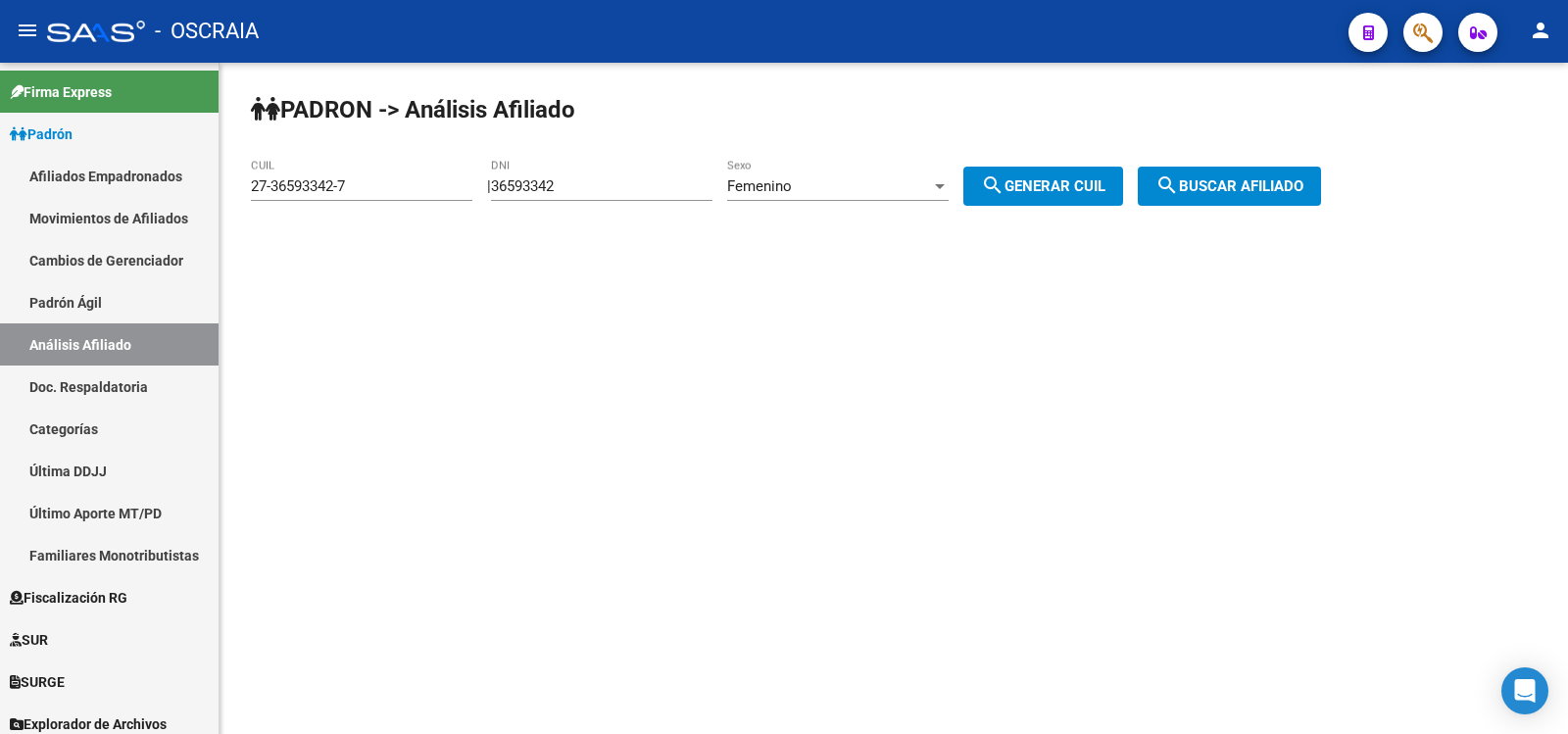
click at [1216, 193] on span "search Buscar afiliado" at bounding box center [1230, 186] width 148 height 18
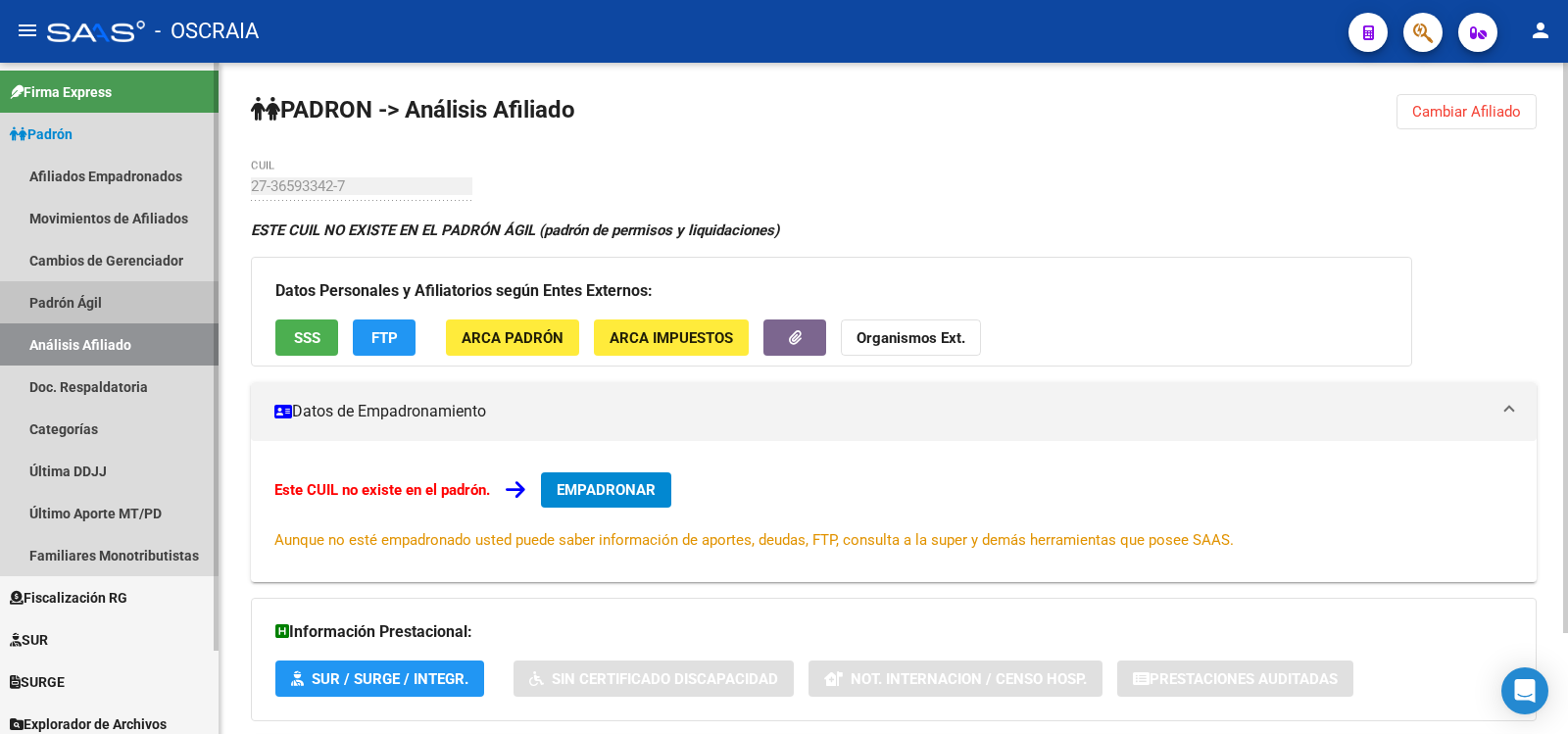
click at [99, 304] on link "Padrón Ágil" at bounding box center [109, 302] width 218 height 43
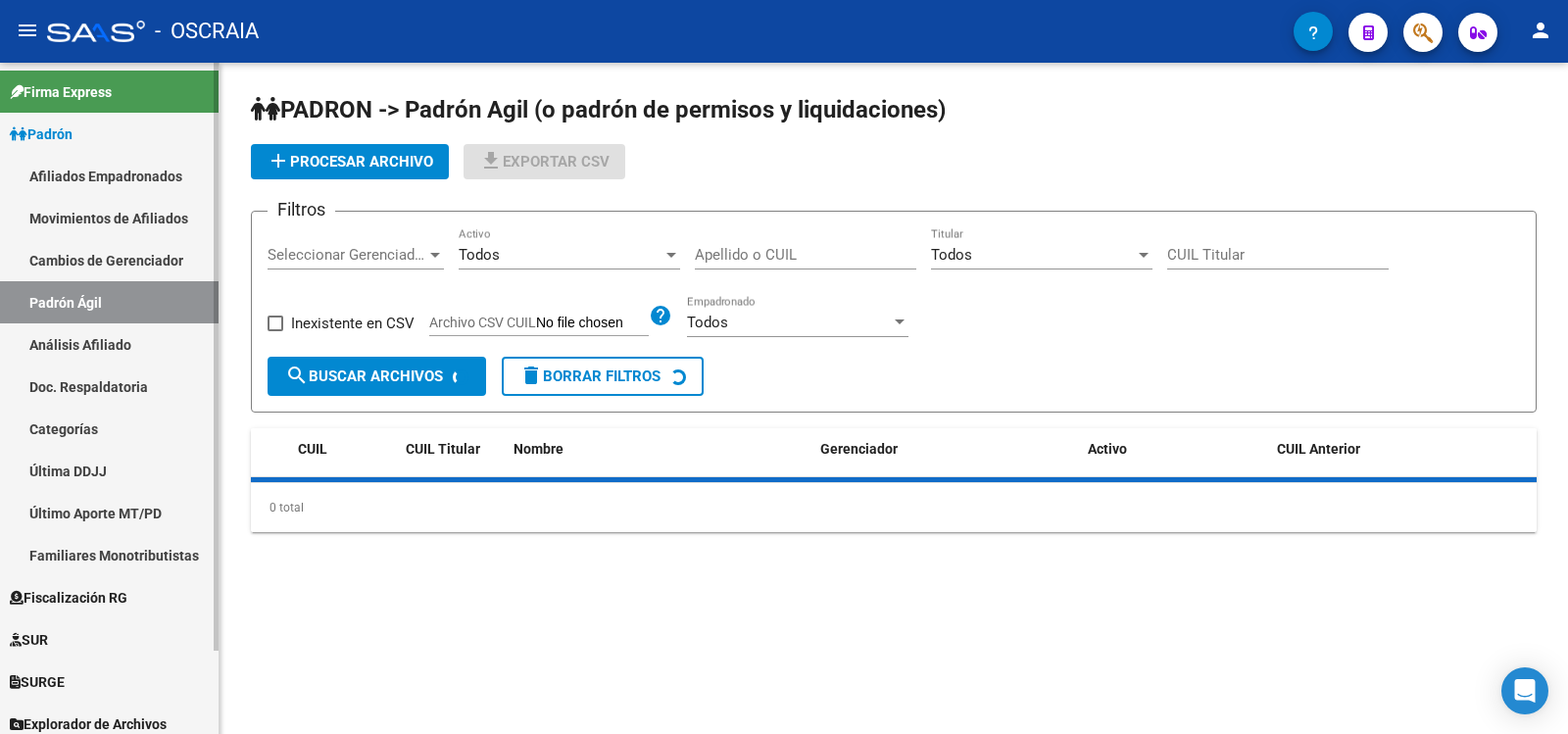
click at [104, 337] on link "Análisis Afiliado" at bounding box center [109, 344] width 218 height 43
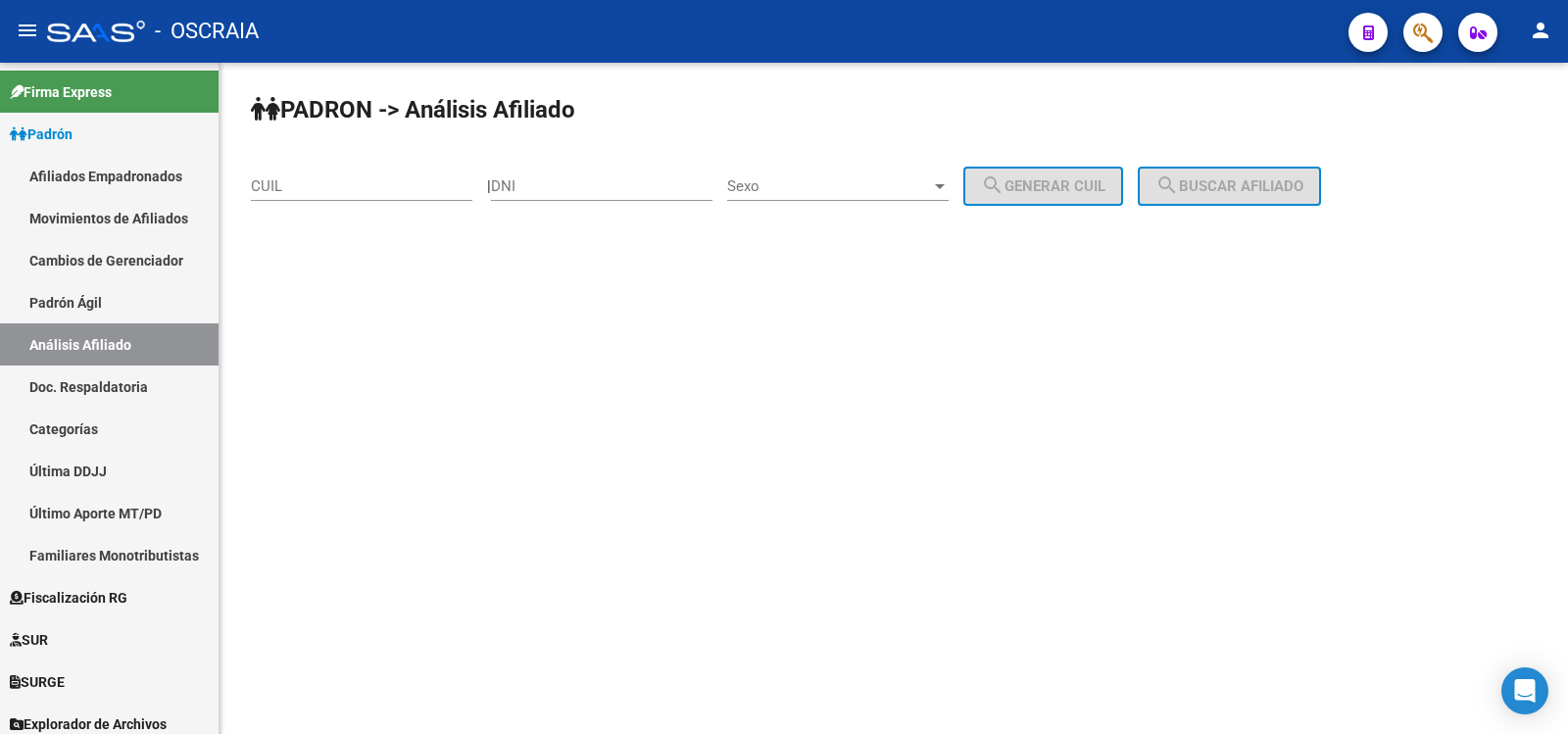
click at [557, 184] on input "DNI" at bounding box center [602, 186] width 221 height 18
type input "36593342"
click at [830, 175] on div "Sexo Sexo" at bounding box center [837, 180] width 221 height 43
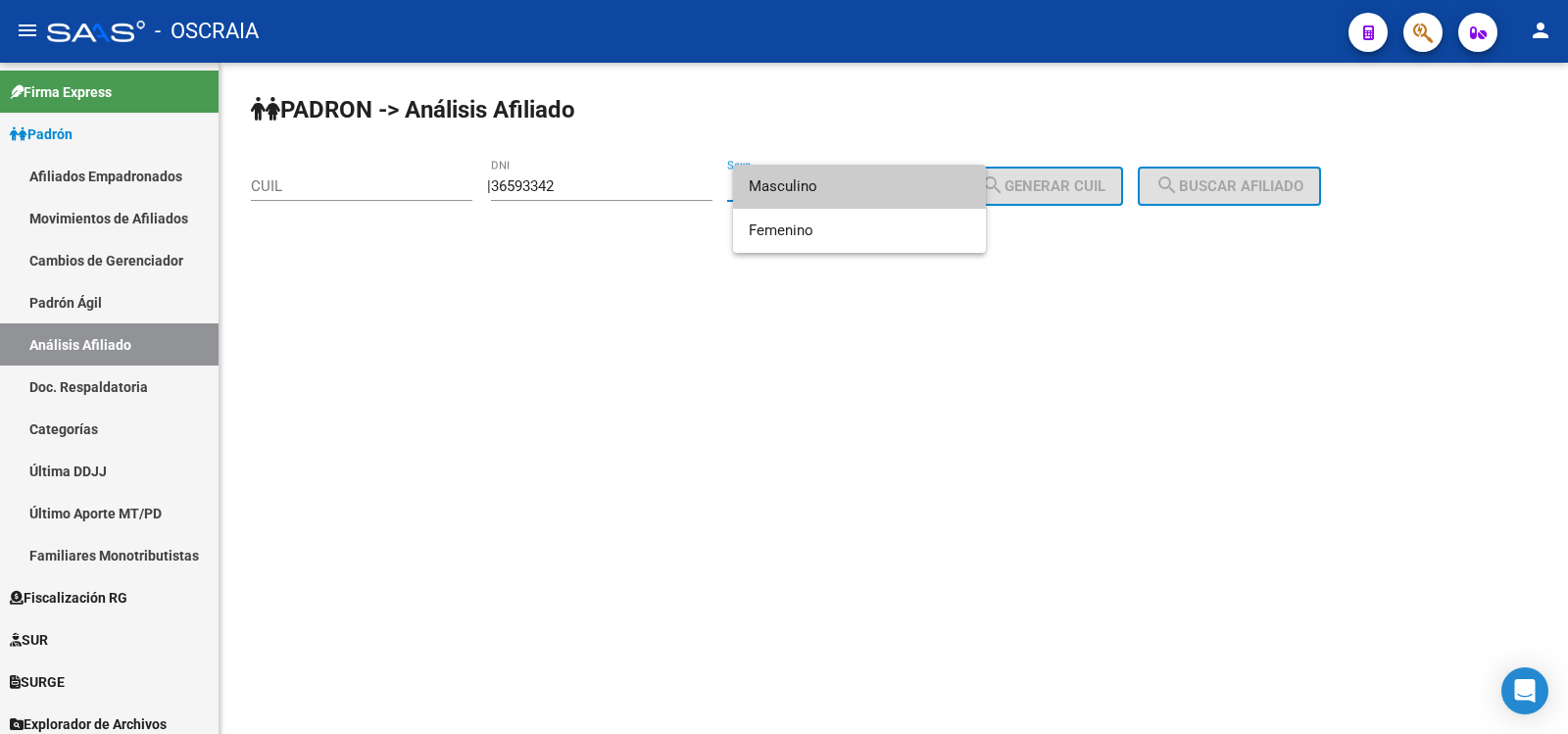
click at [834, 188] on span "Masculino" at bounding box center [859, 187] width 221 height 45
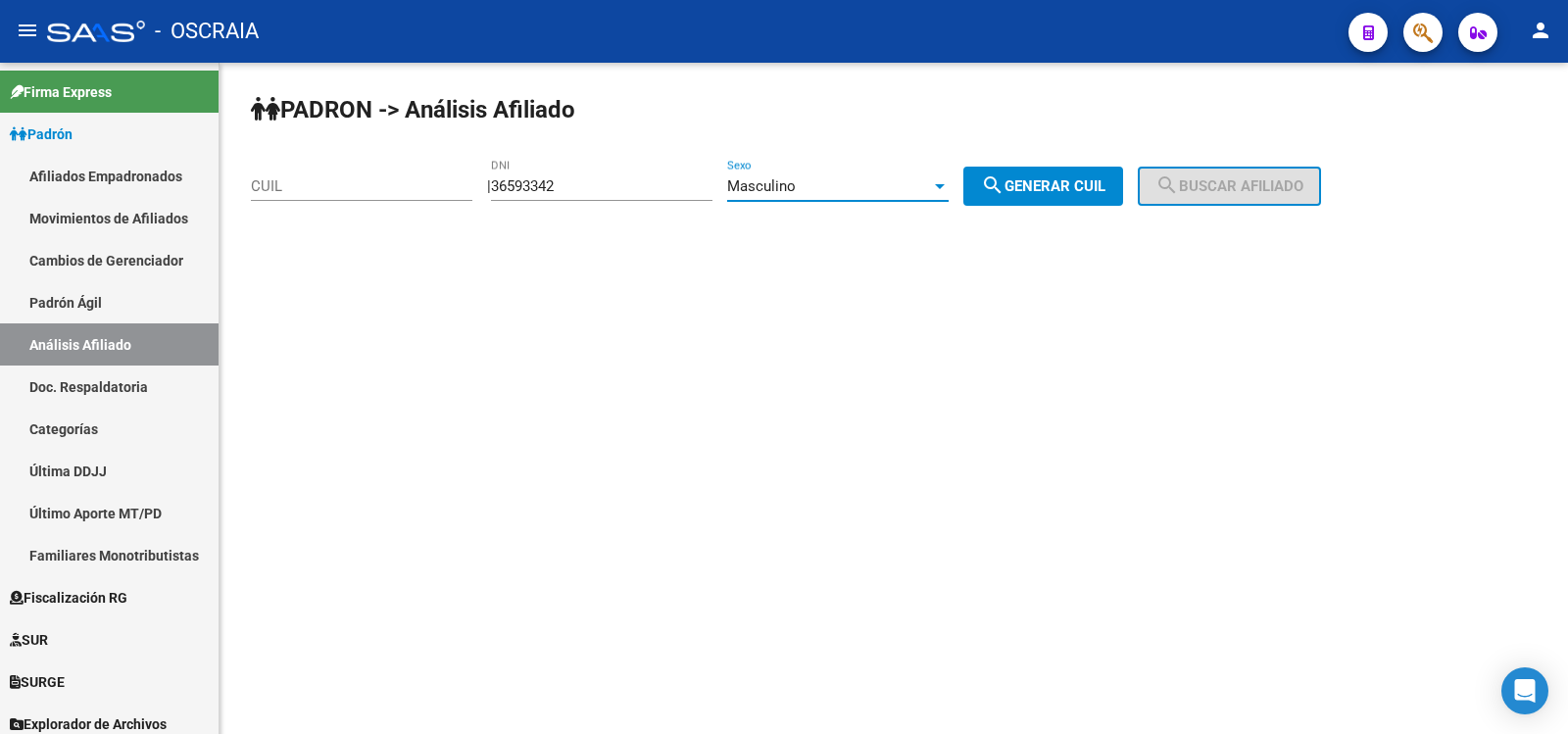
click at [1004, 190] on mat-icon "search" at bounding box center [993, 185] width 24 height 24
type input "20-36593342-2"
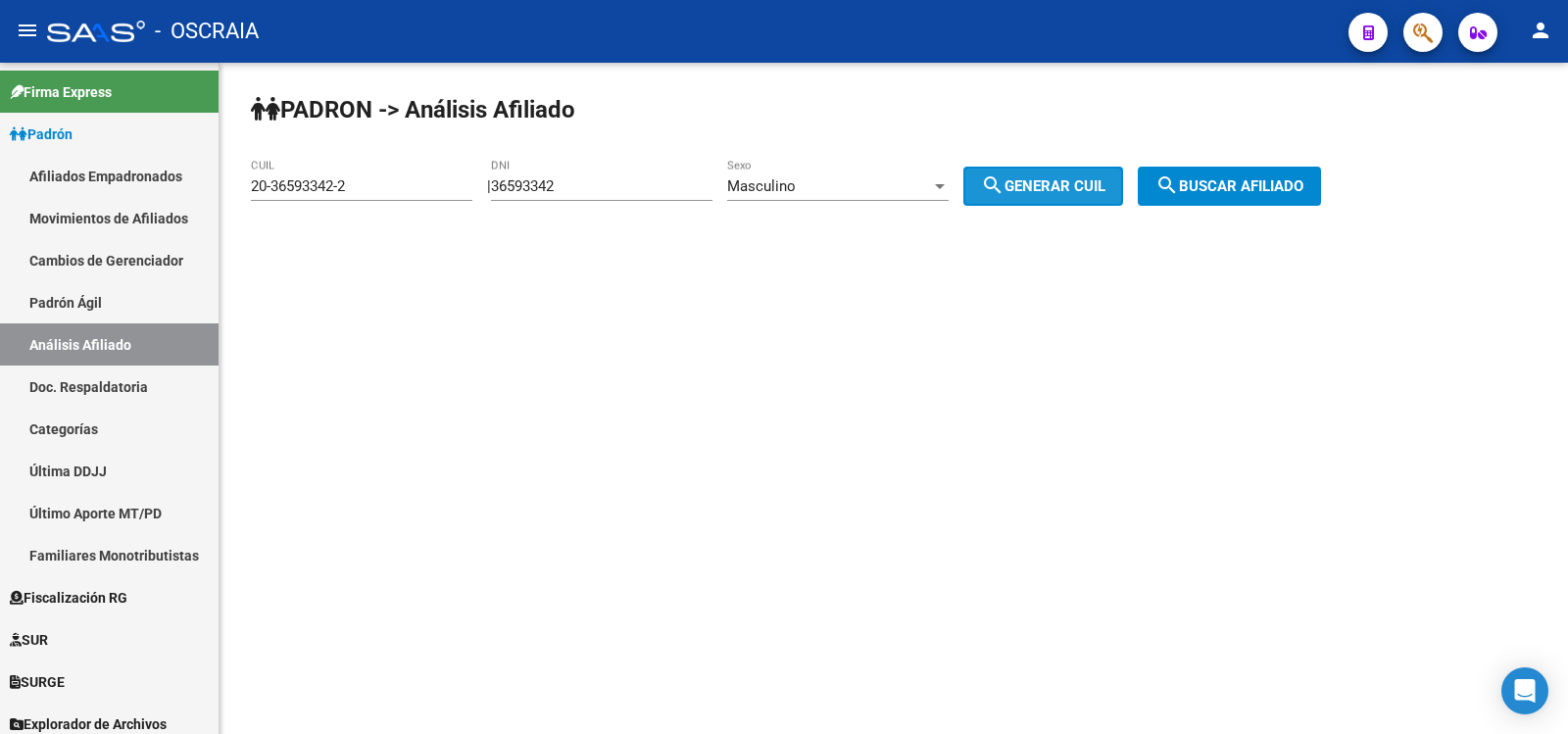
click at [1178, 194] on mat-icon "search" at bounding box center [1168, 185] width 24 height 24
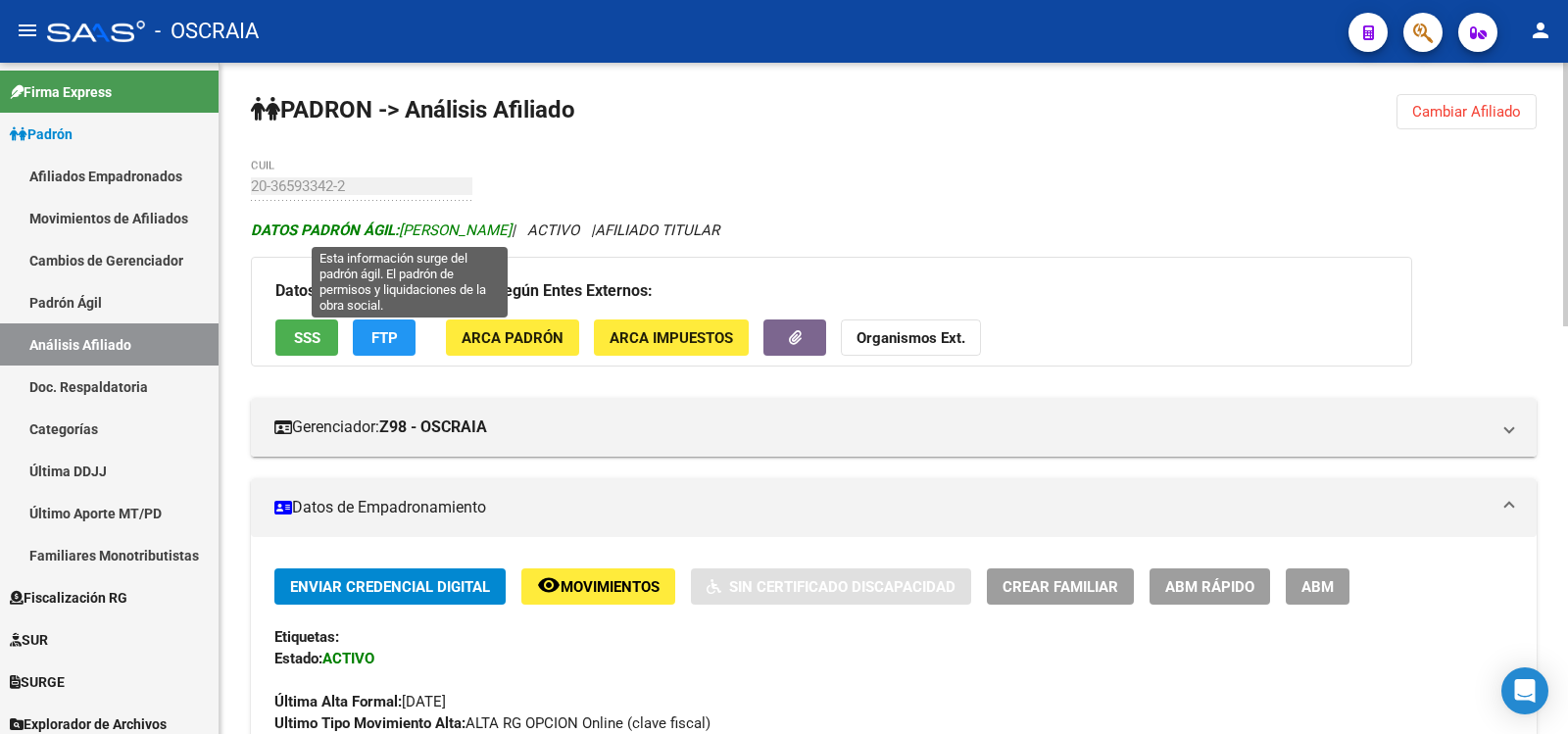
copy span "GOMEZ RAMON MATIAS"
drag, startPoint x: 567, startPoint y: 229, endPoint x: 402, endPoint y: 229, distance: 165.0
click at [402, 229] on span "DATOS PADRÓN ÁGIL: GOMEZ RAMON MATIAS" at bounding box center [382, 230] width 261 height 18
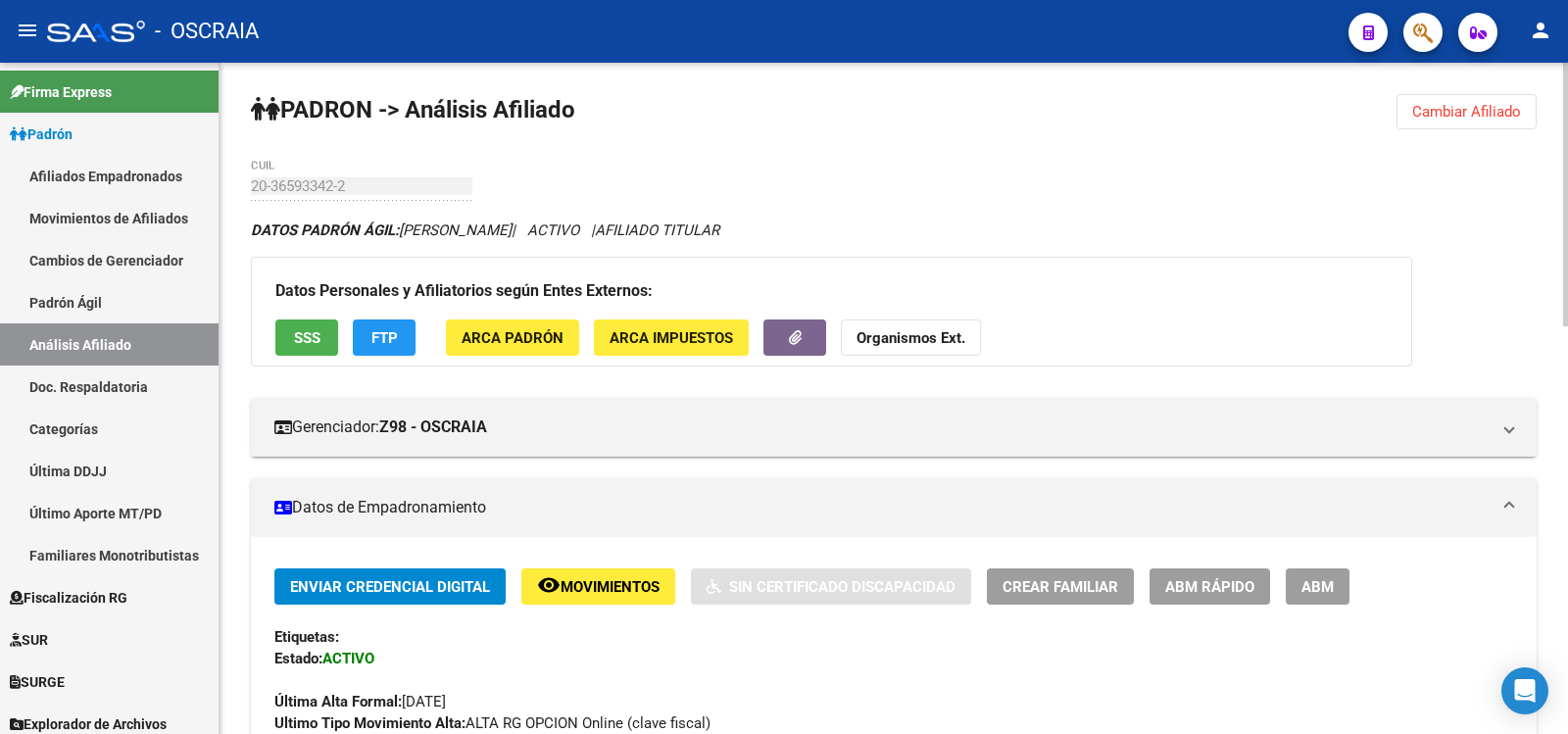
click at [336, 196] on div "20-36593342-2 CUIL" at bounding box center [362, 180] width 221 height 43
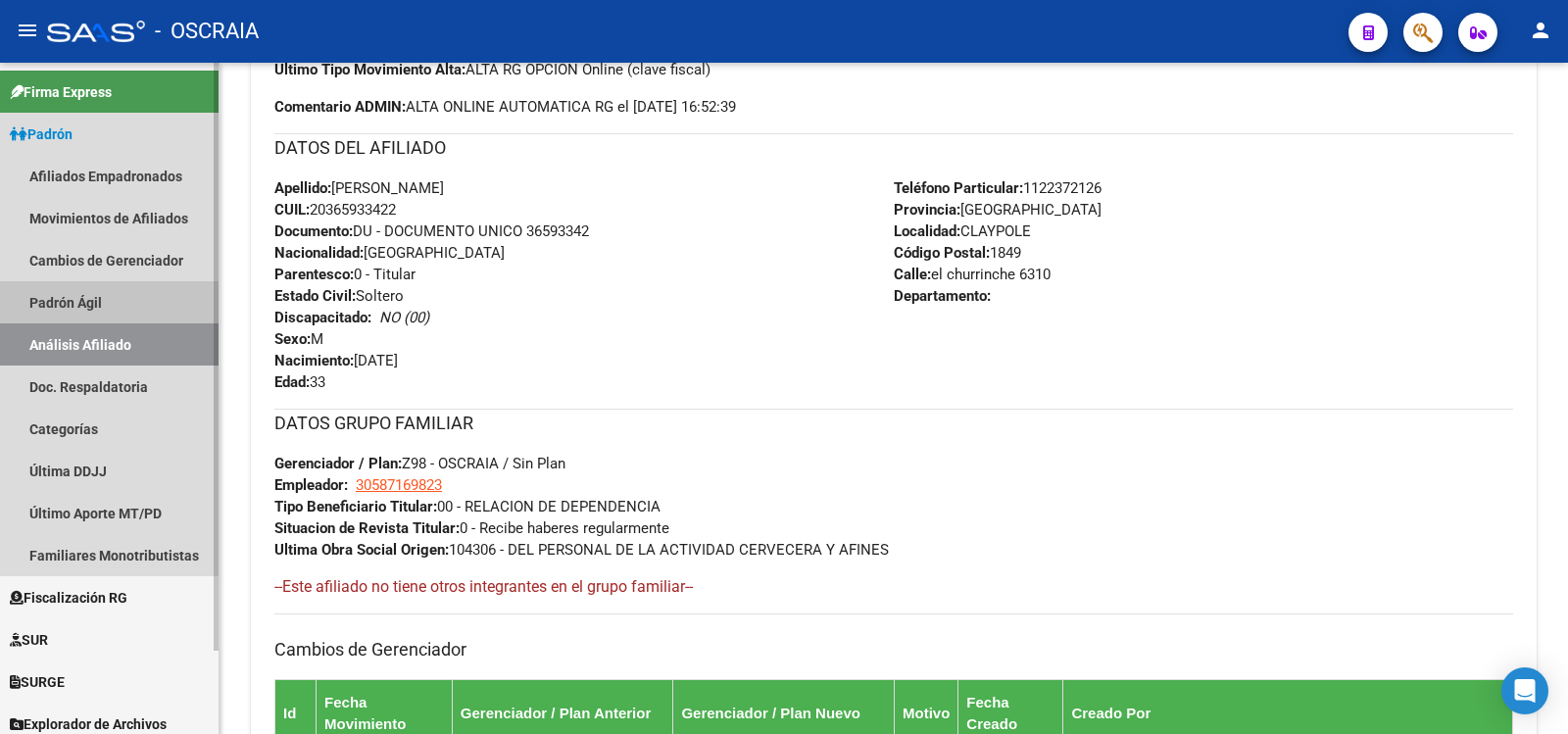
drag, startPoint x: 137, startPoint y: 296, endPoint x: 141, endPoint y: 330, distance: 34.2
click at [136, 296] on link "Padrón Ágil" at bounding box center [109, 302] width 218 height 43
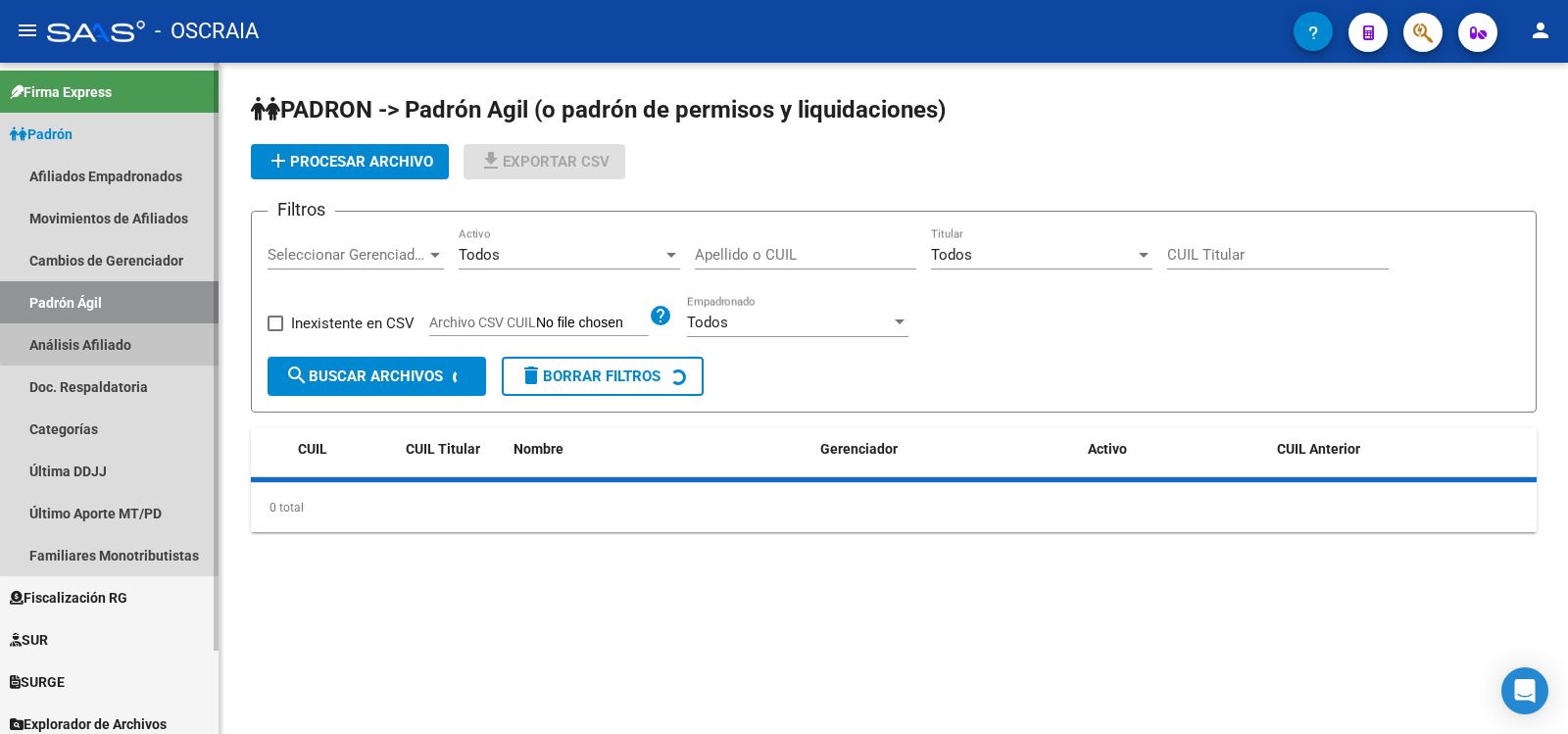
click at [141, 330] on link "Análisis Afiliado" at bounding box center [109, 344] width 218 height 43
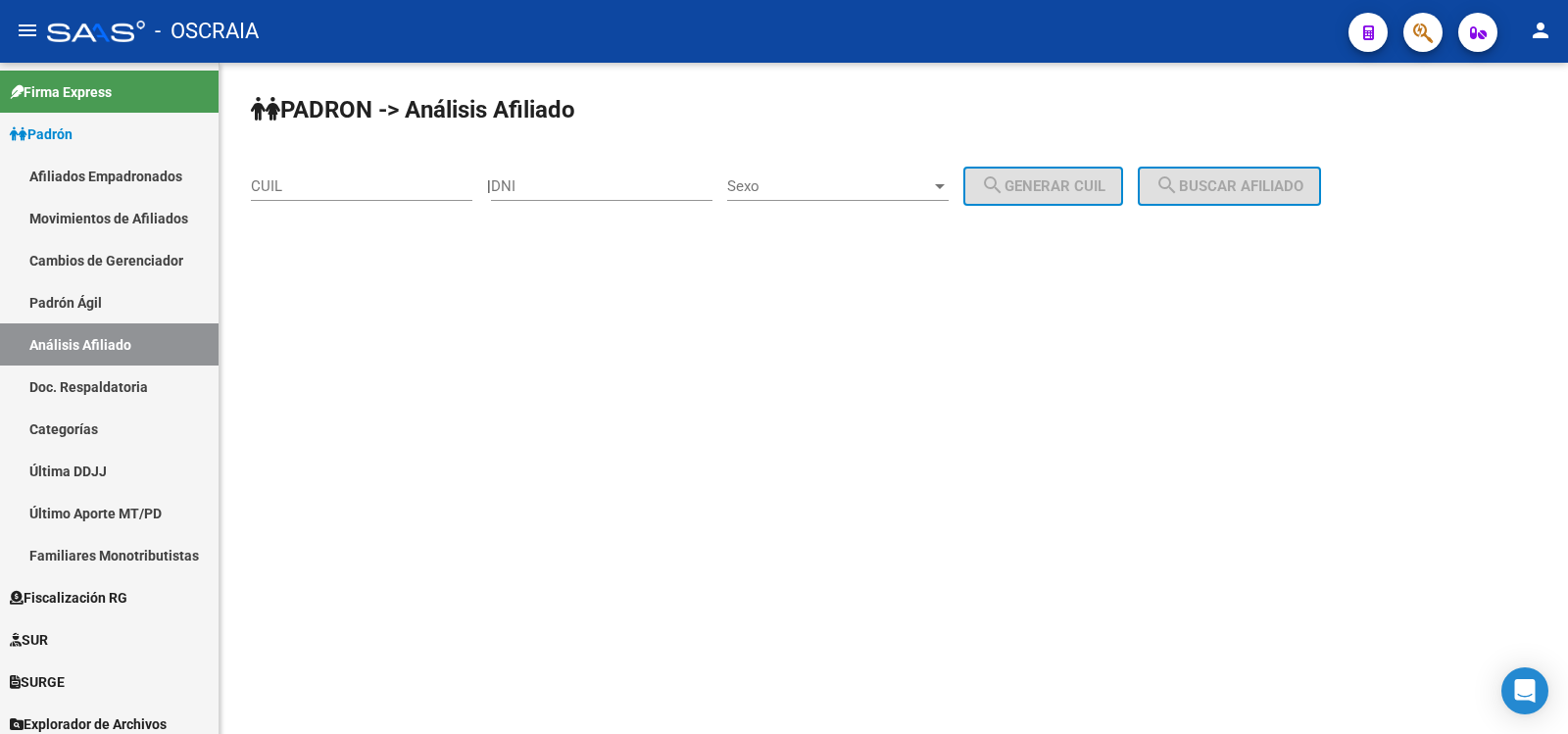
drag, startPoint x: 284, startPoint y: 189, endPoint x: 350, endPoint y: 197, distance: 66.5
click at [286, 189] on input "CUIL" at bounding box center [362, 186] width 221 height 18
paste input "27-26561543-6"
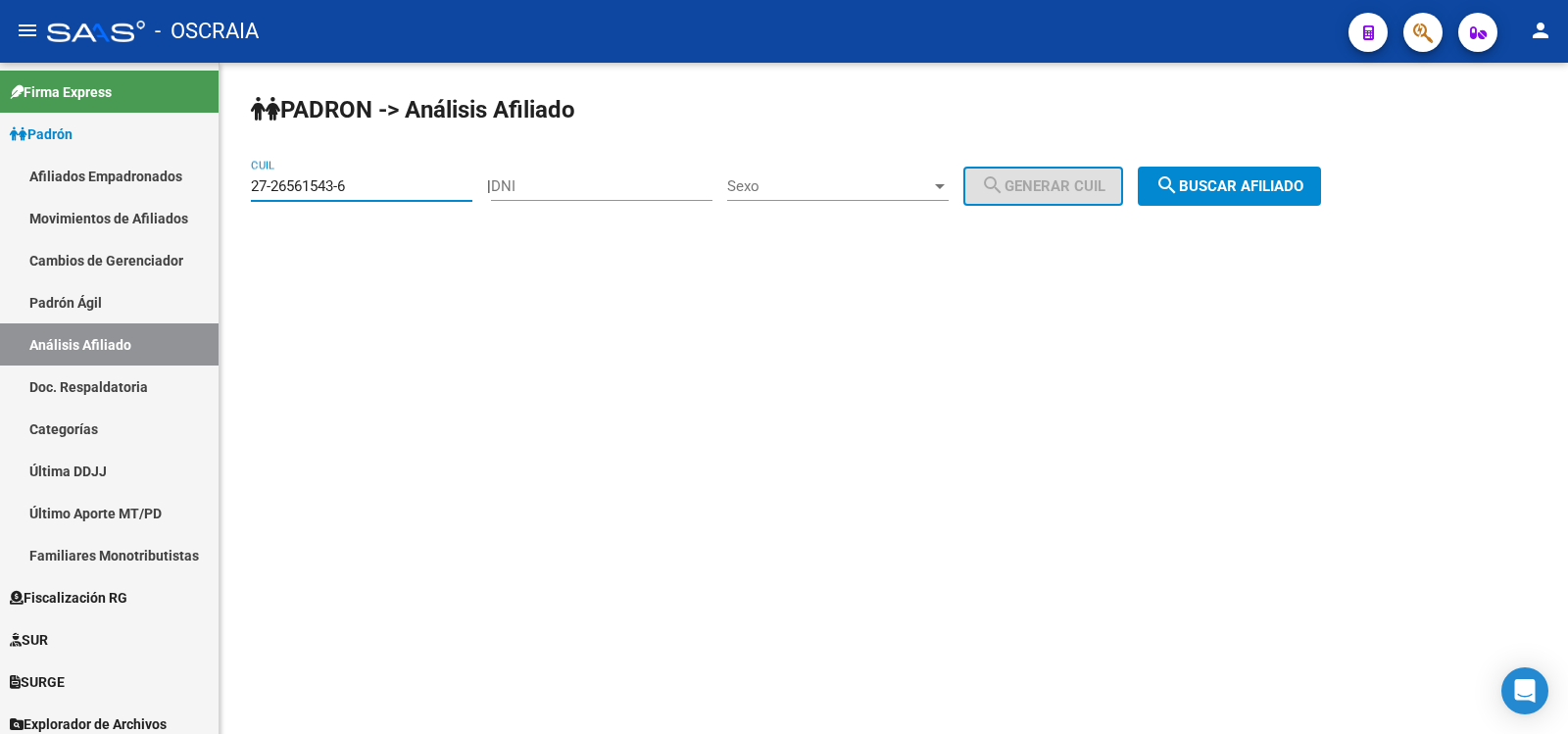
type input "27-26561543-6"
click at [1247, 190] on span "search Buscar afiliado" at bounding box center [1230, 186] width 148 height 18
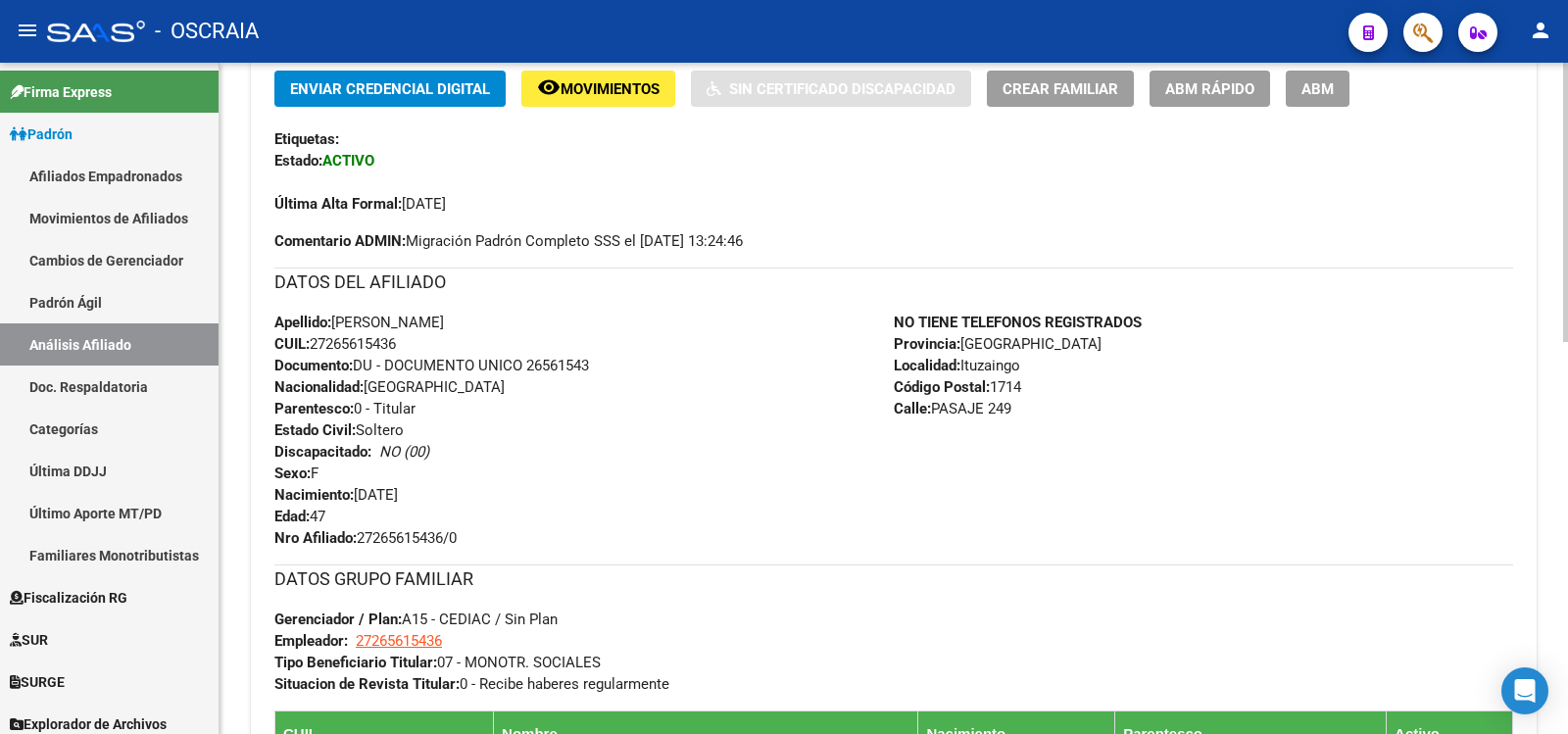
scroll to position [826, 0]
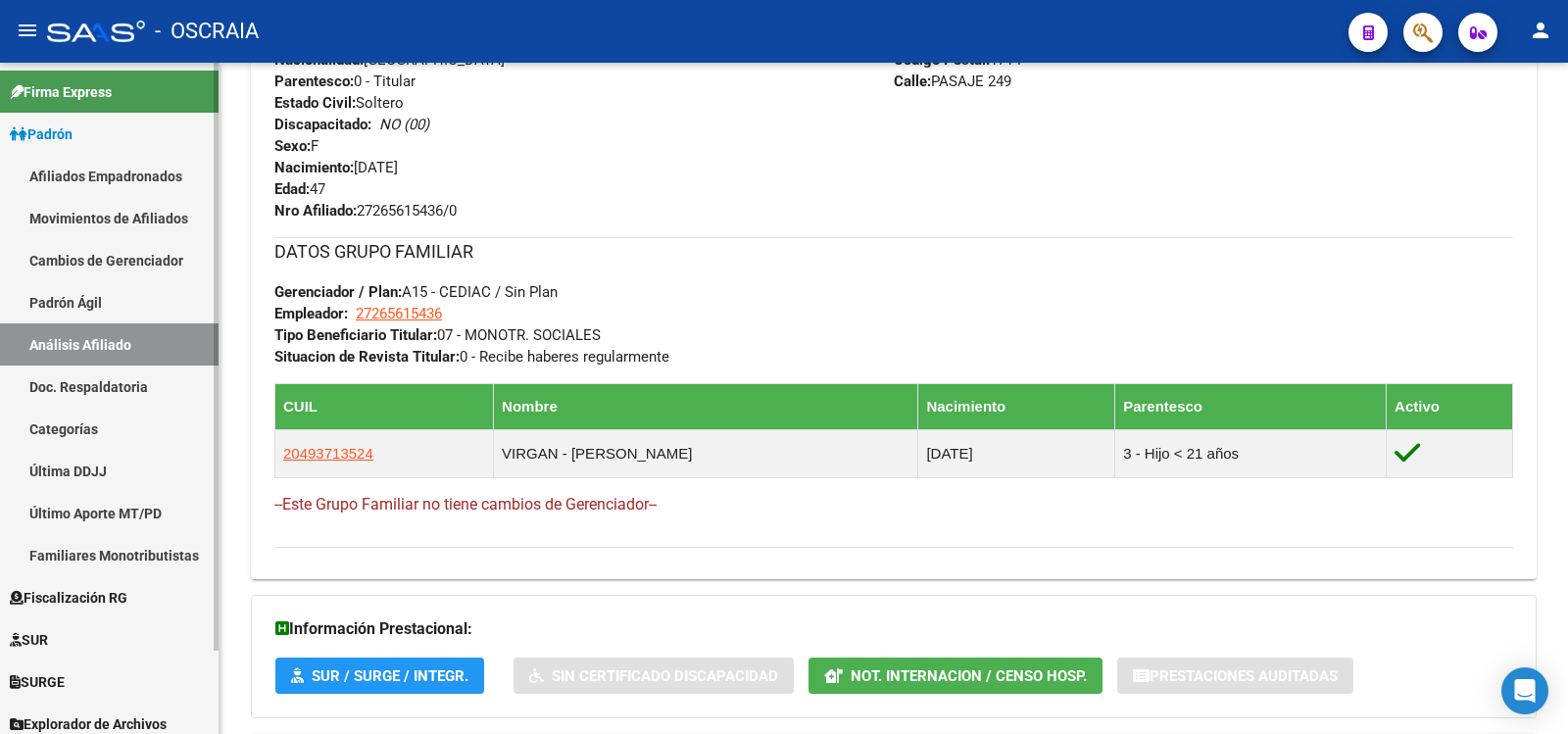
drag, startPoint x: 115, startPoint y: 289, endPoint x: 125, endPoint y: 320, distance: 32.6
click at [114, 290] on link "Padrón Ágil" at bounding box center [109, 302] width 218 height 43
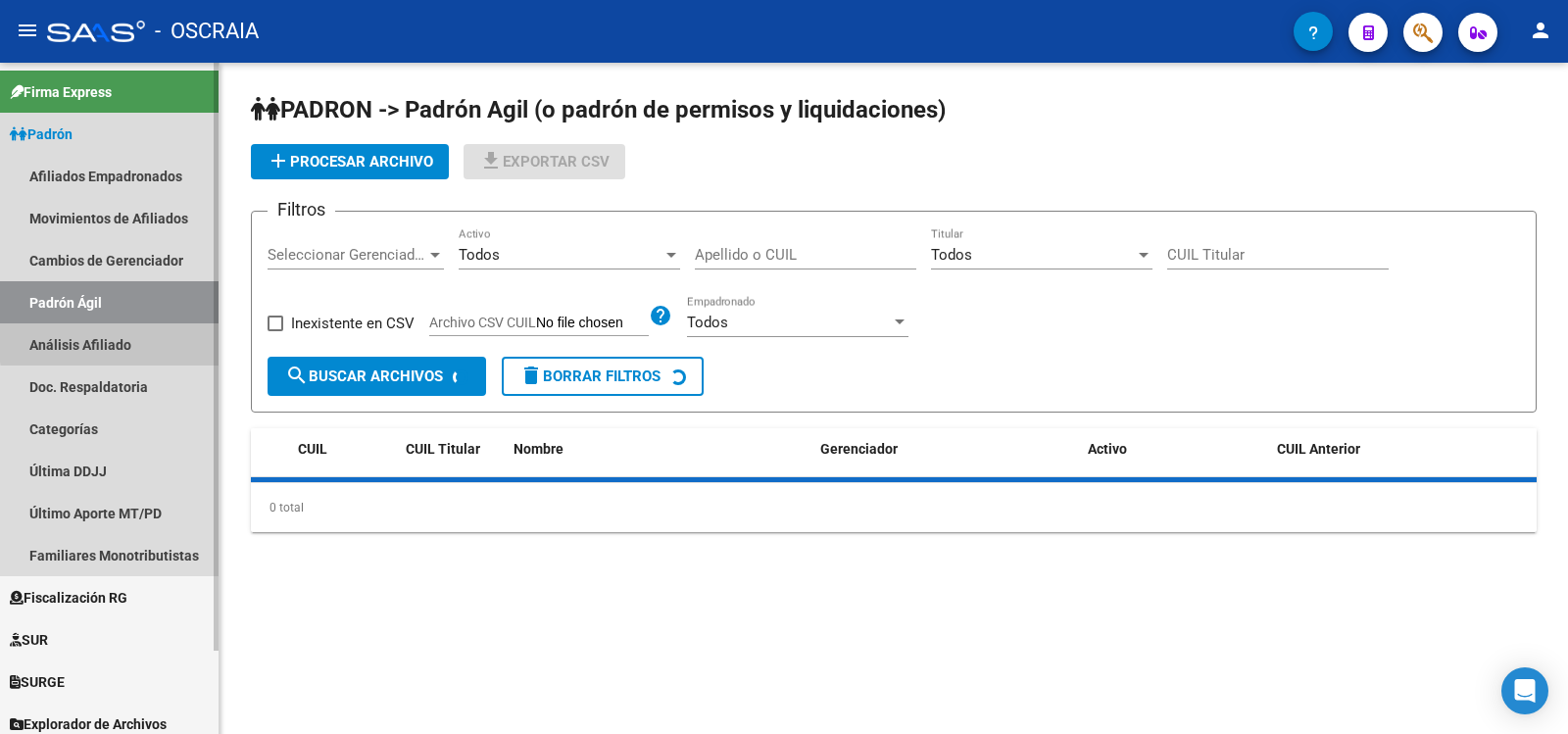
click at [123, 342] on link "Análisis Afiliado" at bounding box center [109, 344] width 218 height 43
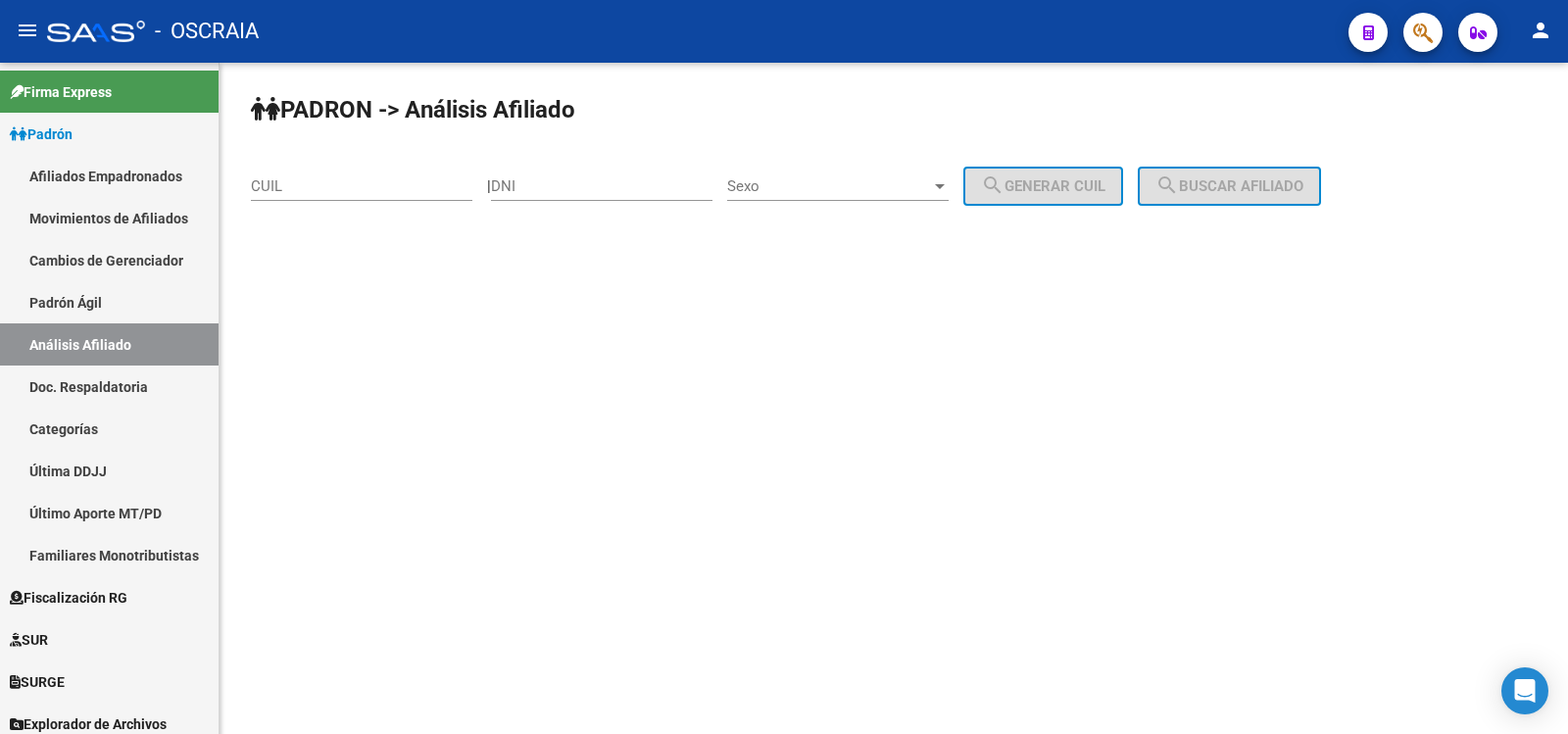
click at [333, 192] on input "CUIL" at bounding box center [362, 186] width 221 height 18
paste input "20-36593342-2"
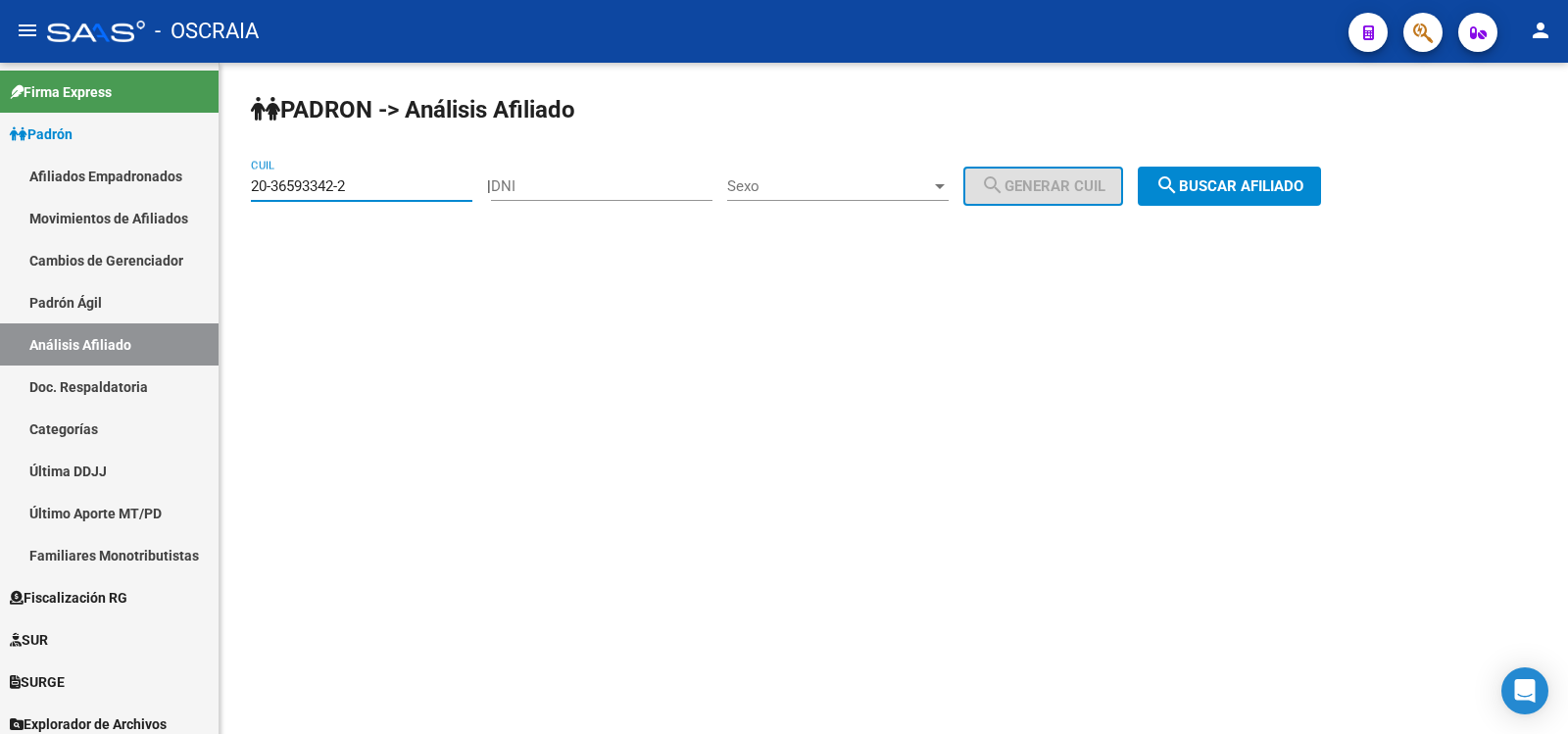
type input "20-36593342-2"
click at [1289, 187] on span "search Buscar afiliado" at bounding box center [1230, 186] width 148 height 18
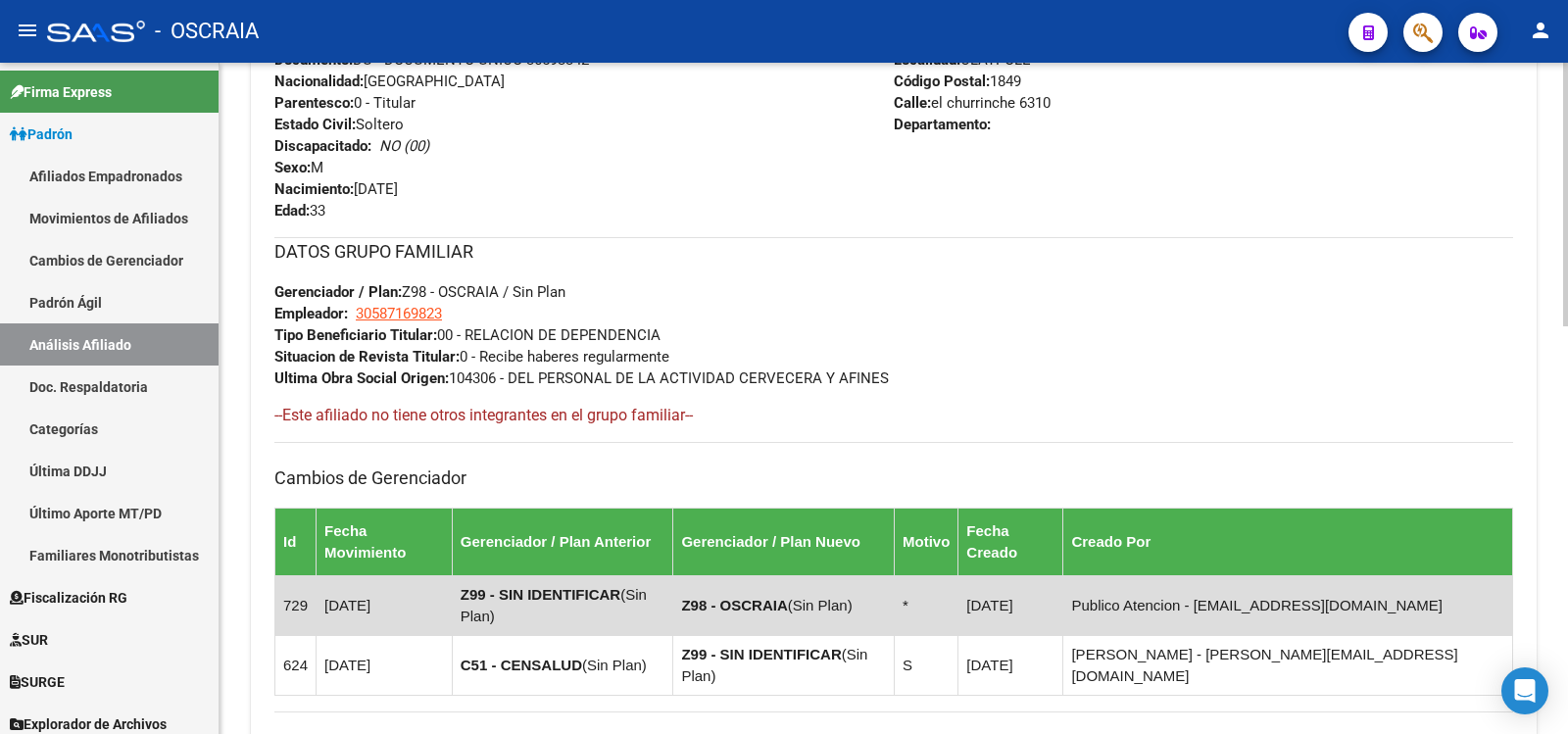
scroll to position [1042, 0]
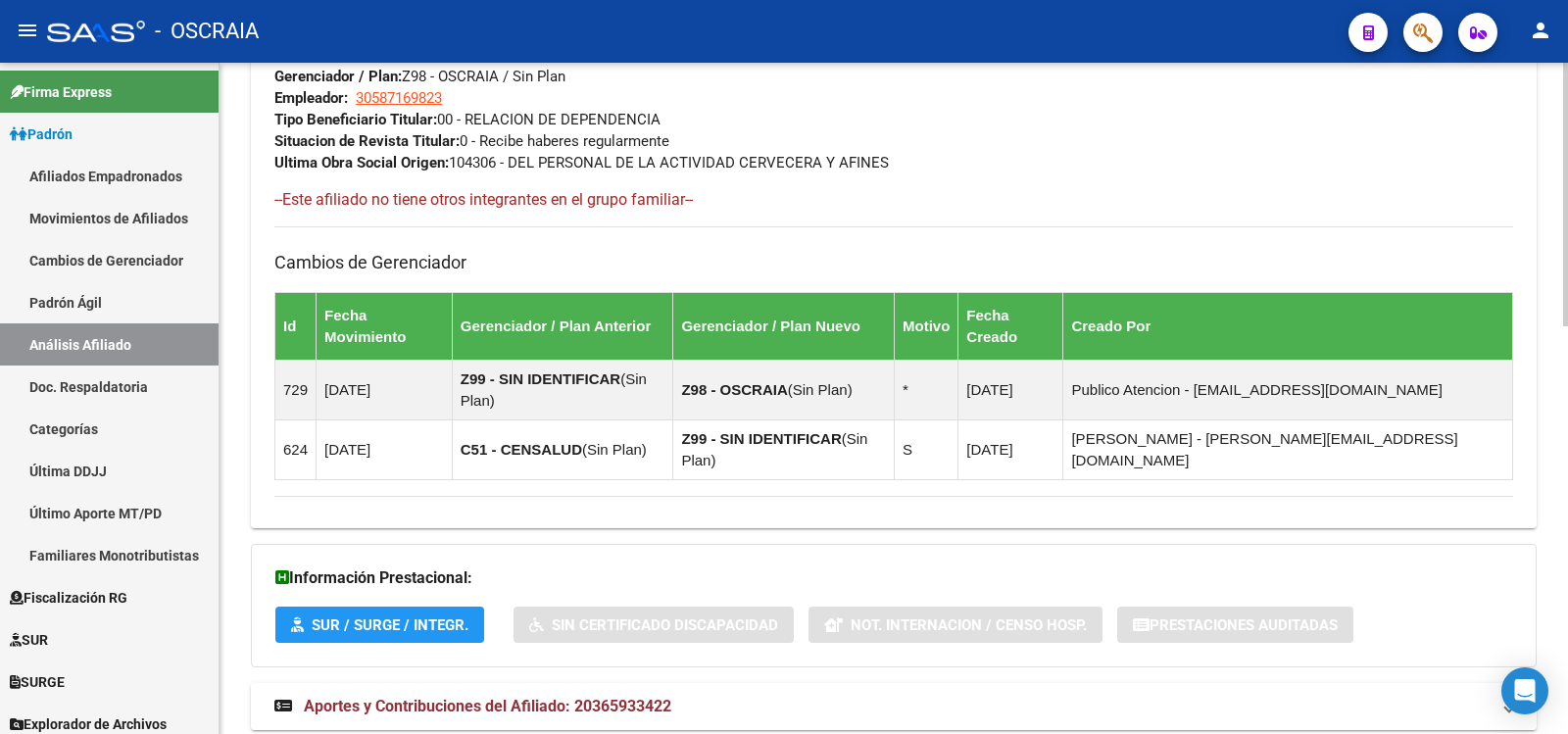
click at [718, 696] on mat-panel-title "Aportes y Contribuciones del Afiliado: 20365933422" at bounding box center [882, 707] width 1215 height 22
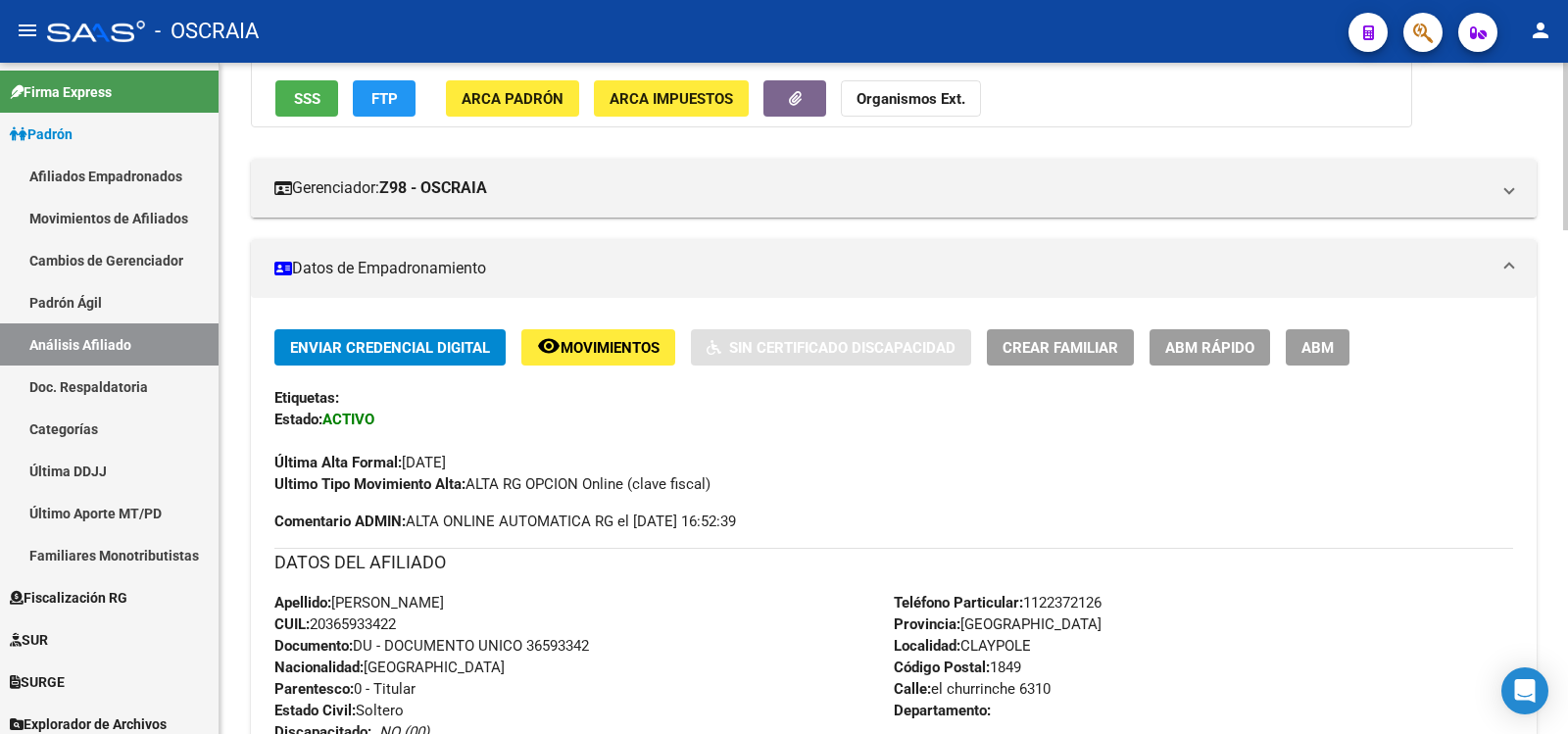
scroll to position [0, 0]
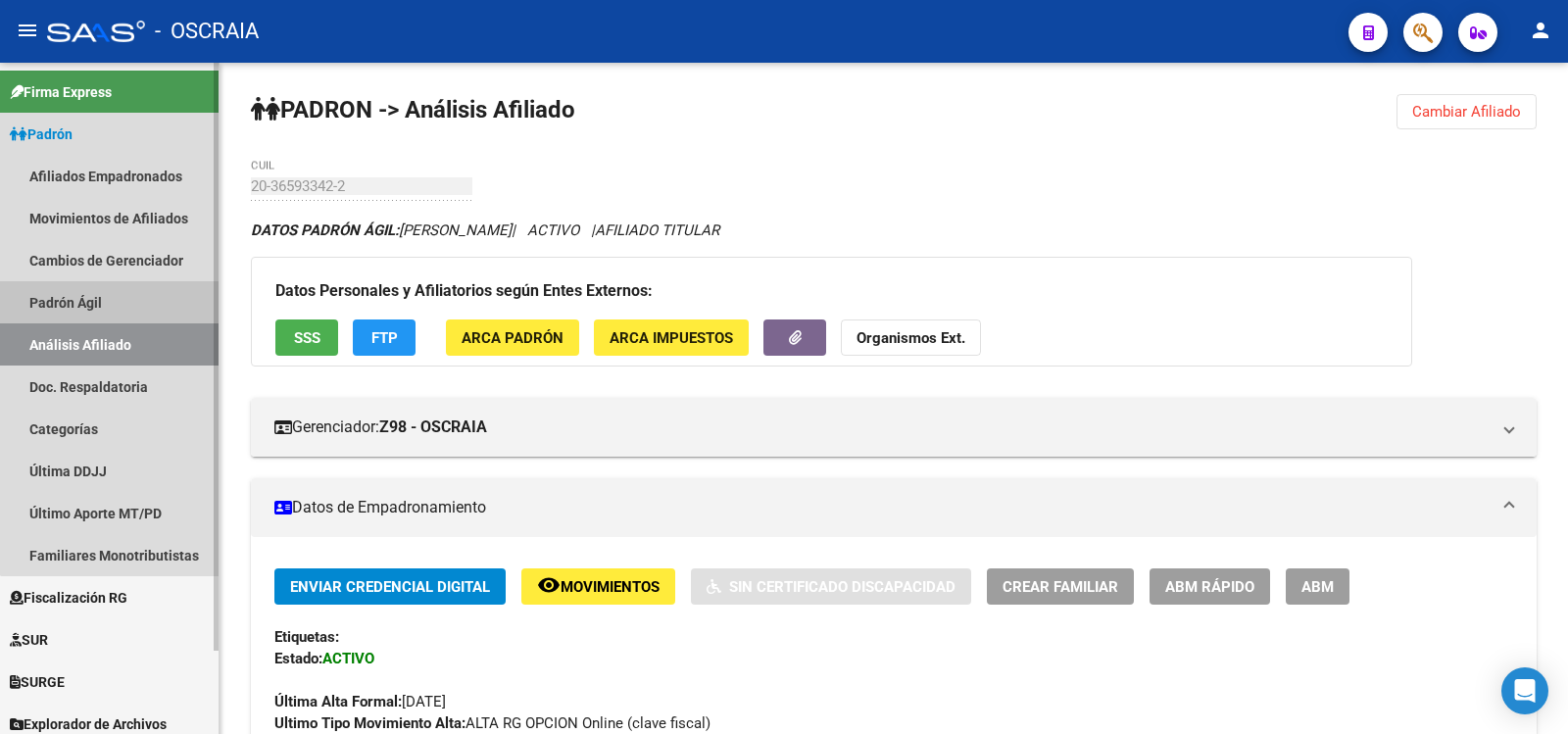
click at [114, 307] on link "Padrón Ágil" at bounding box center [109, 302] width 218 height 43
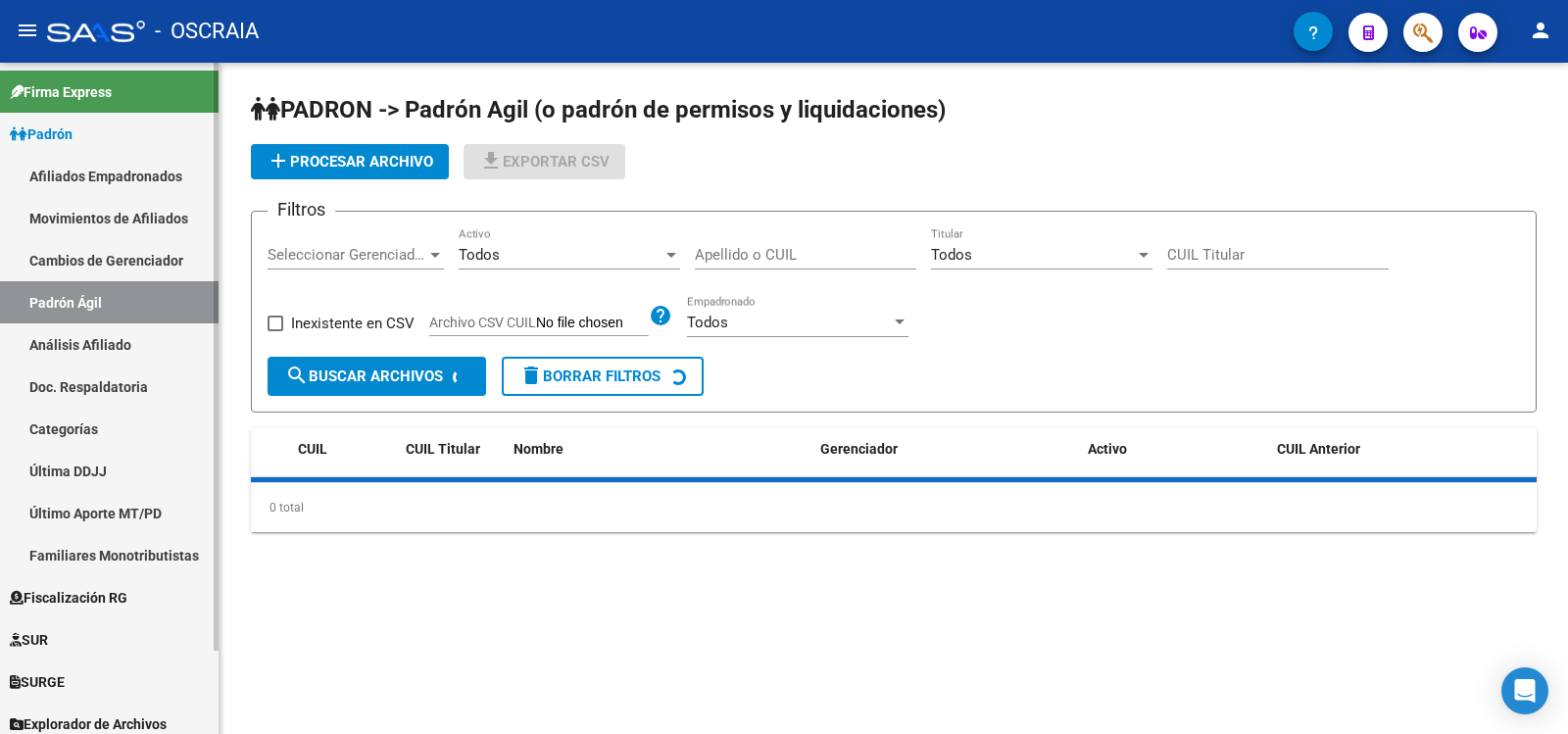
click at [126, 334] on link "Análisis Afiliado" at bounding box center [109, 344] width 218 height 43
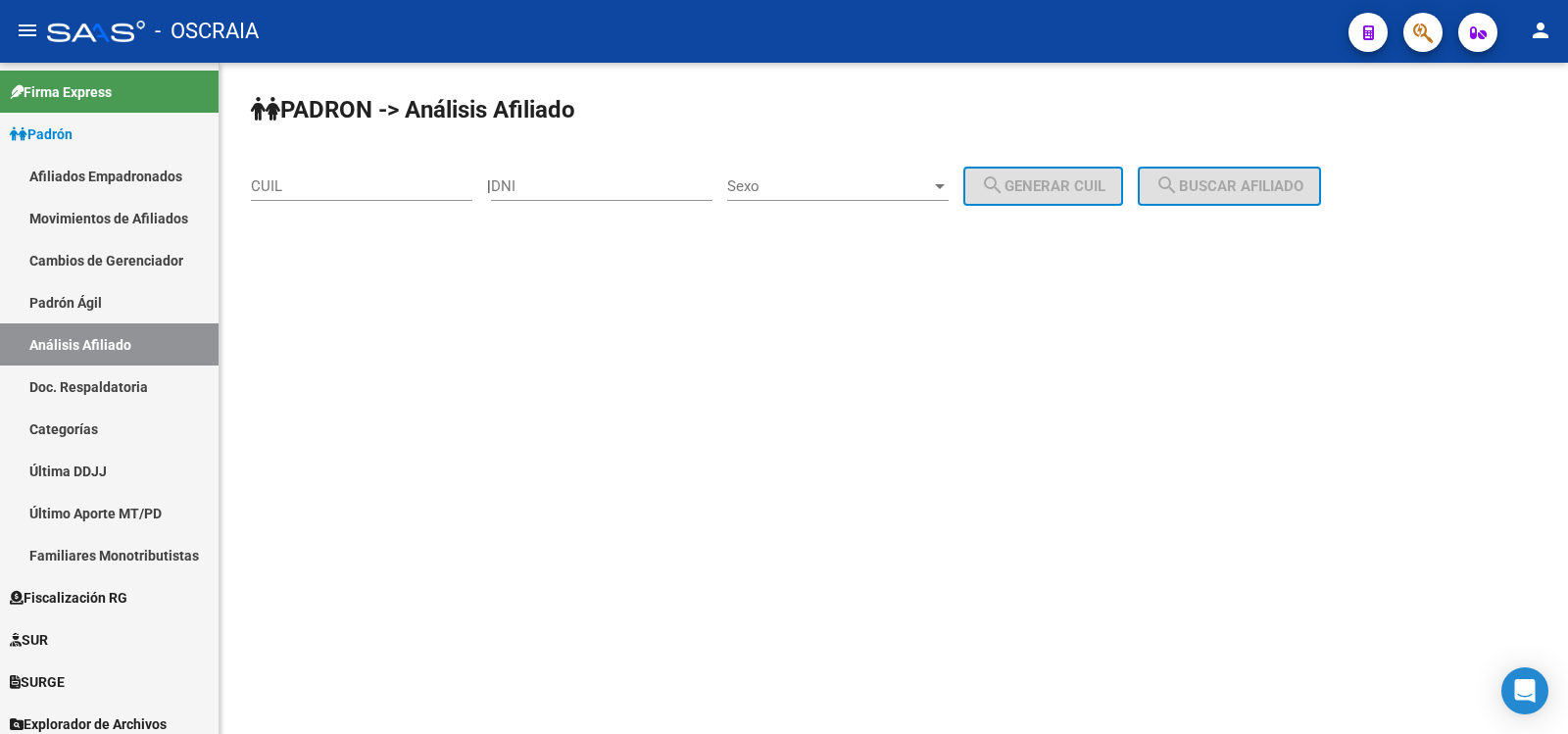
click at [349, 183] on input "CUIL" at bounding box center [362, 186] width 221 height 18
paste input "20-16711720-2"
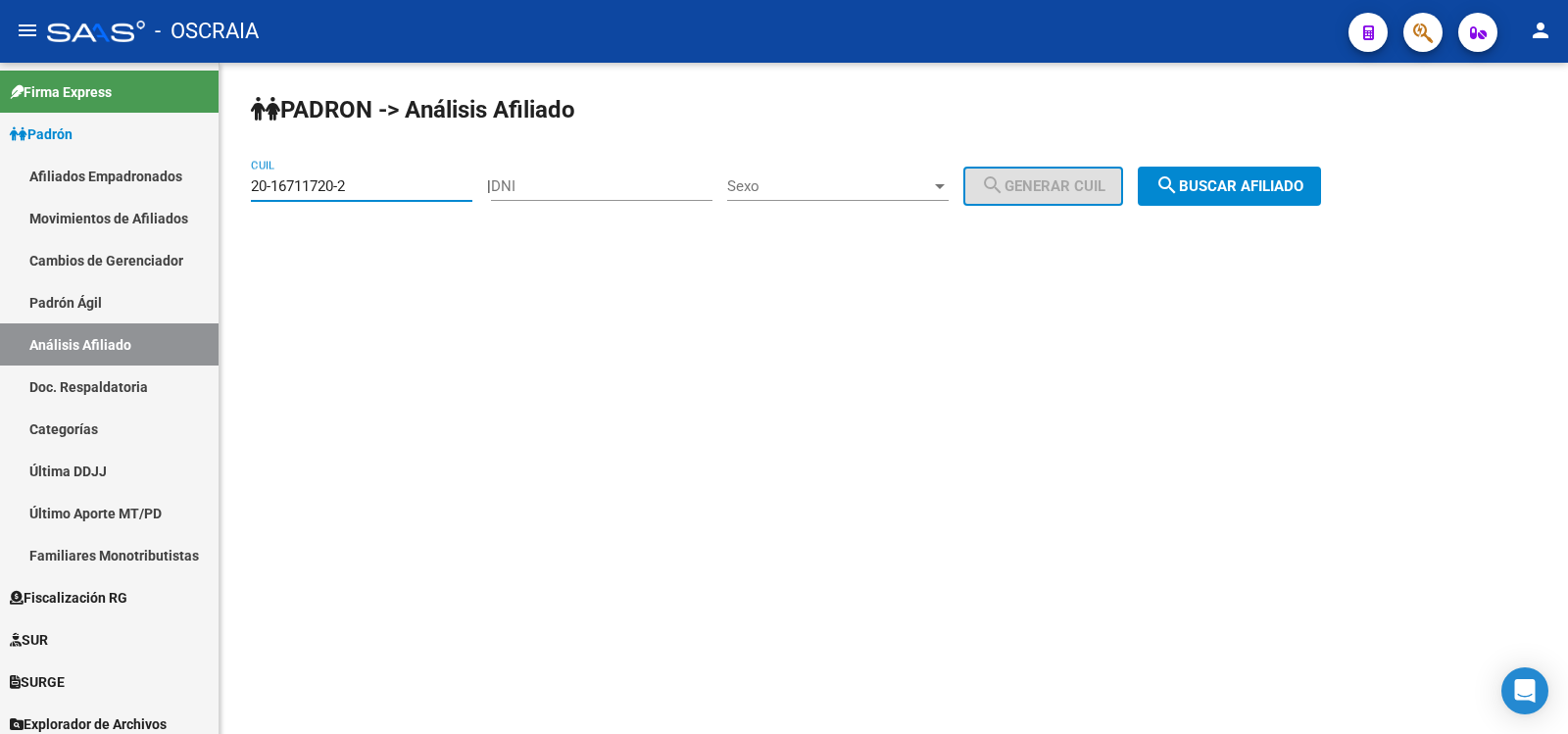
type input "20-16711720-2"
click at [1303, 184] on span "search Buscar afiliado" at bounding box center [1230, 186] width 148 height 18
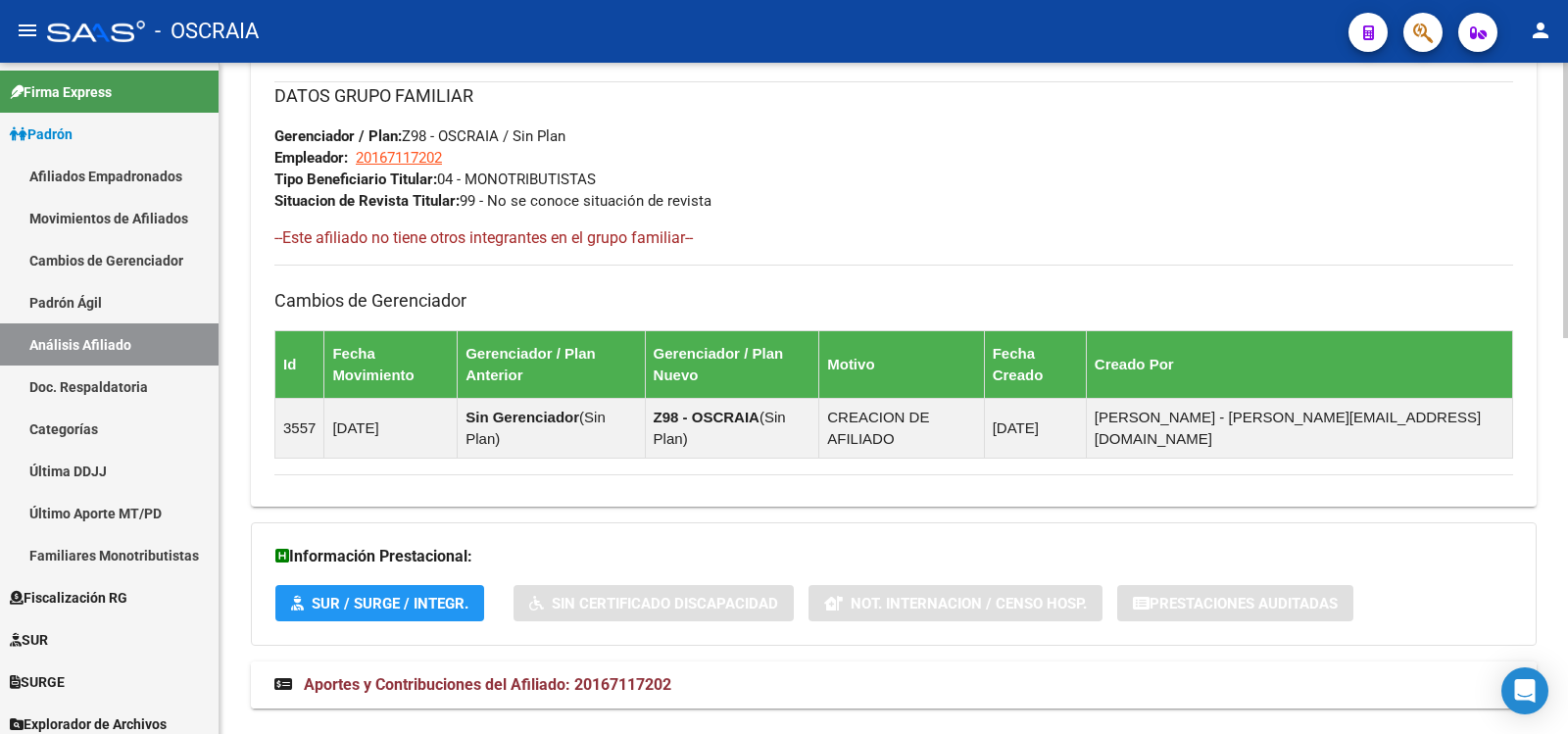
click at [582, 676] on span "Aportes y Contribuciones del Afiliado: 20167117202" at bounding box center [487, 685] width 368 height 19
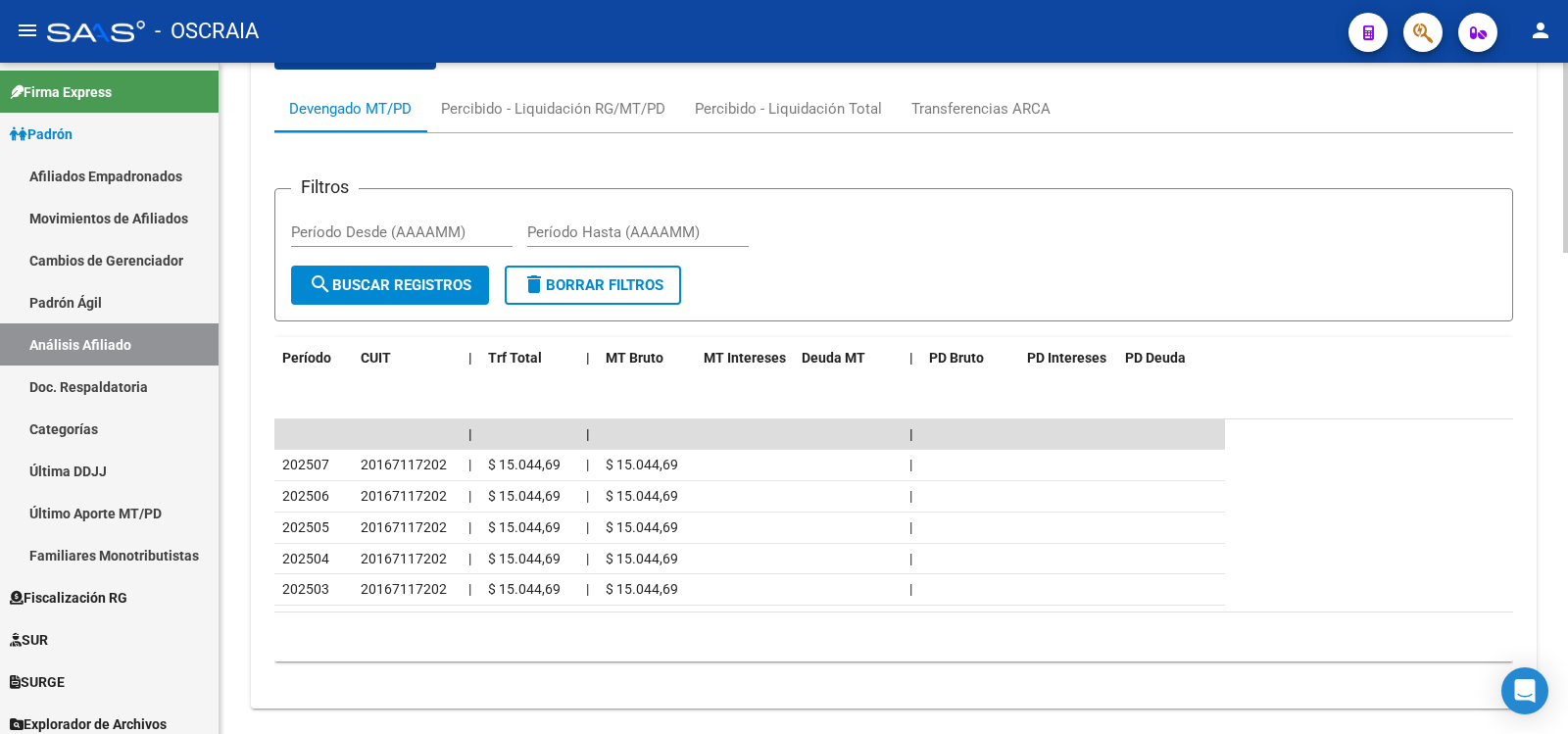
scroll to position [68, 0]
